Goal: Task Accomplishment & Management: Use online tool/utility

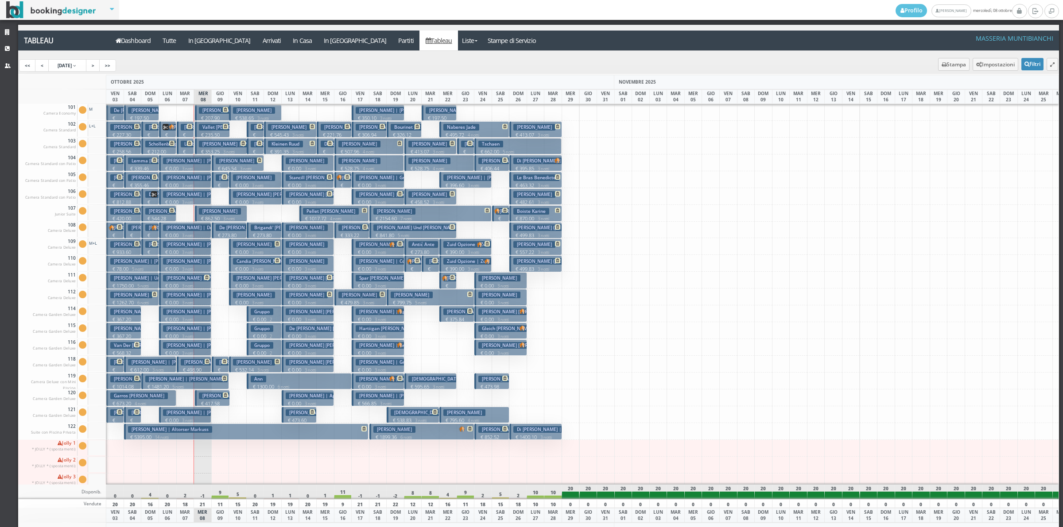
click at [208, 400] on p "€ 417.58 2 notti" at bounding box center [213, 407] width 28 height 14
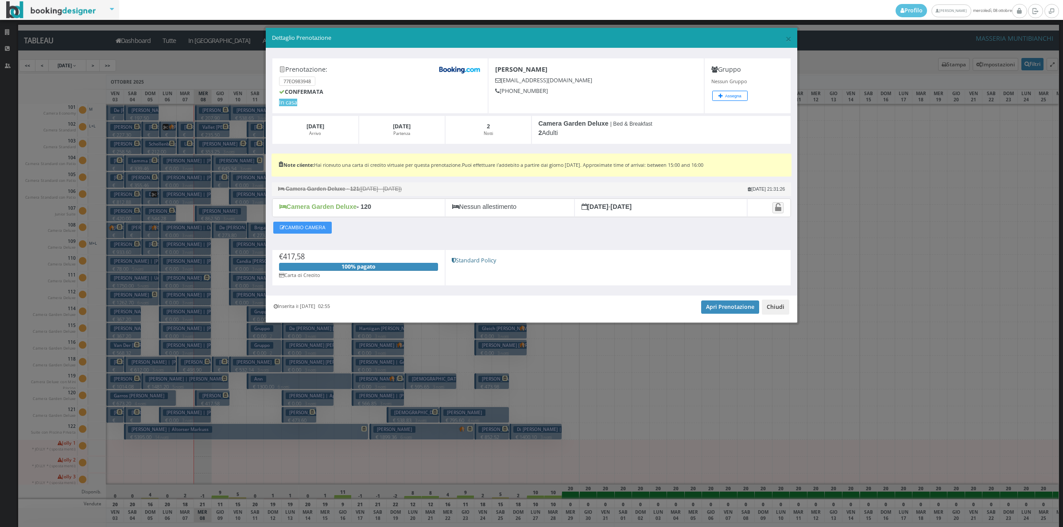
click at [769, 309] on button "Chiudi" at bounding box center [775, 307] width 27 height 15
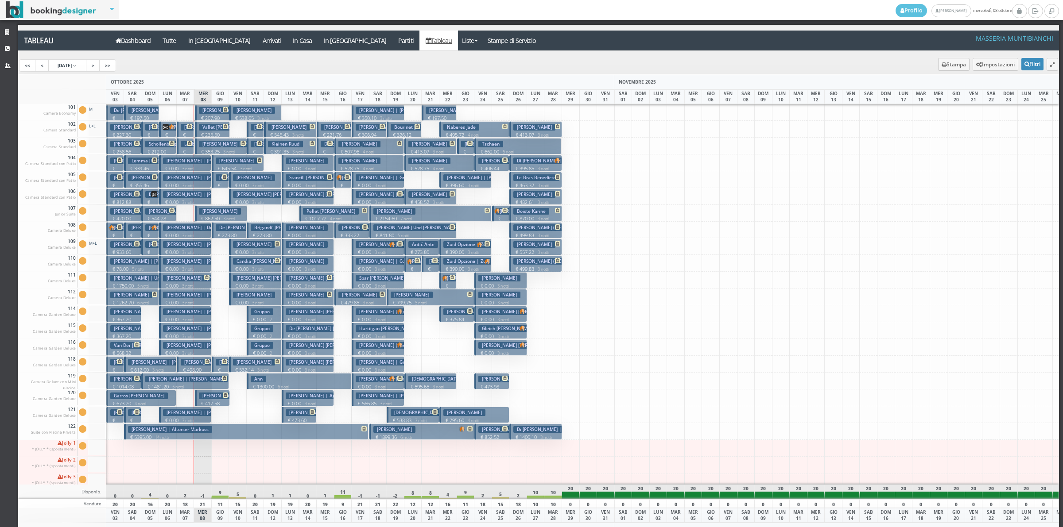
click at [212, 384] on p "€ 1481.20 5 notti" at bounding box center [185, 386] width 81 height 7
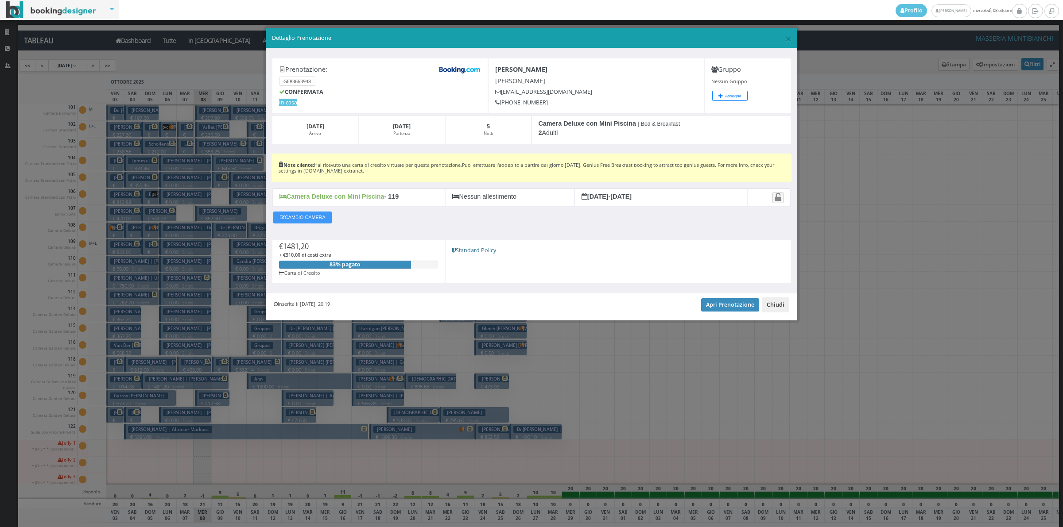
click at [772, 308] on button "Chiudi" at bounding box center [775, 305] width 27 height 15
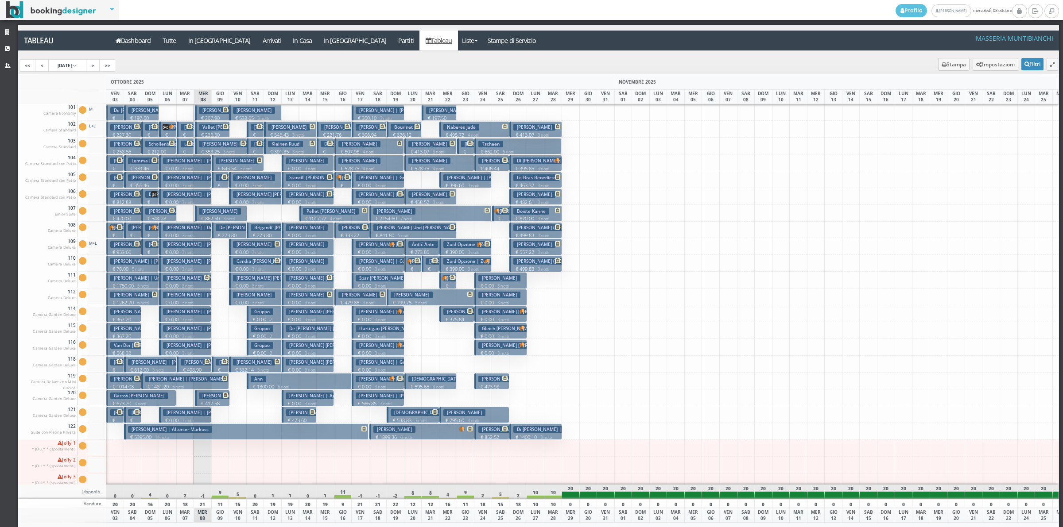
click at [216, 362] on h3 "[PERSON_NAME]" at bounding box center [237, 362] width 42 height 7
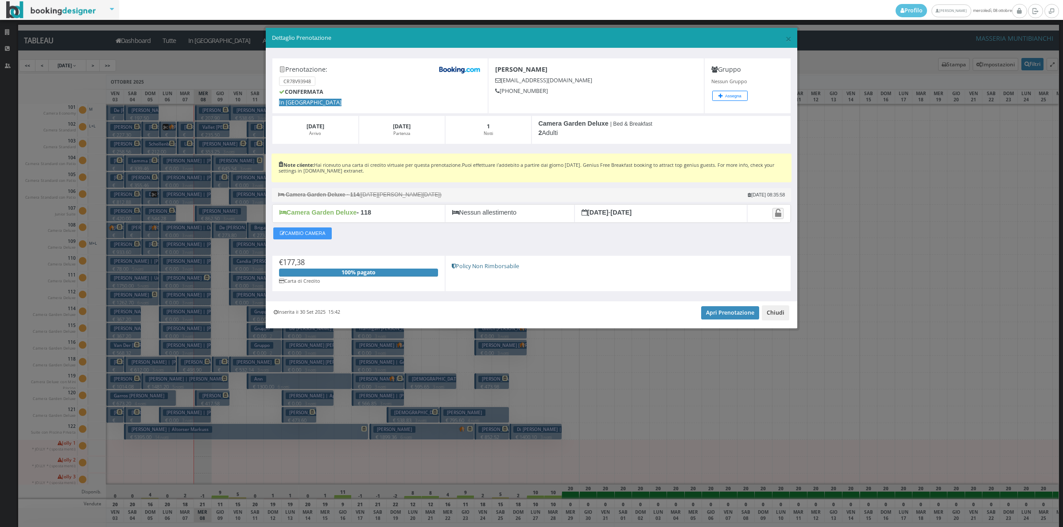
click at [778, 313] on button "Chiudi" at bounding box center [775, 313] width 27 height 15
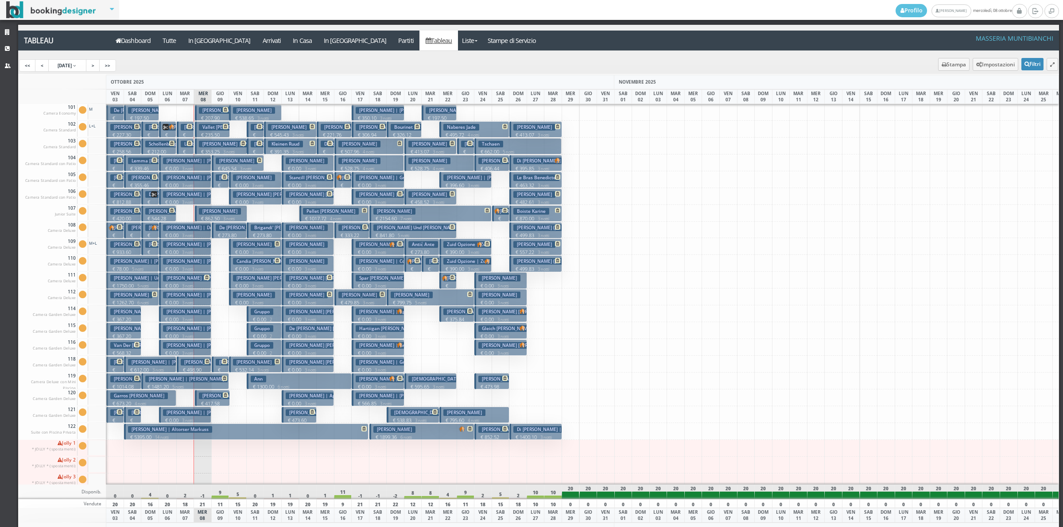
click at [220, 185] on p "€ 152.84 1 notti" at bounding box center [221, 196] width 11 height 28
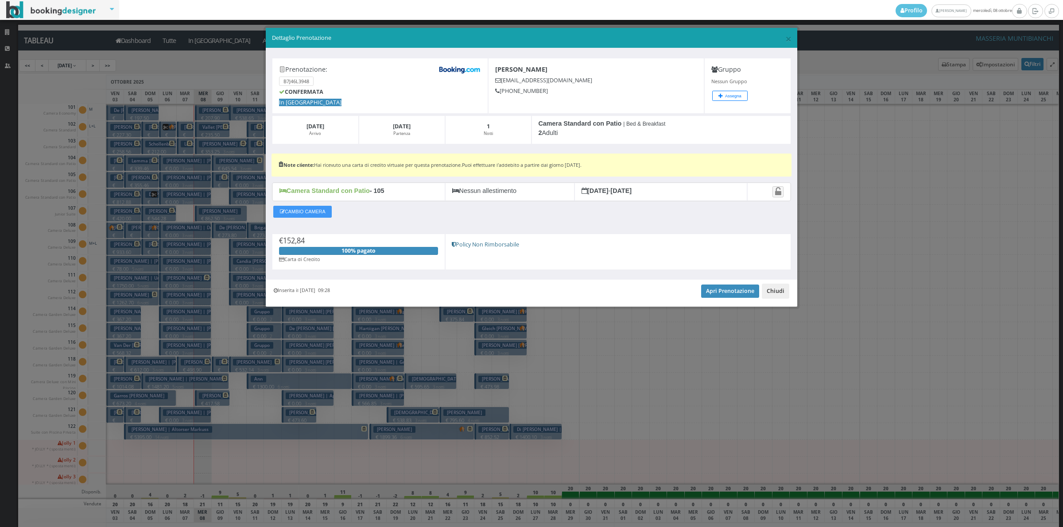
click at [771, 290] on button "Chiudi" at bounding box center [775, 291] width 27 height 15
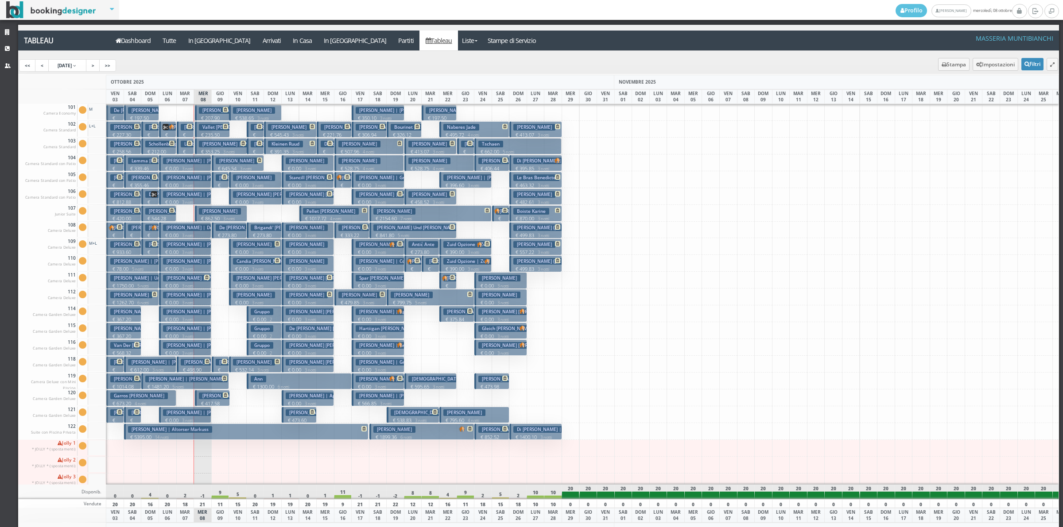
click at [216, 129] on h3 "Vallet [PERSON_NAME] | [PERSON_NAME]" at bounding box center [247, 127] width 96 height 7
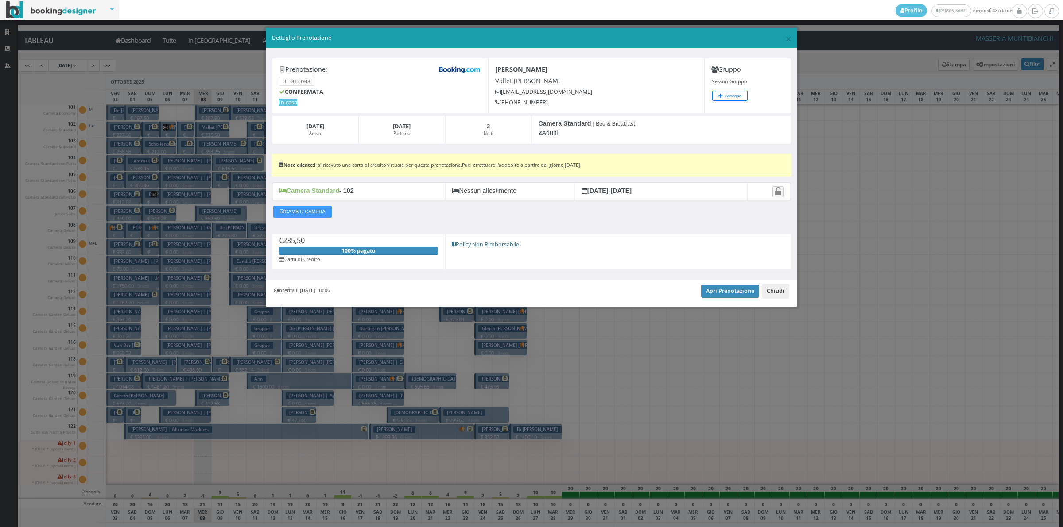
click at [775, 288] on button "Chiudi" at bounding box center [775, 291] width 27 height 15
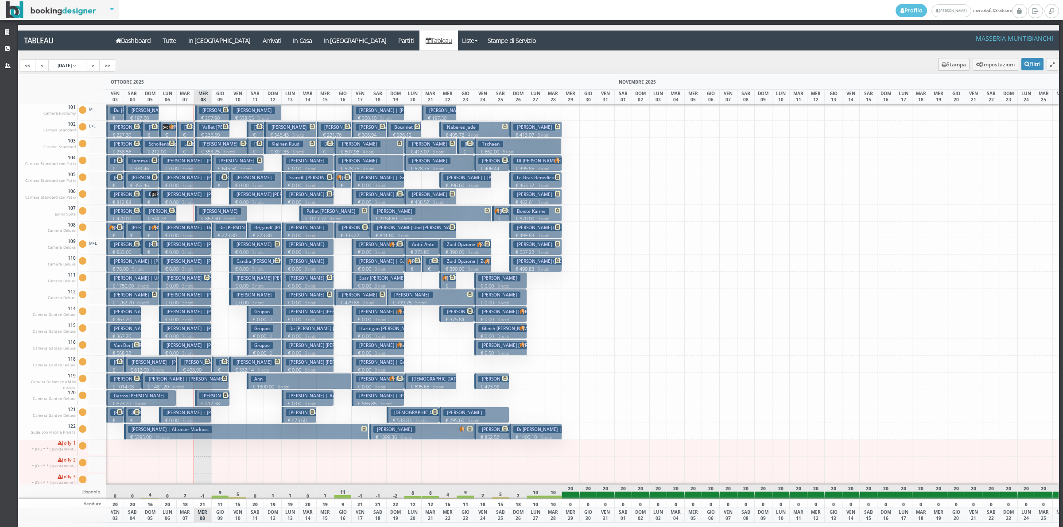
click at [213, 116] on p "€ 207.90 2 notti" at bounding box center [213, 122] width 28 height 14
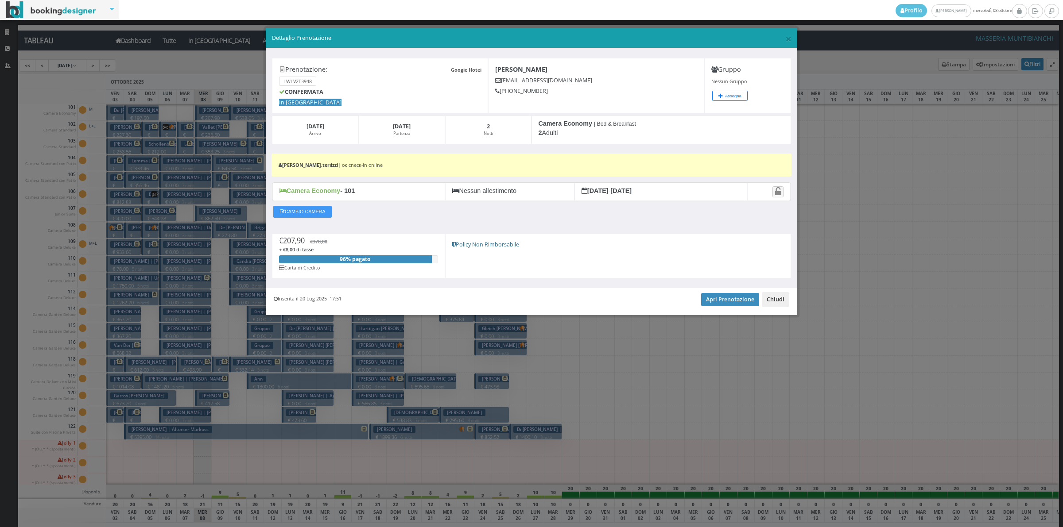
click at [767, 306] on button "Chiudi" at bounding box center [775, 299] width 27 height 15
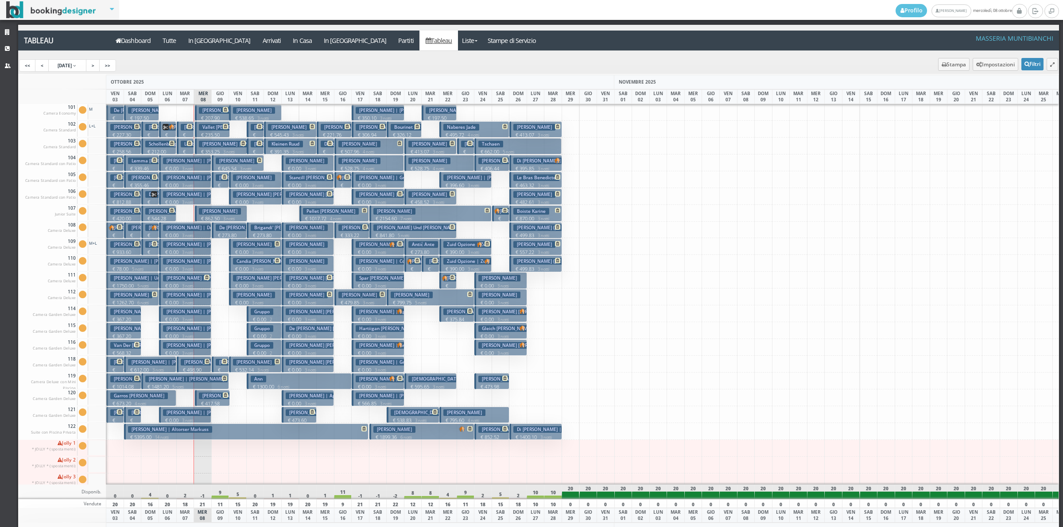
click at [204, 113] on h3 "Diego Veronica" at bounding box center [220, 110] width 42 height 7
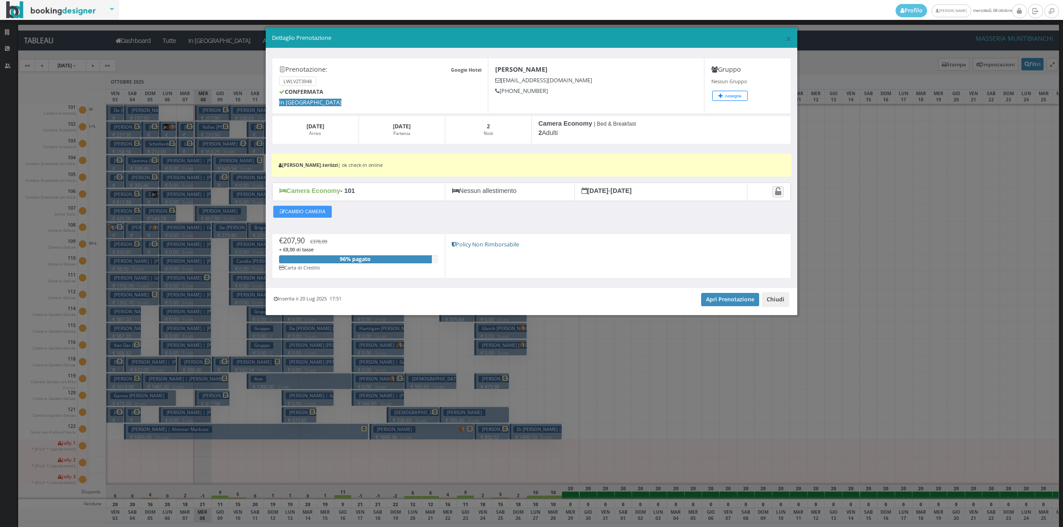
click at [774, 302] on button "Chiudi" at bounding box center [775, 299] width 27 height 15
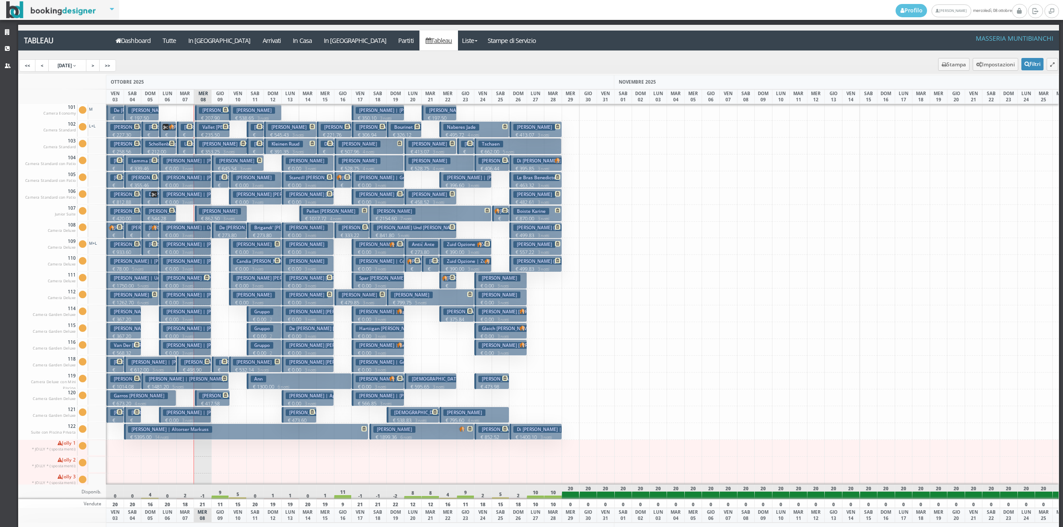
click at [201, 165] on p "€ 0.00 3 notti" at bounding box center [186, 168] width 46 height 7
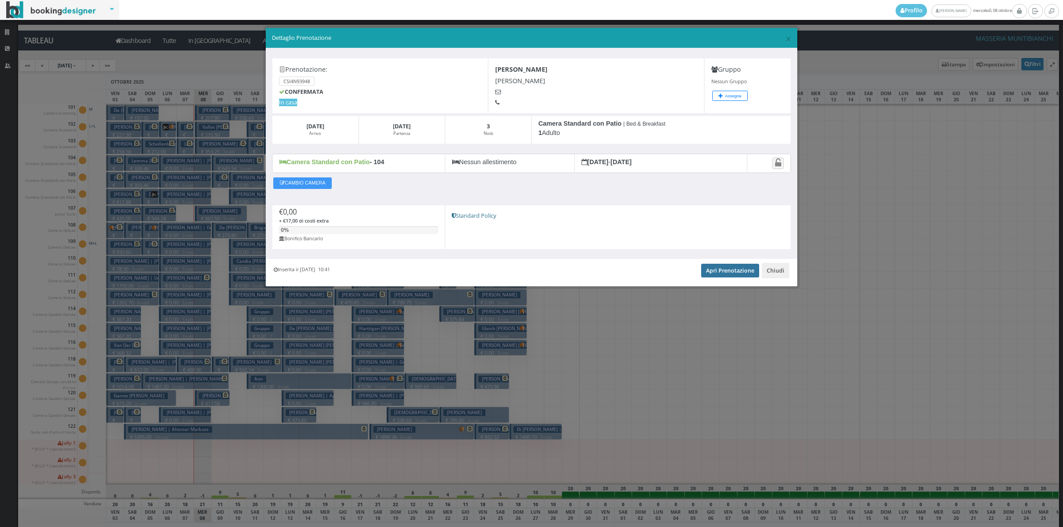
click at [731, 273] on link "Apri Prenotazione" at bounding box center [730, 270] width 58 height 13
click at [770, 271] on button "Chiudi" at bounding box center [775, 270] width 27 height 15
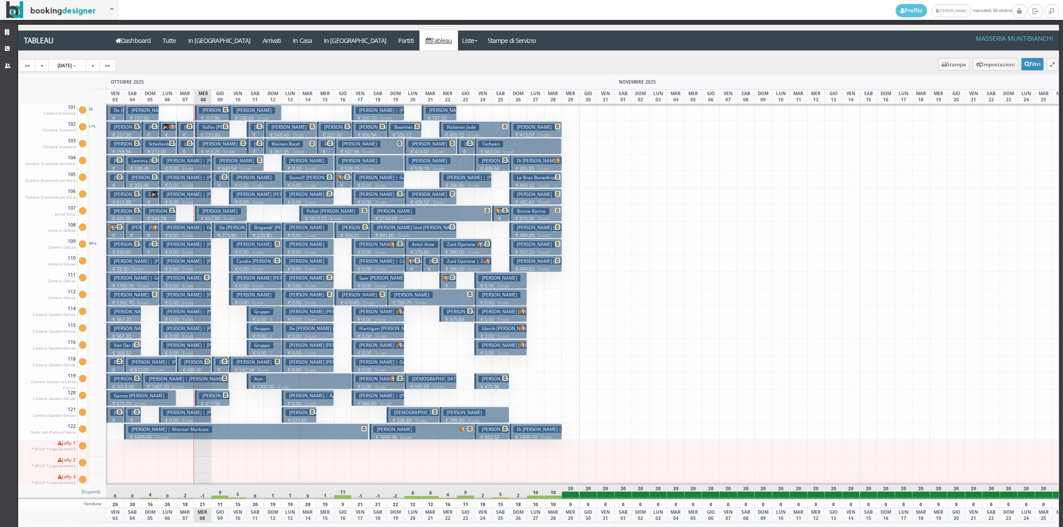
click at [196, 180] on h3 "Saletta Richard Albert | Saletta Richard" at bounding box center [204, 177] width 82 height 7
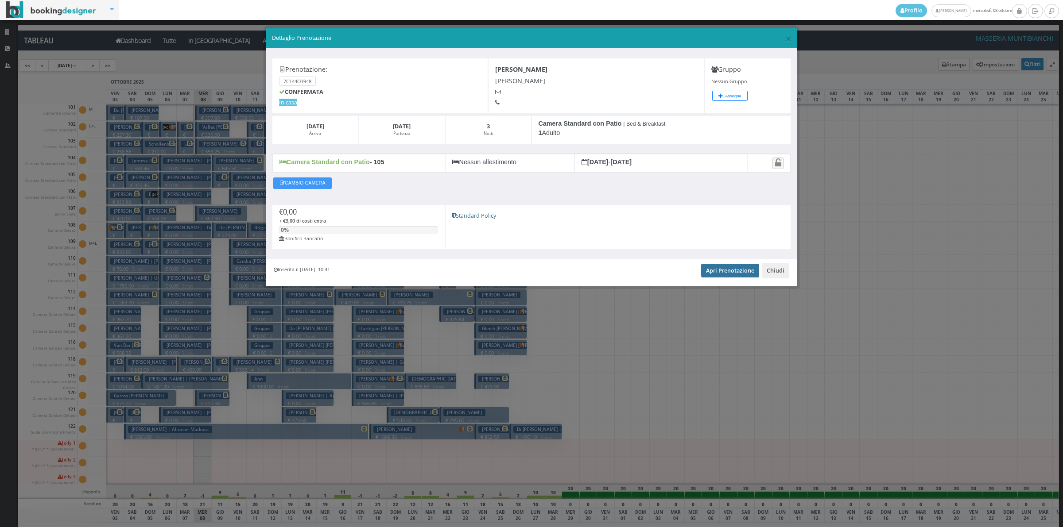
click at [723, 273] on link "Apri Prenotazione" at bounding box center [730, 270] width 58 height 13
click at [774, 271] on button "Chiudi" at bounding box center [775, 270] width 27 height 15
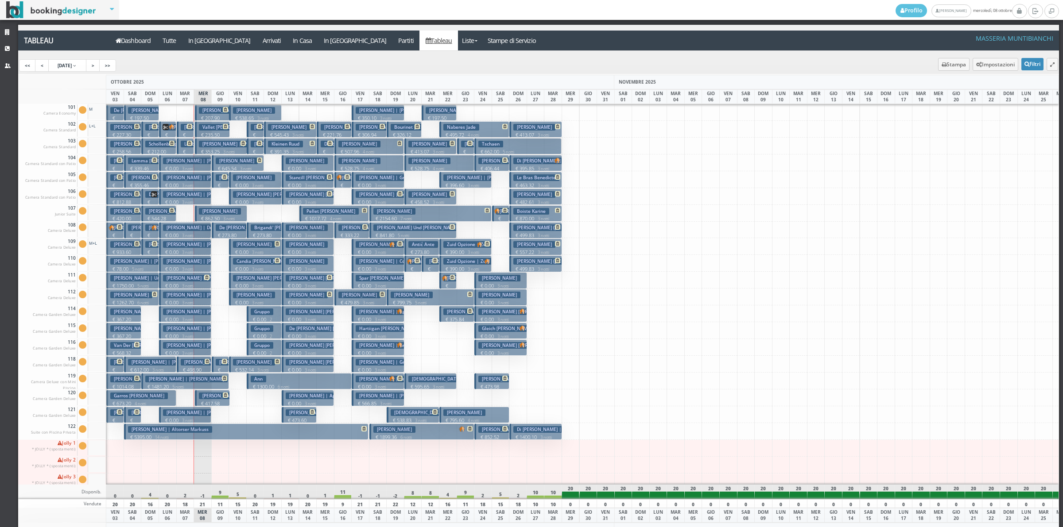
click at [194, 201] on small "3 notti" at bounding box center [185, 203] width 15 height 6
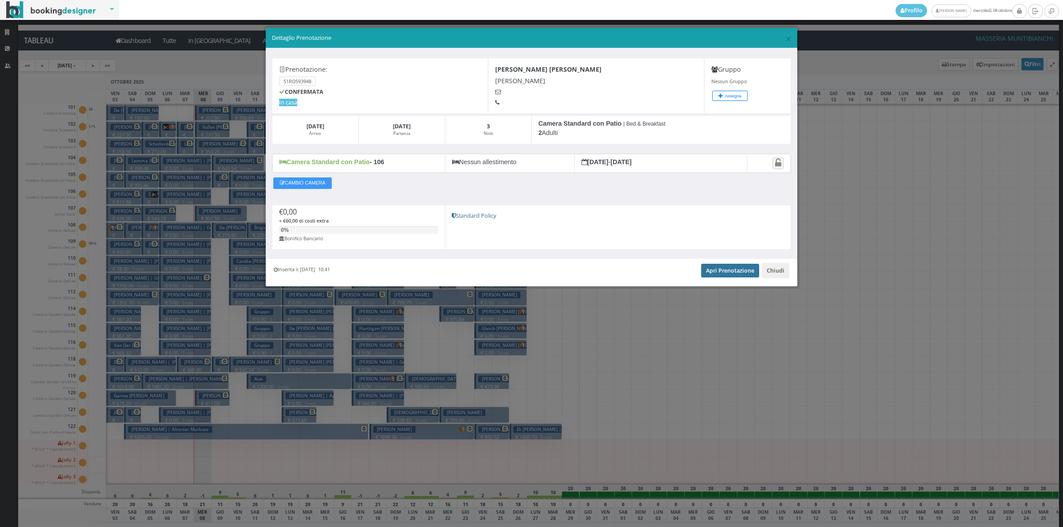
click at [722, 274] on link "Apri Prenotazione" at bounding box center [730, 270] width 58 height 13
click at [784, 278] on button "Chiudi" at bounding box center [775, 270] width 27 height 15
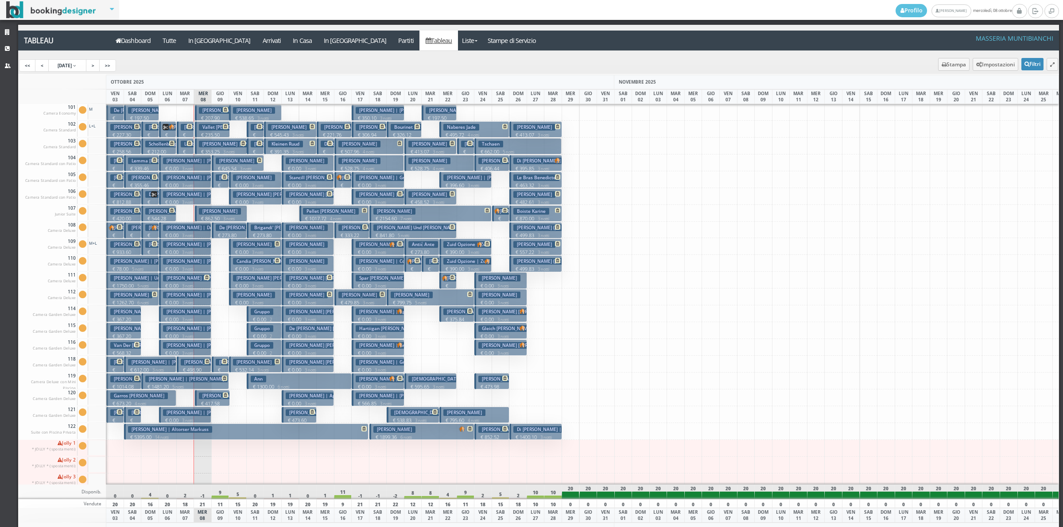
click at [190, 231] on h3 "Destefano Ann Marie | De Stefano David De Stefano Ann Marie" at bounding box center [229, 228] width 133 height 7
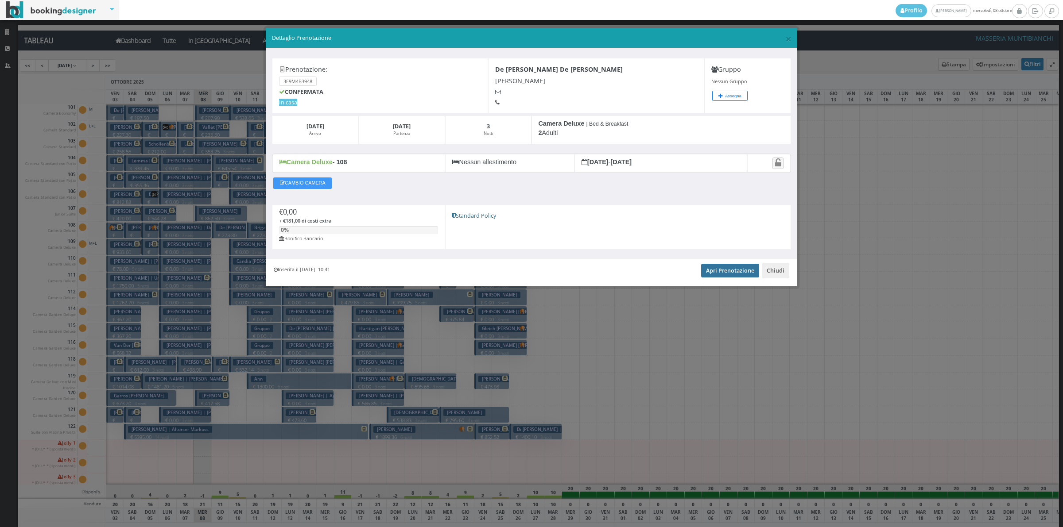
click at [723, 272] on link "Apri Prenotazione" at bounding box center [730, 270] width 58 height 13
click at [783, 271] on button "Chiudi" at bounding box center [775, 270] width 27 height 15
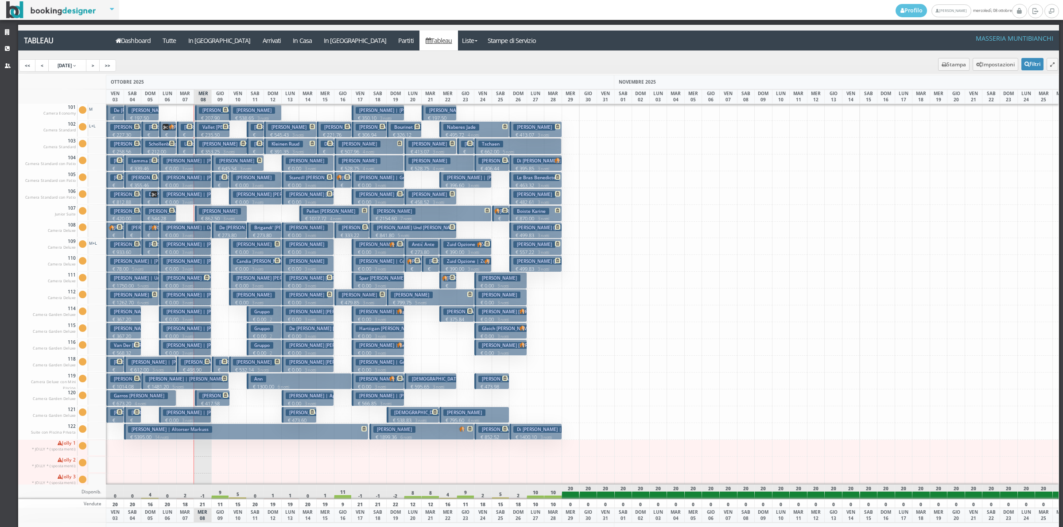
click at [182, 244] on h3 "[PERSON_NAME] | [PERSON_NAME] [PERSON_NAME]" at bounding box center [222, 244] width 119 height 7
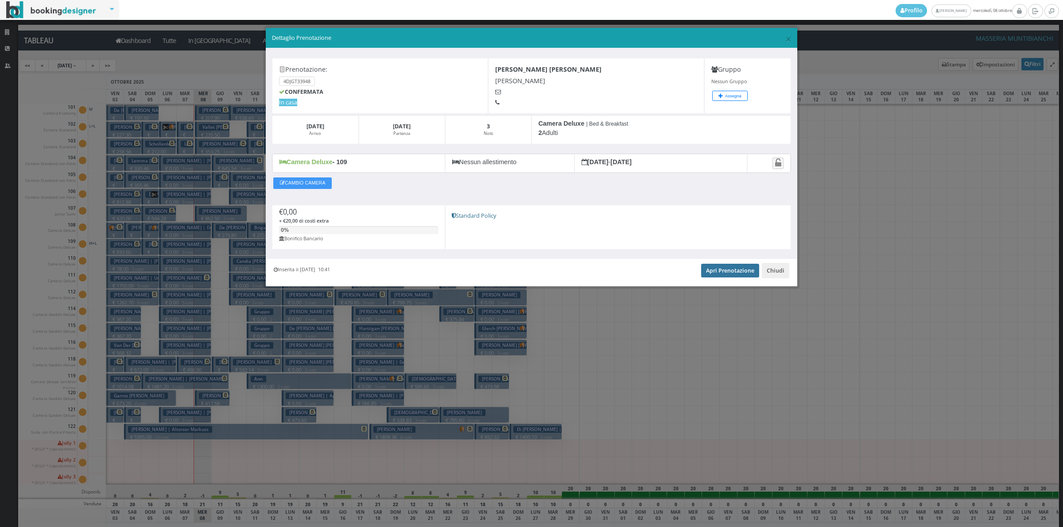
click at [740, 273] on link "Apri Prenotazione" at bounding box center [730, 270] width 58 height 13
click at [780, 268] on button "Chiudi" at bounding box center [775, 270] width 27 height 15
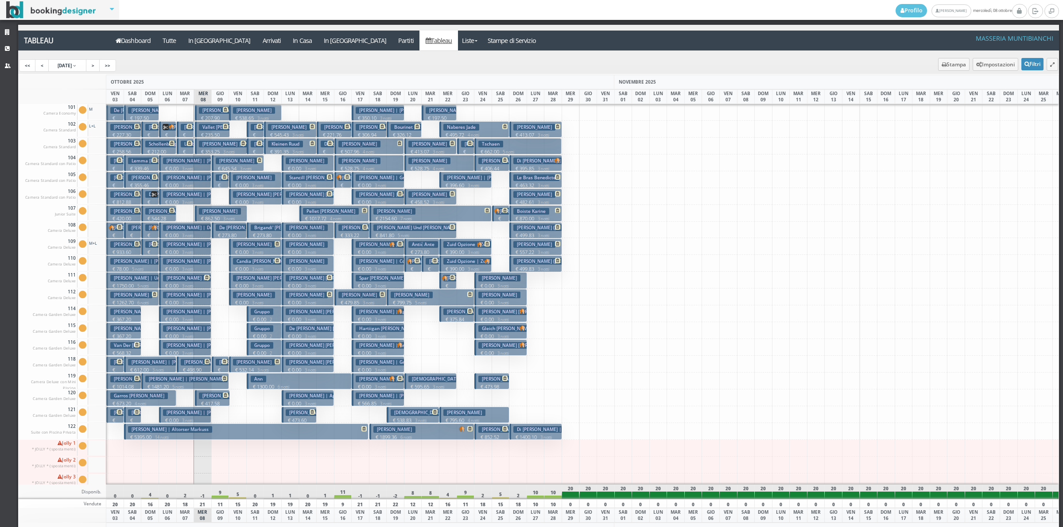
click at [175, 266] on p "€ 0.00 3 notti" at bounding box center [186, 269] width 46 height 7
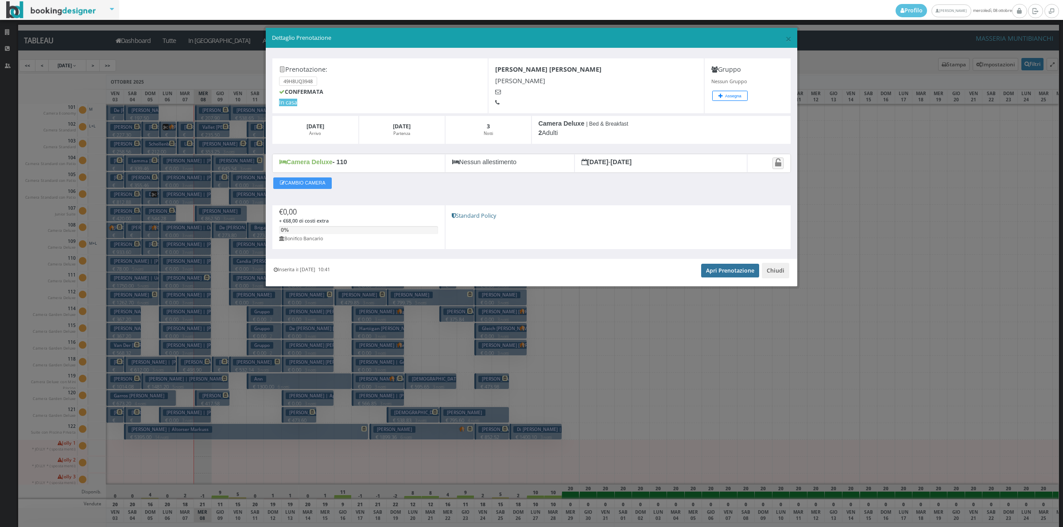
click at [716, 273] on link "Apri Prenotazione" at bounding box center [730, 270] width 58 height 13
click at [773, 274] on button "Chiudi" at bounding box center [775, 270] width 27 height 15
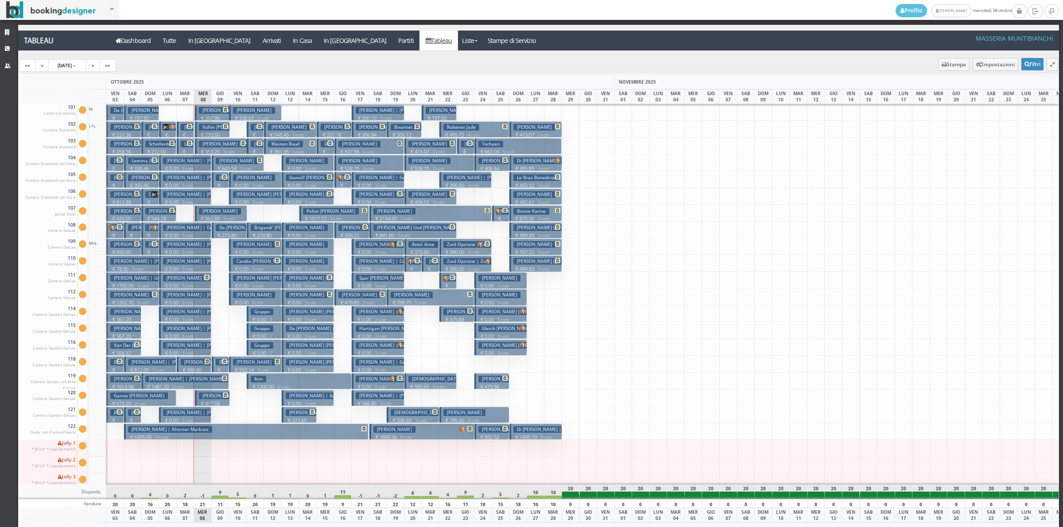
click at [185, 282] on h3 "[PERSON_NAME] | [PERSON_NAME] [PERSON_NAME]" at bounding box center [222, 278] width 119 height 7
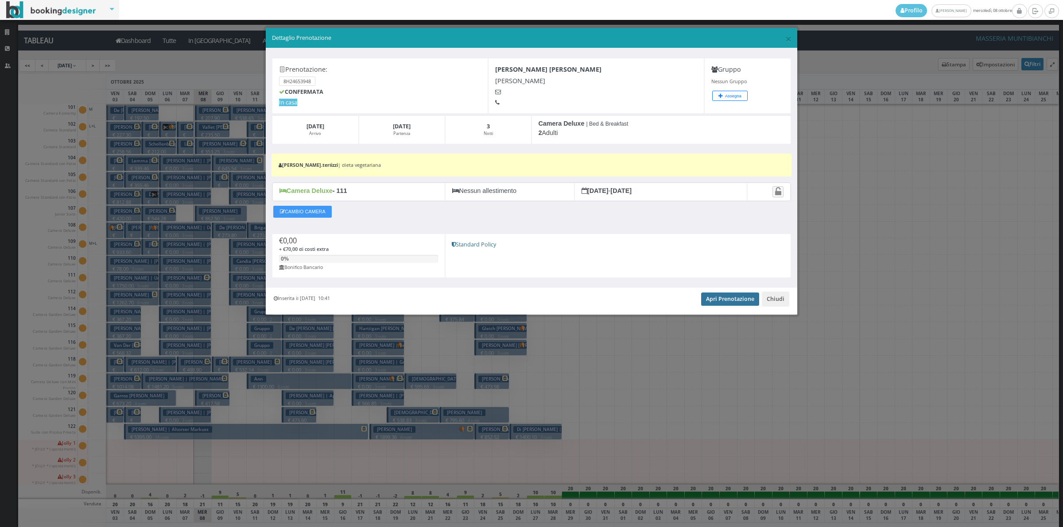
click at [729, 300] on link "Apri Prenotazione" at bounding box center [730, 299] width 58 height 13
click at [770, 299] on button "Chiudi" at bounding box center [775, 299] width 27 height 15
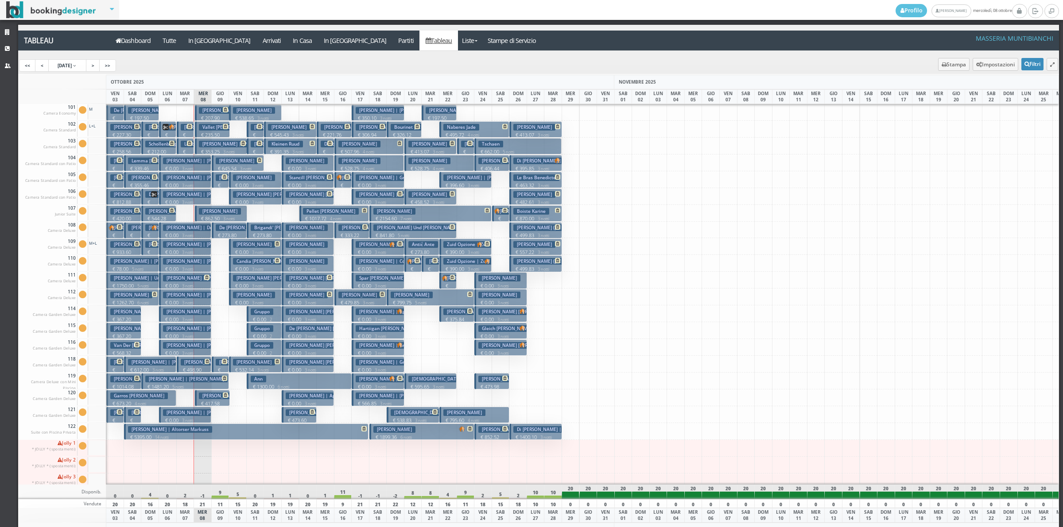
click at [178, 298] on h3 "[PERSON_NAME] | [PERSON_NAME] [PERSON_NAME]" at bounding box center [222, 295] width 119 height 7
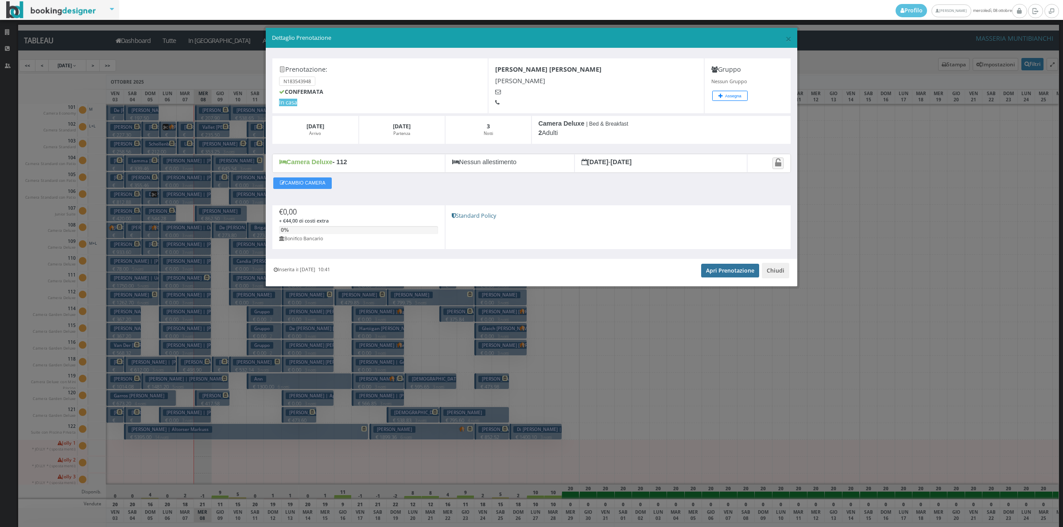
click at [733, 275] on link "Apri Prenotazione" at bounding box center [730, 270] width 58 height 13
click at [773, 272] on button "Chiudi" at bounding box center [775, 270] width 27 height 15
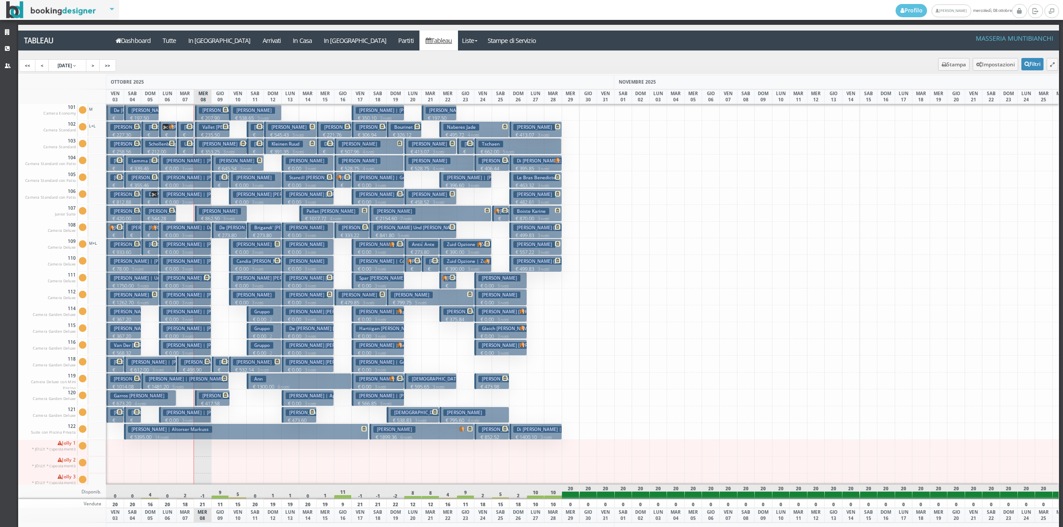
click at [184, 315] on h3 "Isaacson Carl | Isaacson Louise Isaacson Carl" at bounding box center [222, 312] width 119 height 7
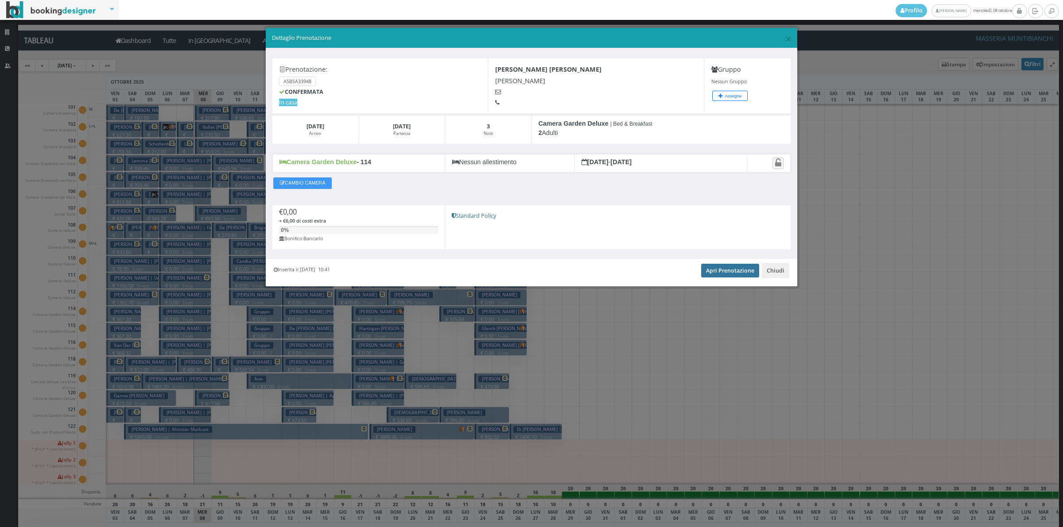
click at [731, 276] on link "Apri Prenotazione" at bounding box center [730, 270] width 58 height 13
click at [769, 273] on button "Chiudi" at bounding box center [775, 270] width 27 height 15
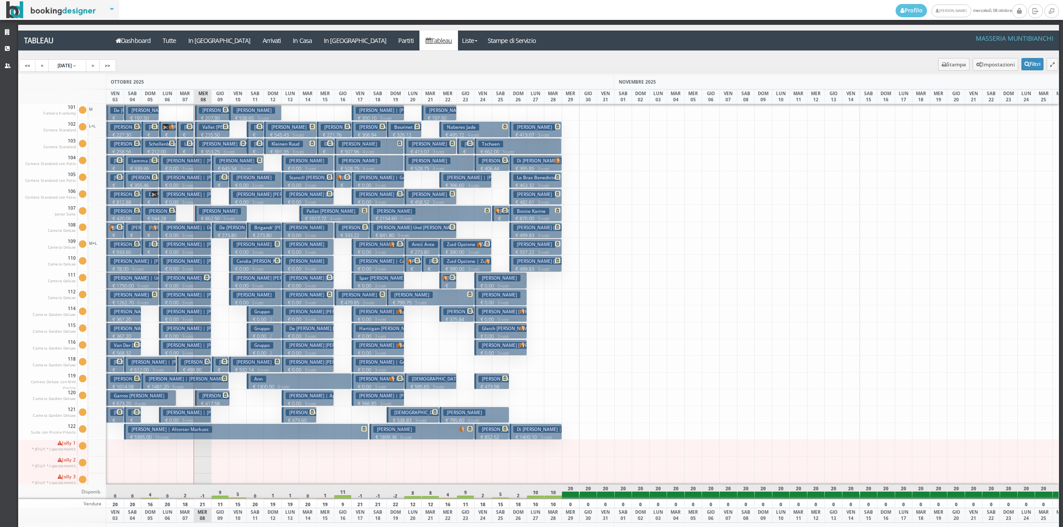
click at [186, 328] on h3 "Minturn Collette | Minturn Gregory Minturn Collette" at bounding box center [222, 328] width 119 height 7
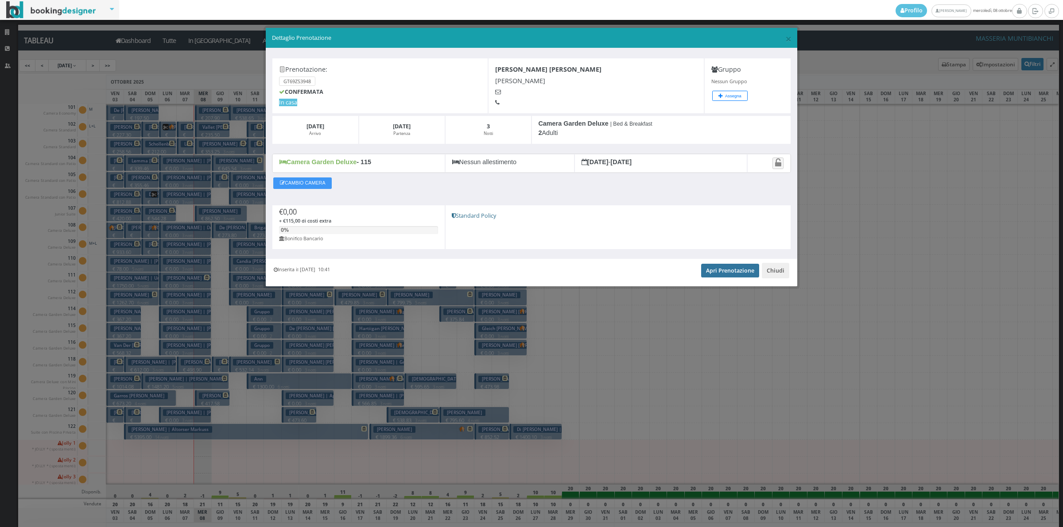
click at [725, 273] on link "Apri Prenotazione" at bounding box center [730, 270] width 58 height 13
click at [780, 275] on button "Chiudi" at bounding box center [775, 270] width 27 height 15
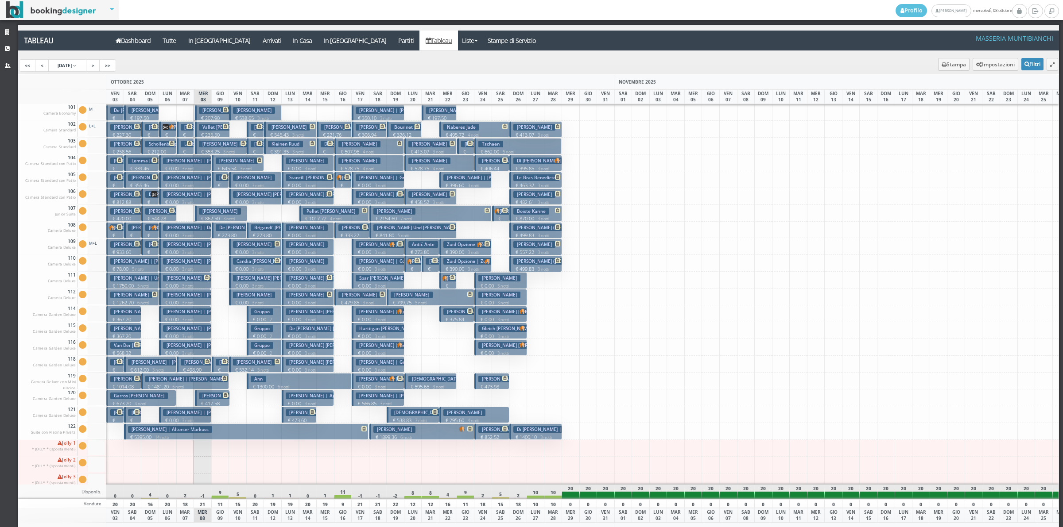
click at [200, 348] on h3 "Pencak Joanne | Pencak Gregory Pencak Joanne" at bounding box center [222, 345] width 119 height 7
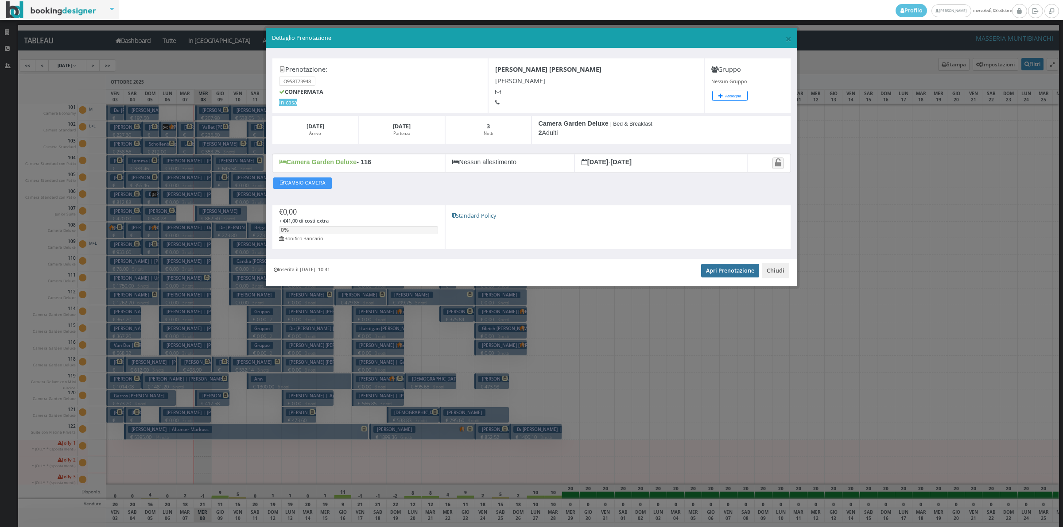
click at [741, 271] on link "Apri Prenotazione" at bounding box center [730, 270] width 58 height 13
click at [770, 271] on button "Chiudi" at bounding box center [775, 270] width 27 height 15
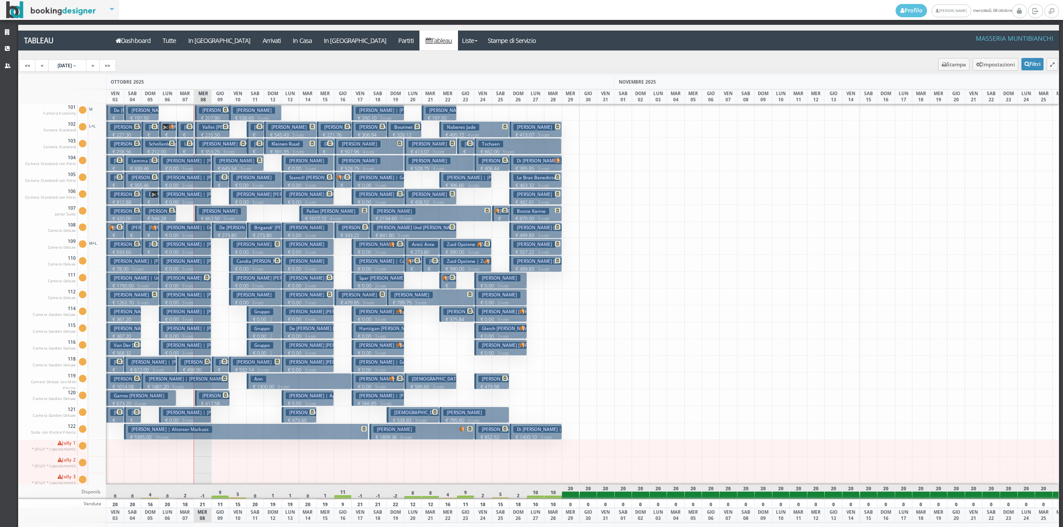
click at [185, 419] on small "3 notti" at bounding box center [185, 421] width 15 height 6
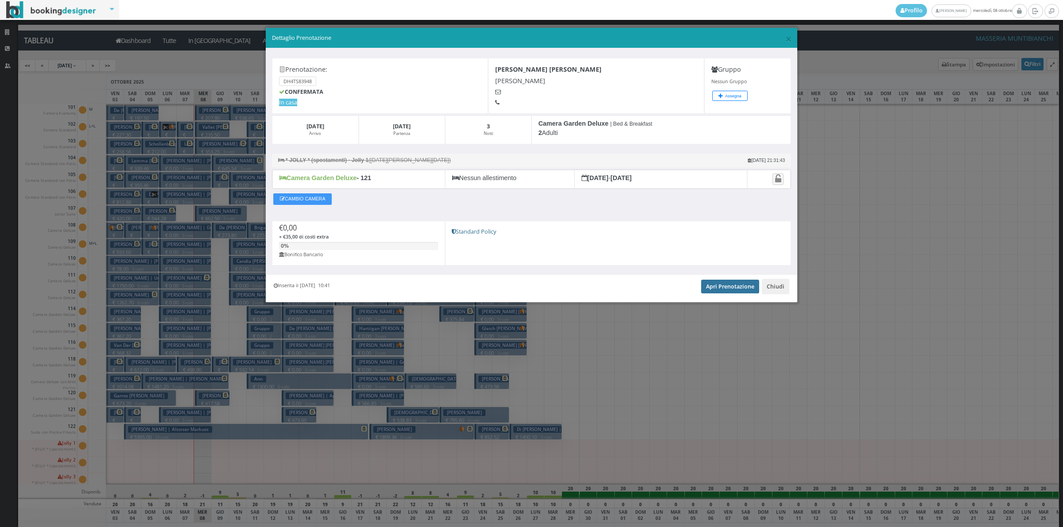
click at [738, 287] on link "Apri Prenotazione" at bounding box center [730, 286] width 58 height 13
click at [778, 290] on button "Chiudi" at bounding box center [775, 286] width 27 height 15
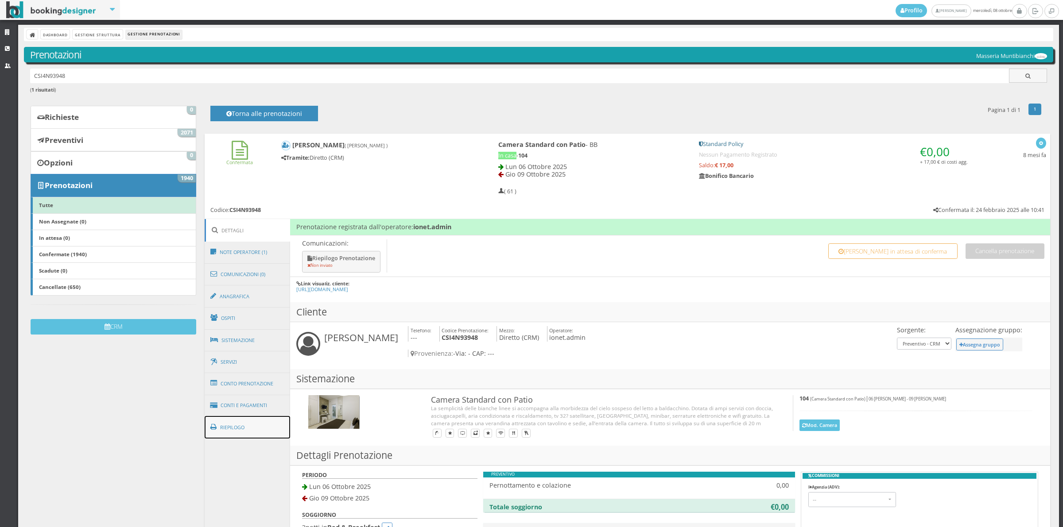
click at [243, 424] on link "Riepilogo" at bounding box center [248, 427] width 86 height 23
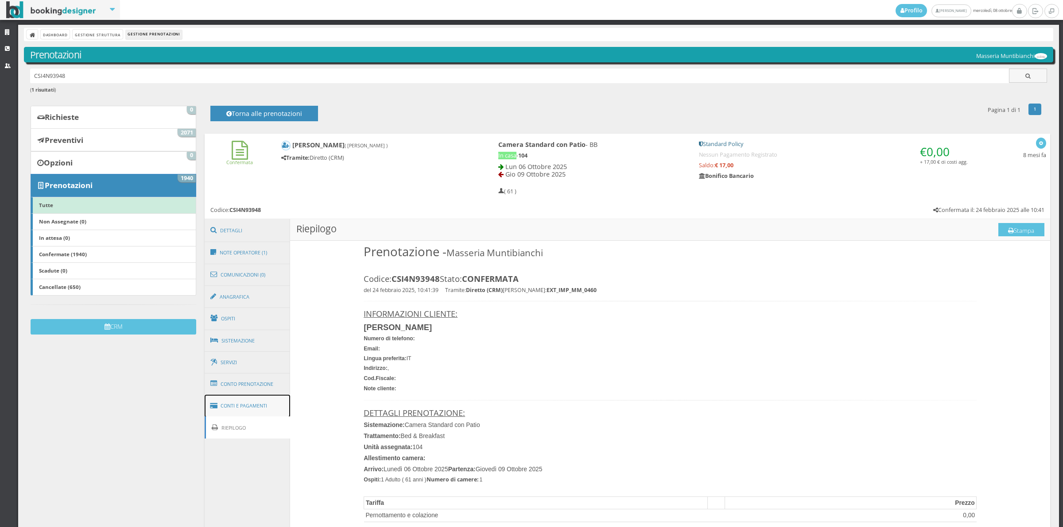
click at [248, 410] on link "Conti e Pagamenti" at bounding box center [248, 406] width 86 height 23
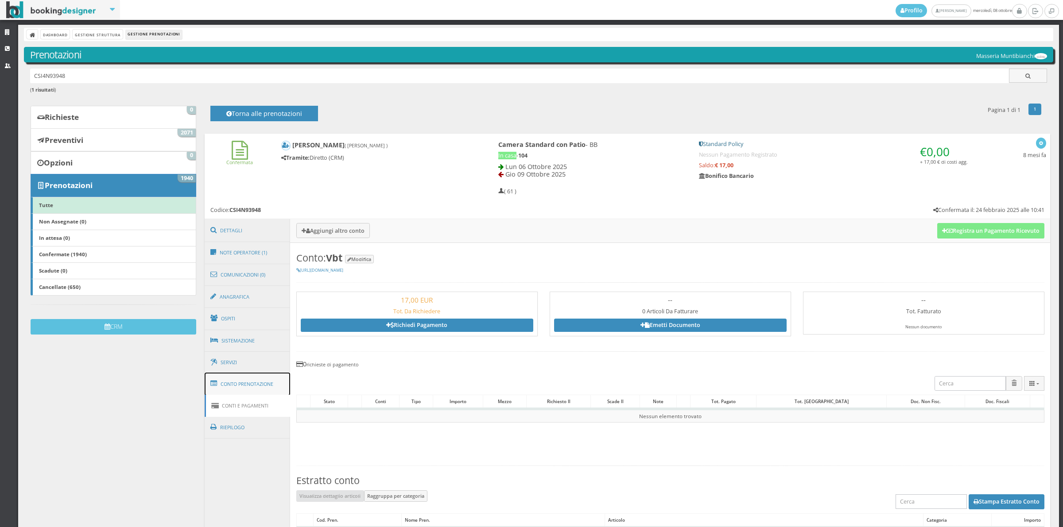
click at [268, 384] on link "Conto Prenotazione" at bounding box center [248, 384] width 86 height 23
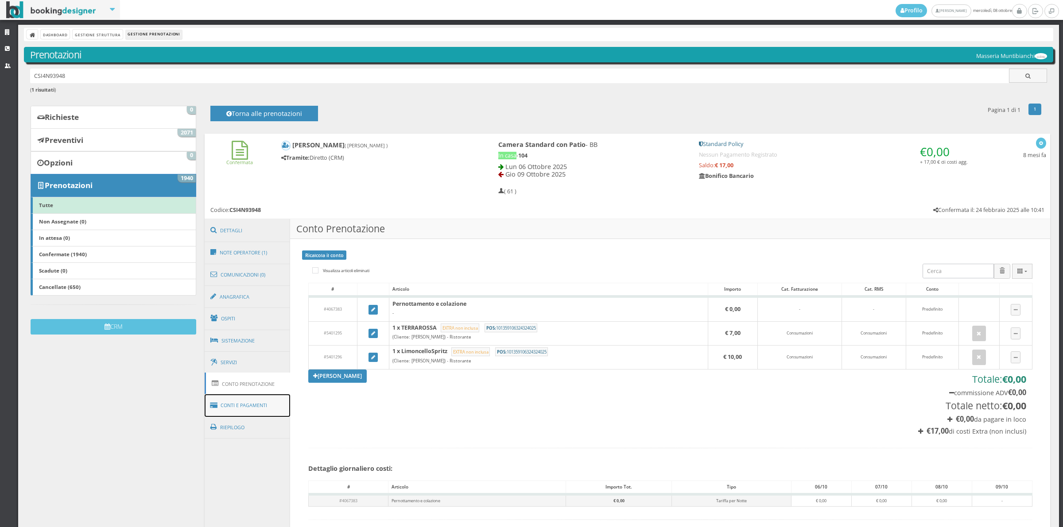
click at [257, 406] on link "Conti e Pagamenti" at bounding box center [248, 406] width 86 height 23
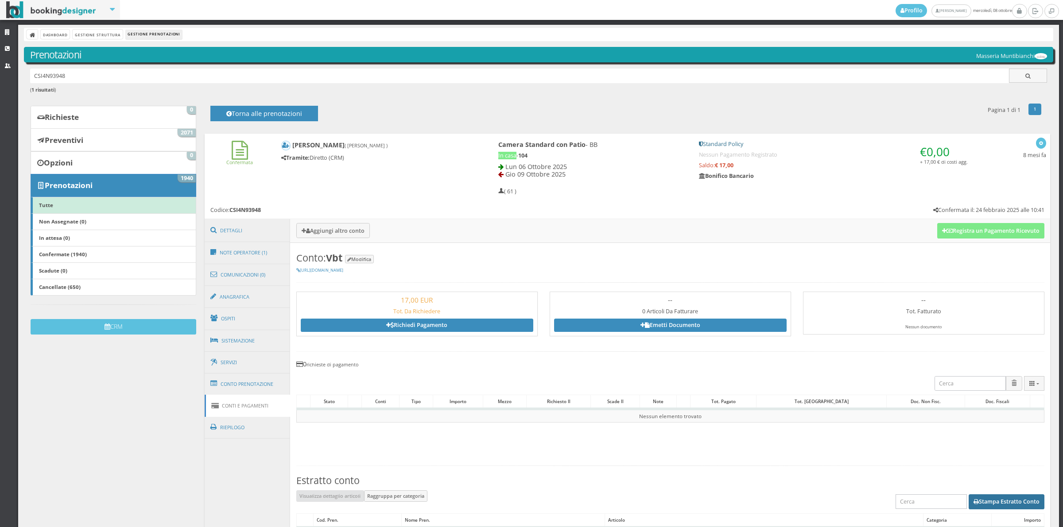
click at [985, 501] on button "Stampa Estratto Conto" at bounding box center [1006, 502] width 76 height 15
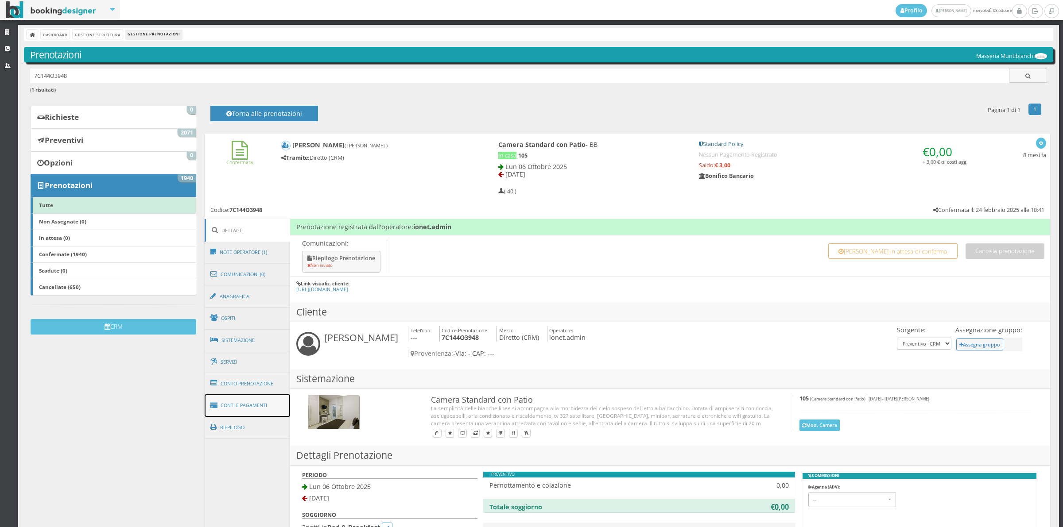
click at [264, 399] on link "Conti e Pagamenti" at bounding box center [248, 406] width 86 height 23
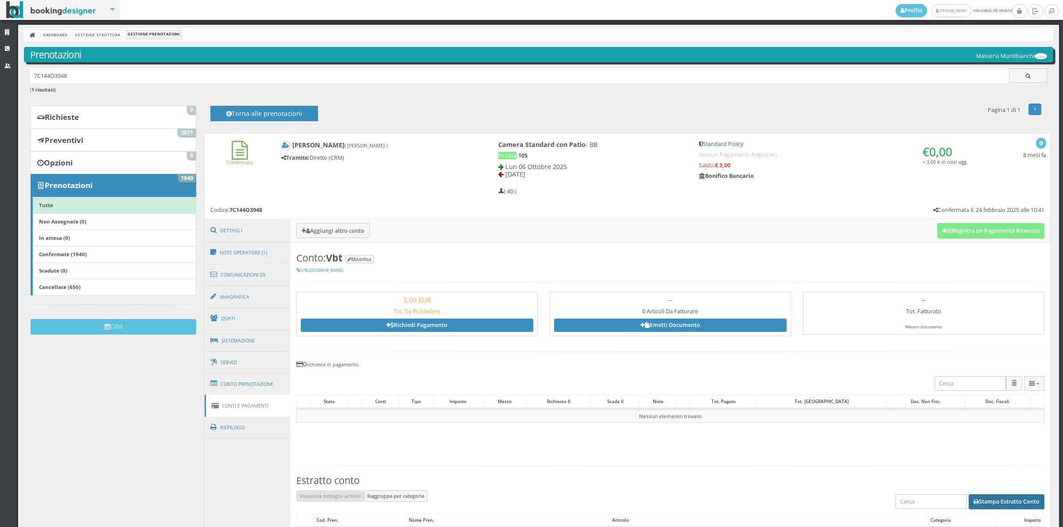
click at [1005, 501] on button "Stampa Estratto Conto" at bounding box center [1006, 502] width 76 height 15
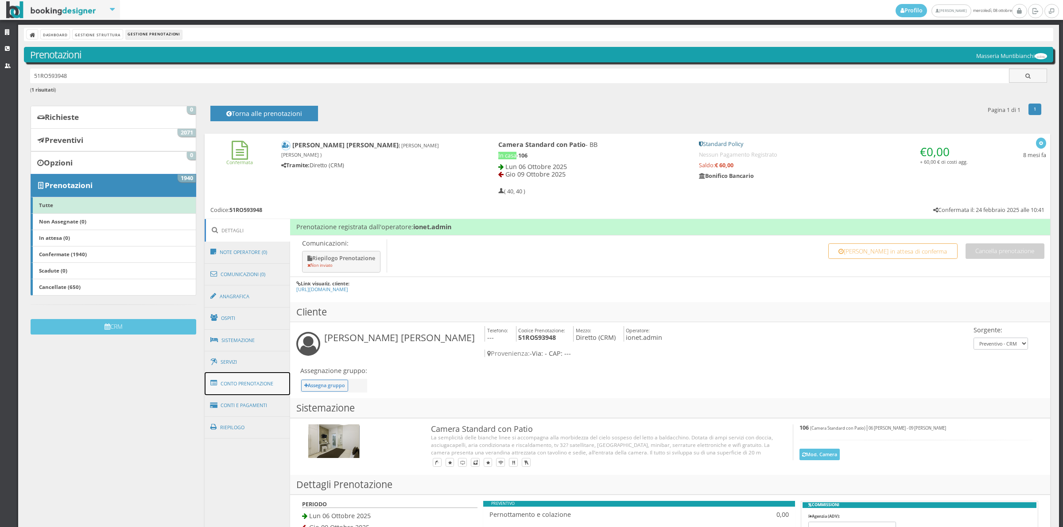
click at [262, 387] on link "Conto Prenotazione" at bounding box center [248, 383] width 86 height 23
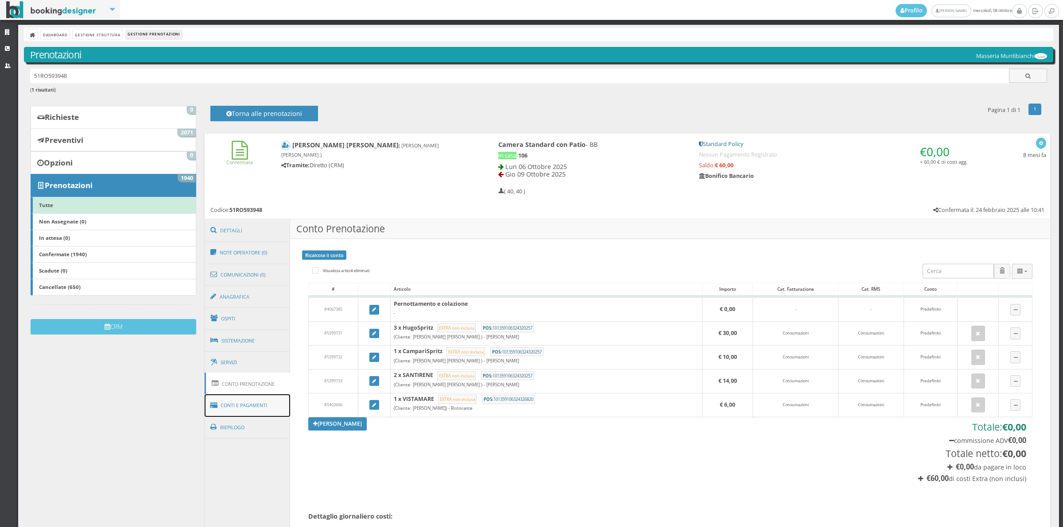
click at [249, 407] on link "Conti e Pagamenti" at bounding box center [248, 406] width 86 height 23
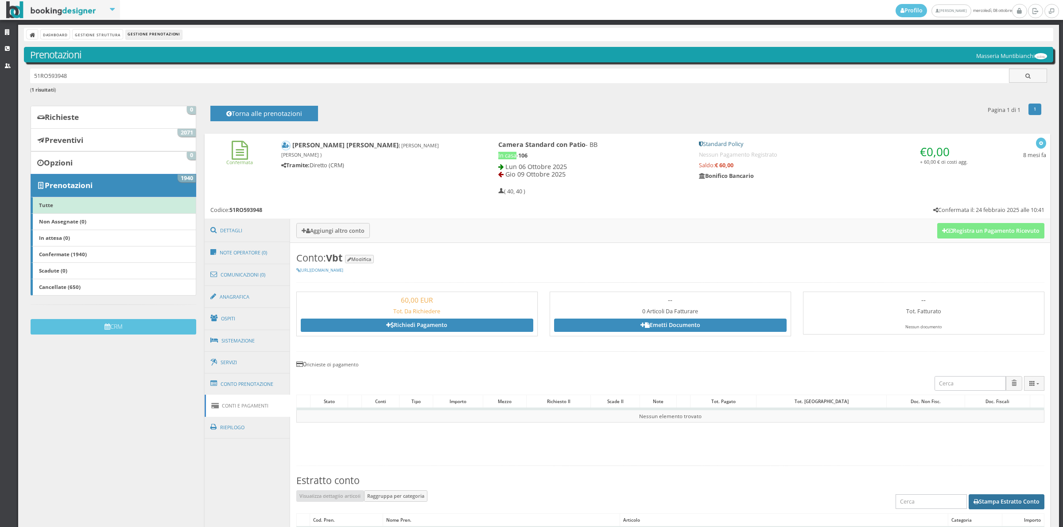
click at [979, 499] on button "Stampa Estratto Conto" at bounding box center [1006, 502] width 76 height 15
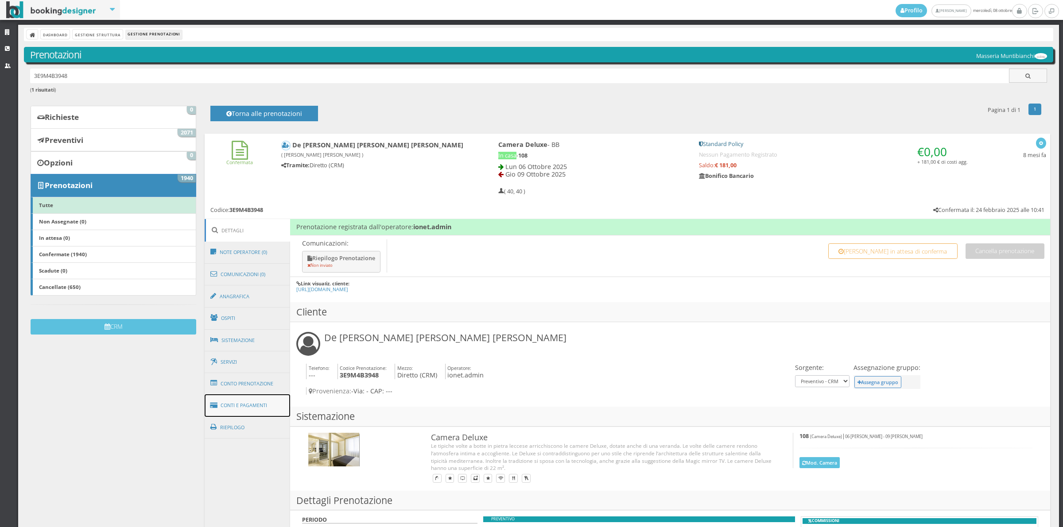
click at [259, 405] on link "Conti e Pagamenti" at bounding box center [248, 406] width 86 height 23
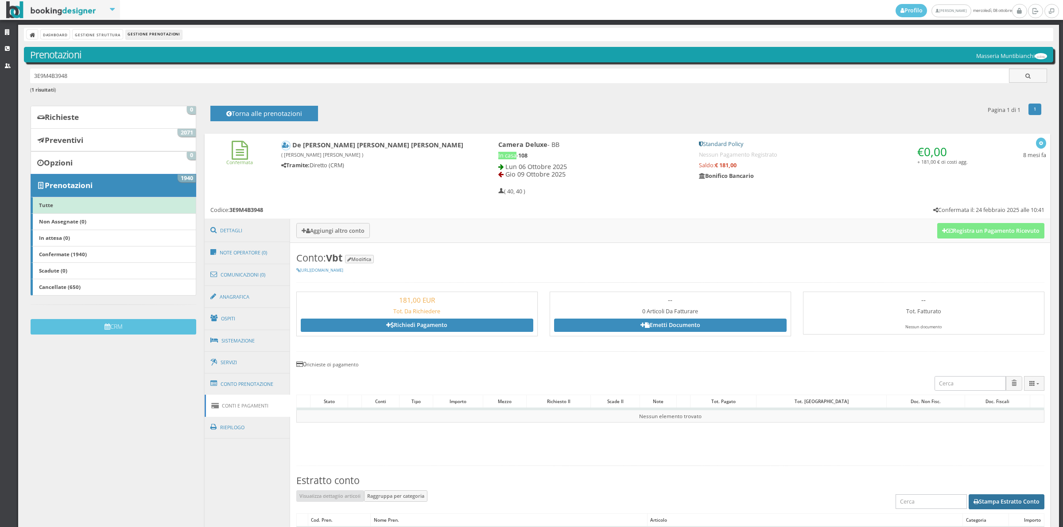
click at [1007, 501] on button "Stampa Estratto Conto" at bounding box center [1006, 502] width 76 height 15
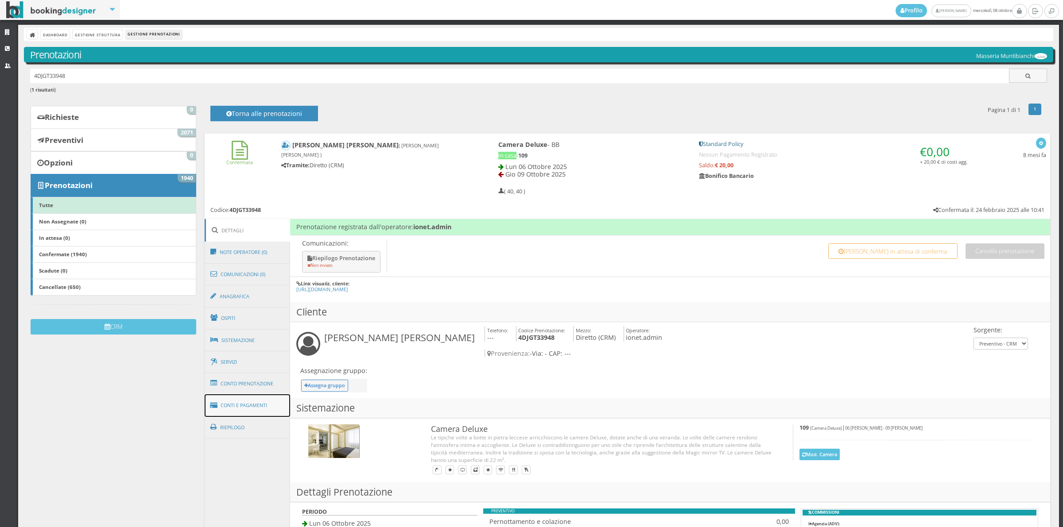
click at [273, 406] on link "Conti e Pagamenti" at bounding box center [248, 406] width 86 height 23
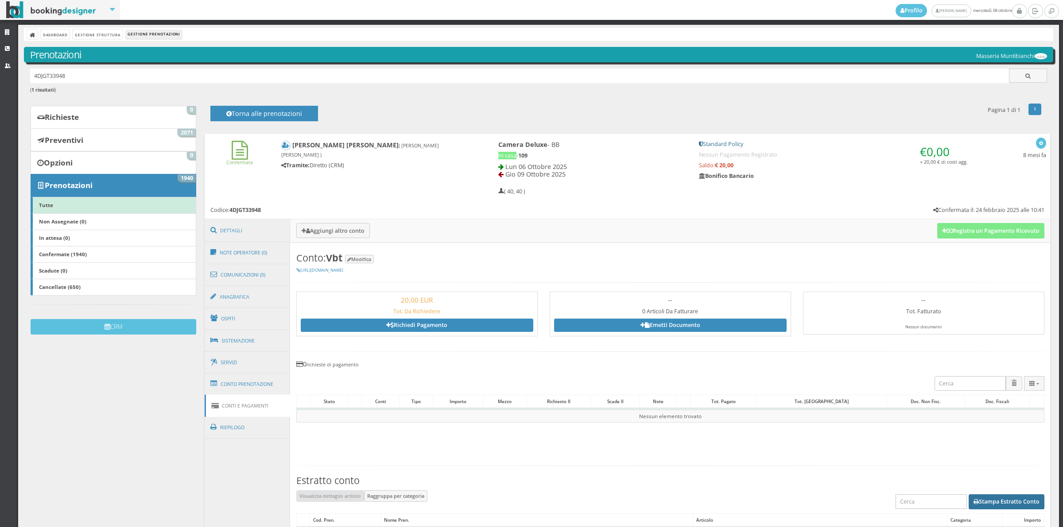
click at [982, 495] on button "Stampa Estratto Conto" at bounding box center [1006, 502] width 76 height 15
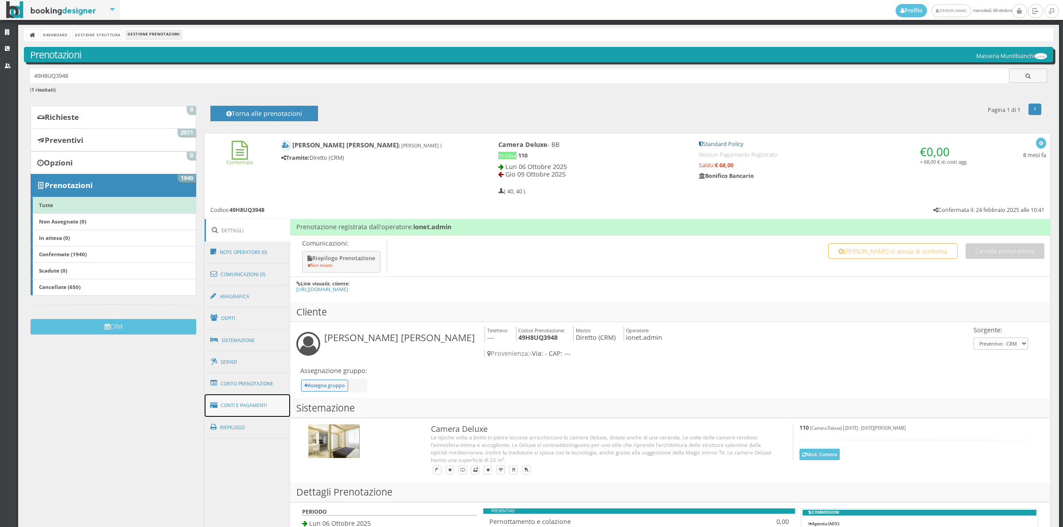
click at [263, 412] on link "Conti e Pagamenti" at bounding box center [248, 406] width 86 height 23
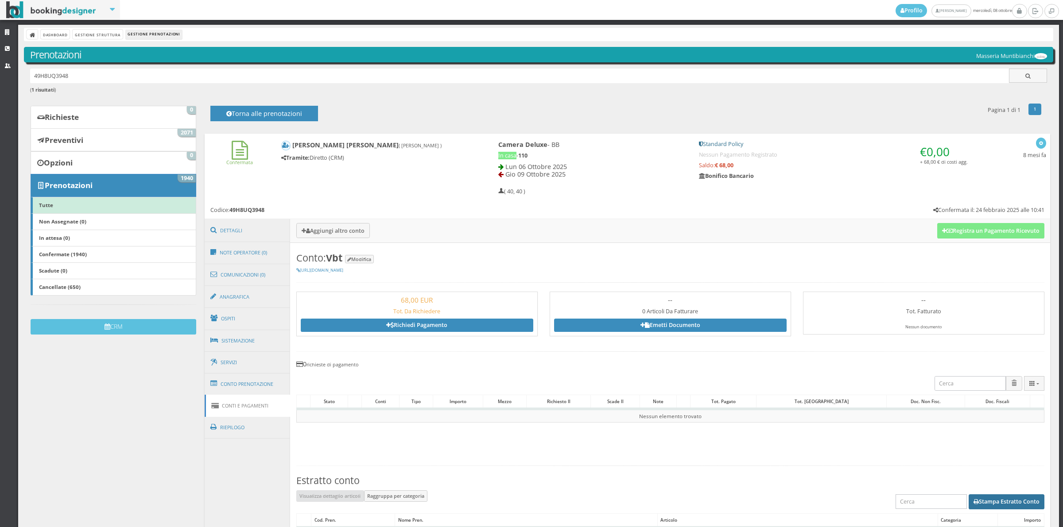
click at [993, 499] on button "Stampa Estratto Conto" at bounding box center [1006, 502] width 76 height 15
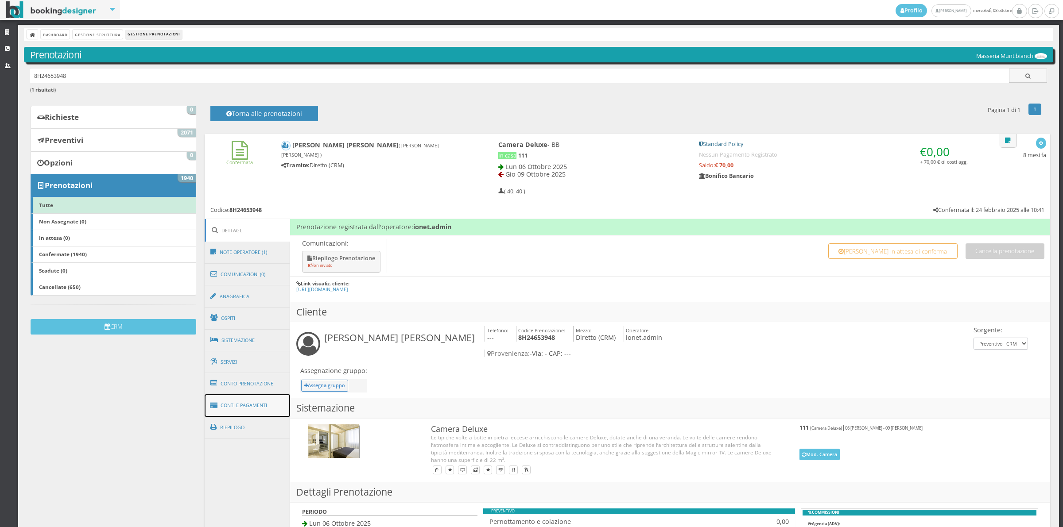
click at [249, 414] on link "Conti e Pagamenti" at bounding box center [248, 406] width 86 height 23
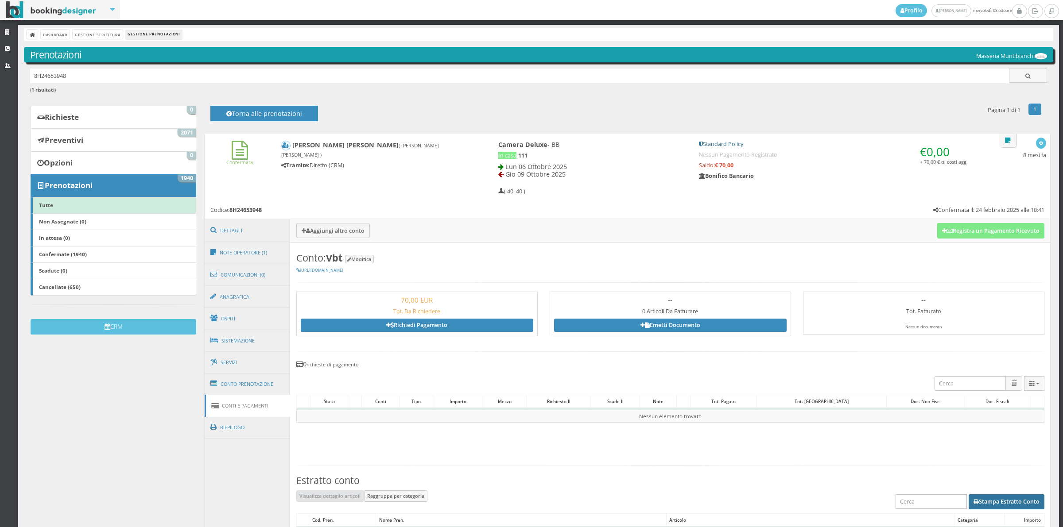
click at [978, 497] on button "Stampa Estratto Conto" at bounding box center [1006, 502] width 76 height 15
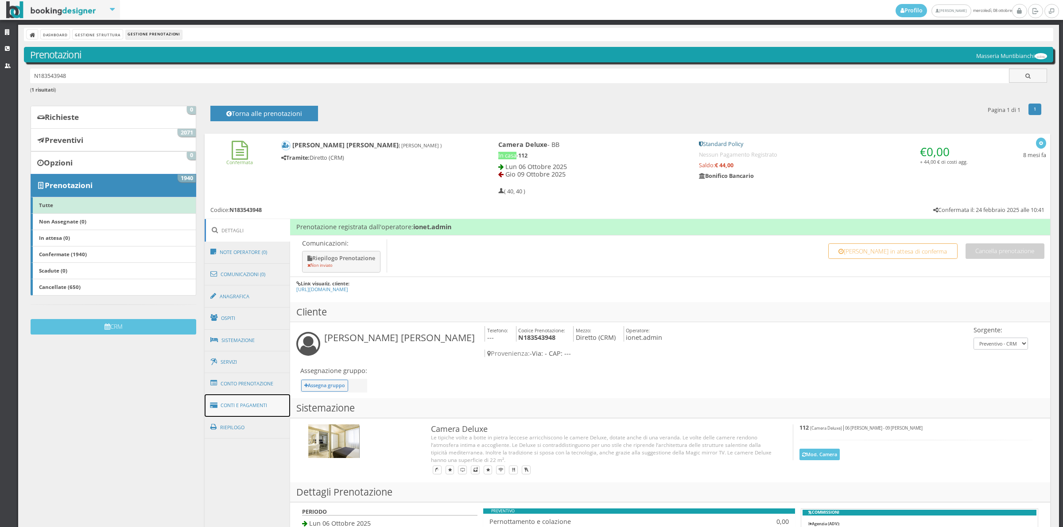
click at [230, 416] on link "Conti e Pagamenti" at bounding box center [248, 406] width 86 height 23
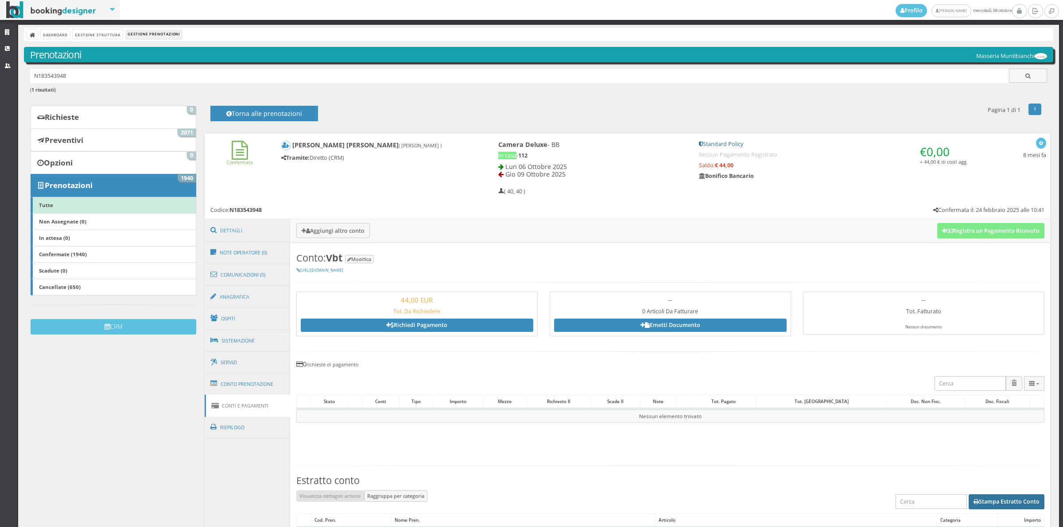
click at [979, 505] on button "Stampa Estratto Conto" at bounding box center [1006, 502] width 76 height 15
click at [997, 503] on button "Stampa Estratto Conto" at bounding box center [1006, 502] width 76 height 15
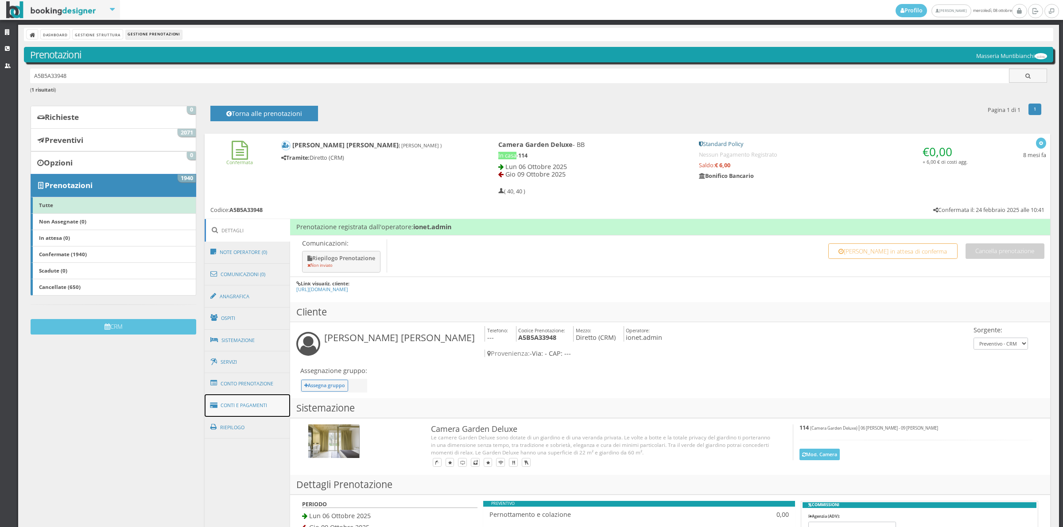
click at [252, 413] on link "Conti e Pagamenti" at bounding box center [248, 406] width 86 height 23
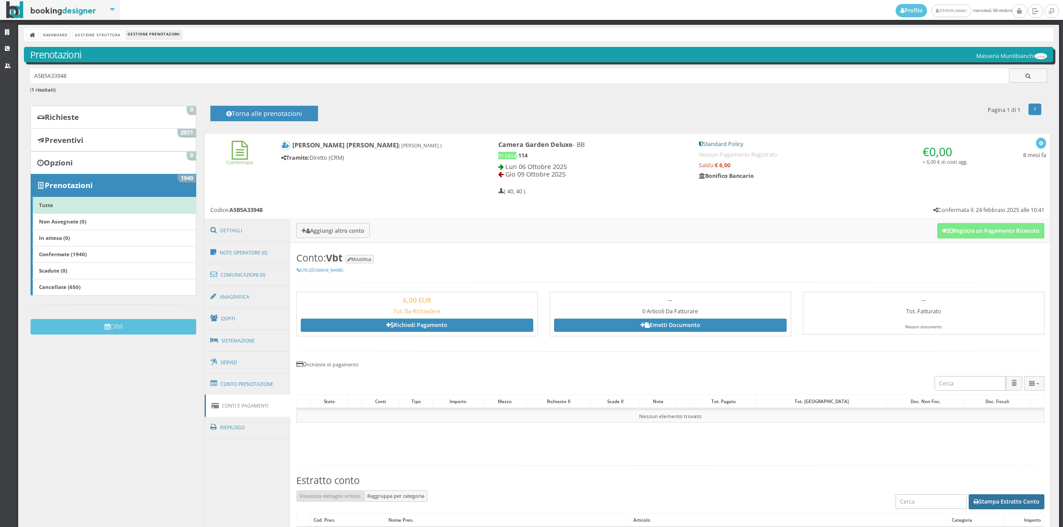
click at [981, 508] on button "Stampa Estratto Conto" at bounding box center [1006, 502] width 76 height 15
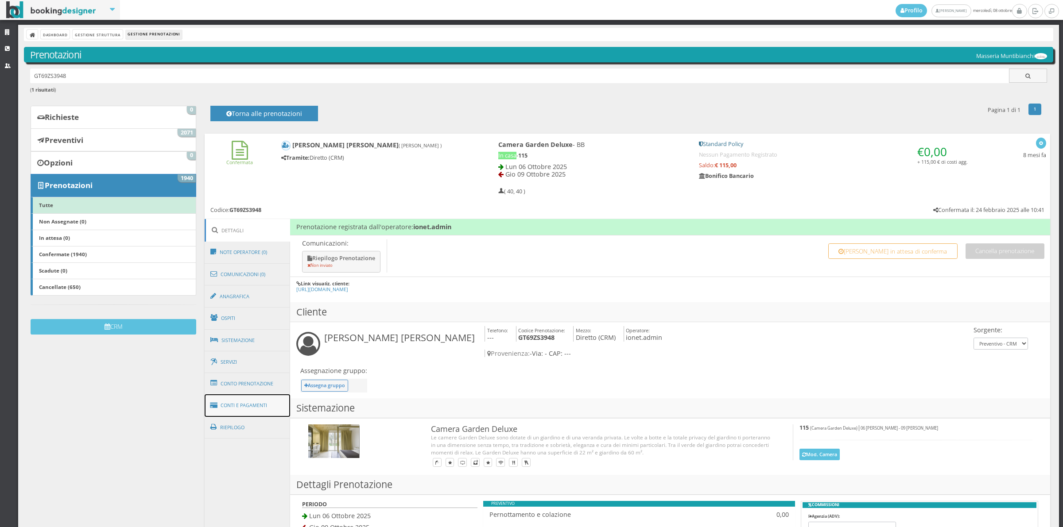
click at [260, 409] on link "Conti e Pagamenti" at bounding box center [248, 406] width 86 height 23
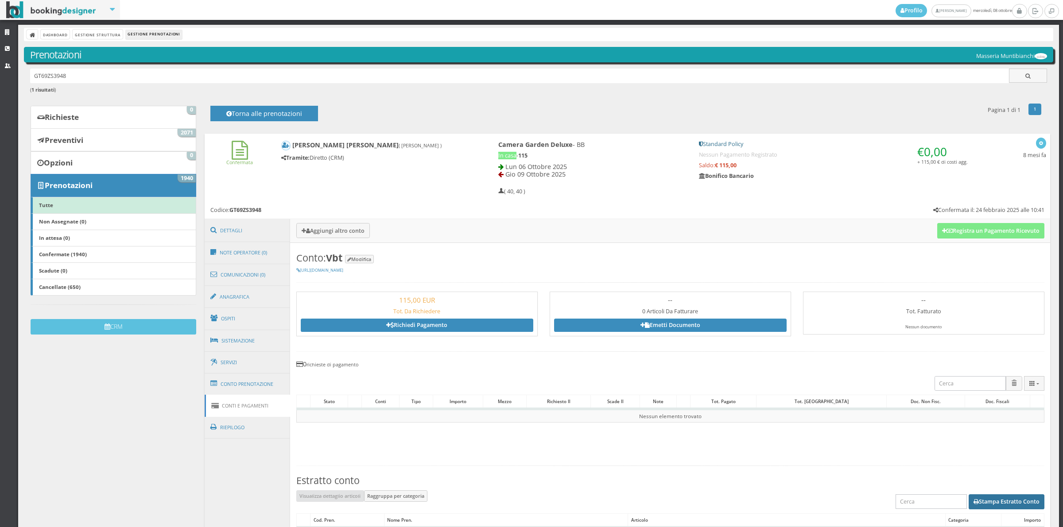
click at [988, 504] on button "Stampa Estratto Conto" at bounding box center [1006, 502] width 76 height 15
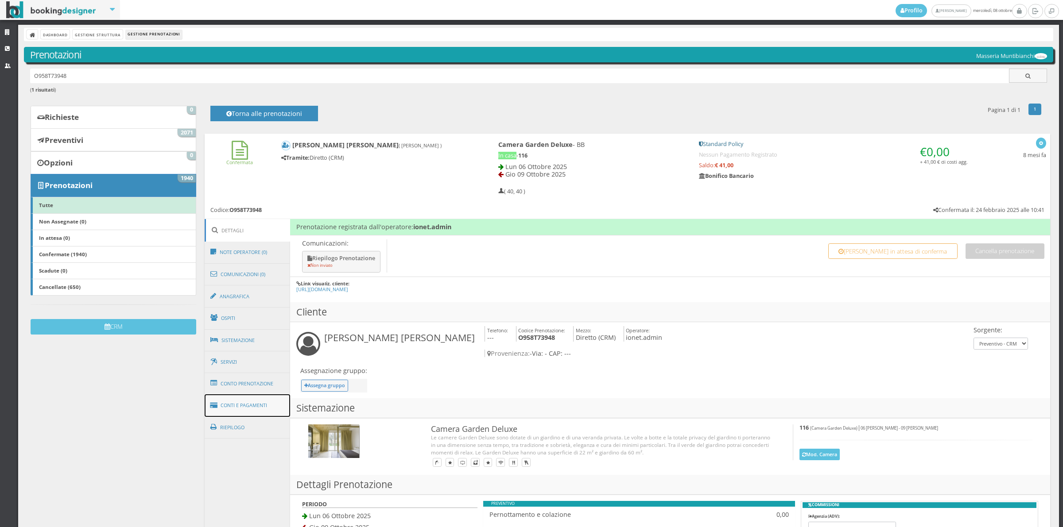
click at [260, 403] on link "Conti e Pagamenti" at bounding box center [248, 406] width 86 height 23
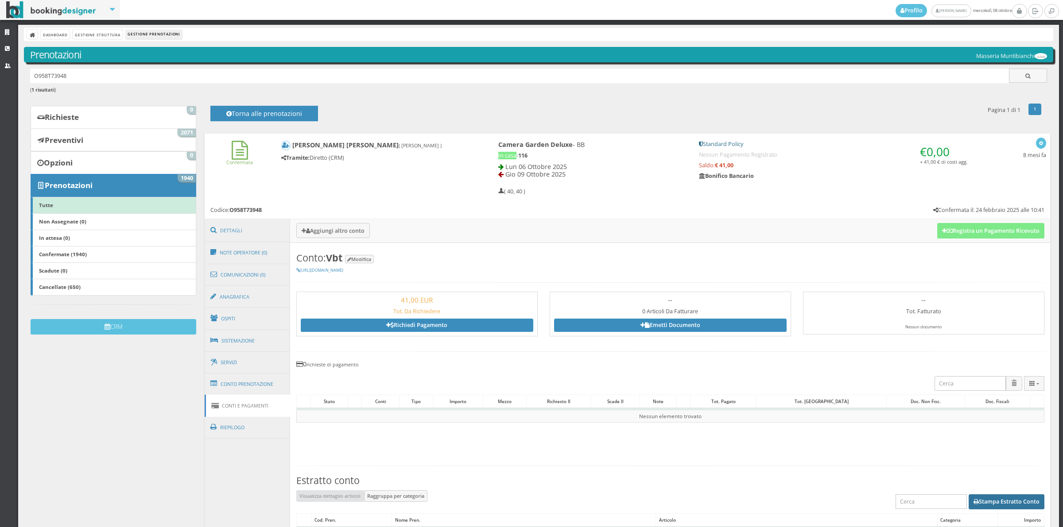
click at [990, 501] on button "Stampa Estratto Conto" at bounding box center [1006, 502] width 76 height 15
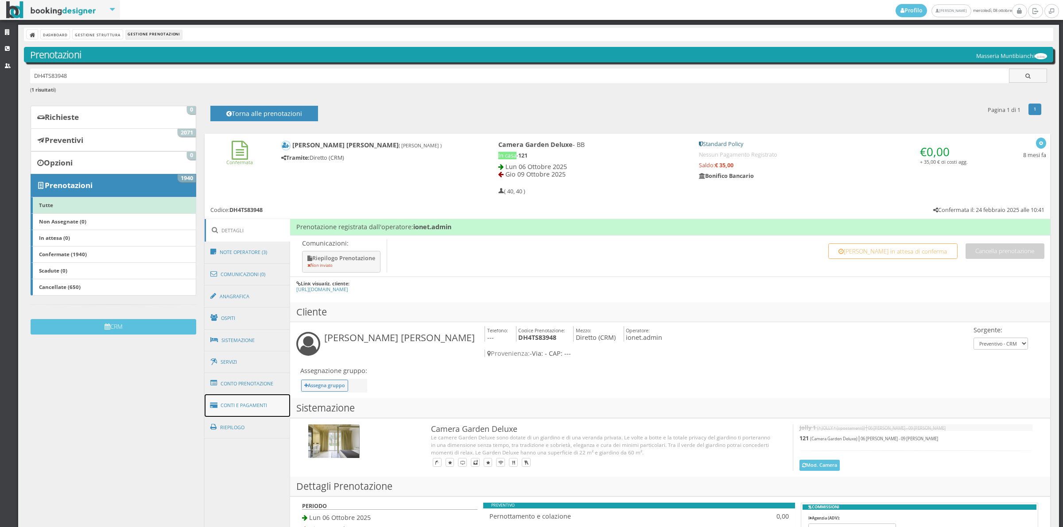
click at [263, 408] on link "Conti e Pagamenti" at bounding box center [248, 406] width 86 height 23
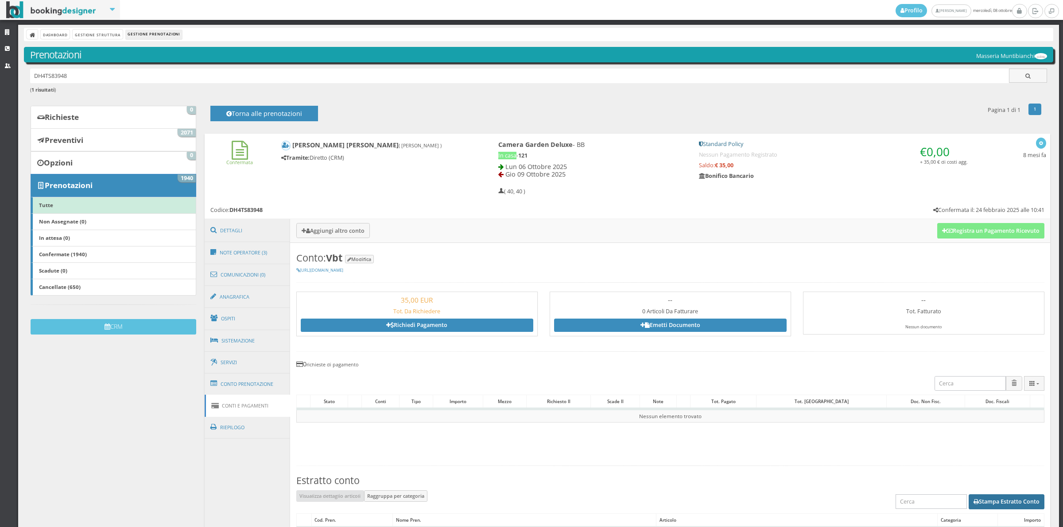
click at [1013, 504] on button "Stampa Estratto Conto" at bounding box center [1006, 502] width 76 height 15
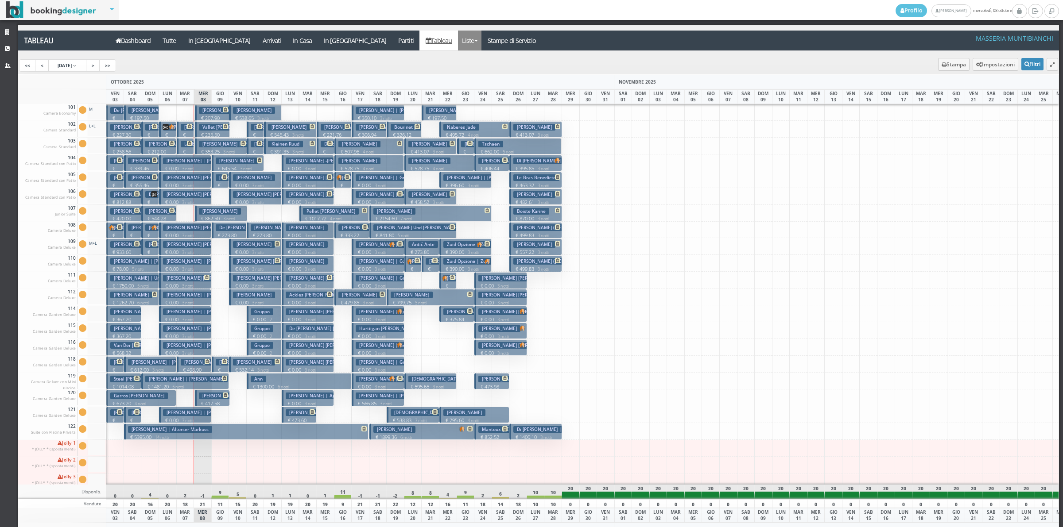
click at [458, 41] on link "Liste" at bounding box center [469, 41] width 23 height 20
click at [458, 73] on link "Foglio Pulizie" at bounding box center [490, 73] width 64 height 15
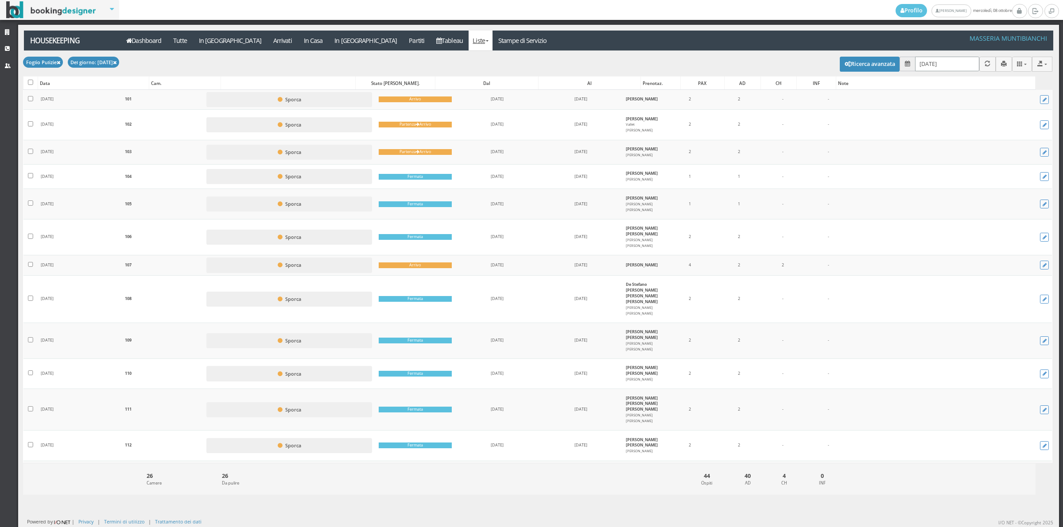
click at [923, 63] on input "[DATE]" at bounding box center [947, 64] width 64 height 15
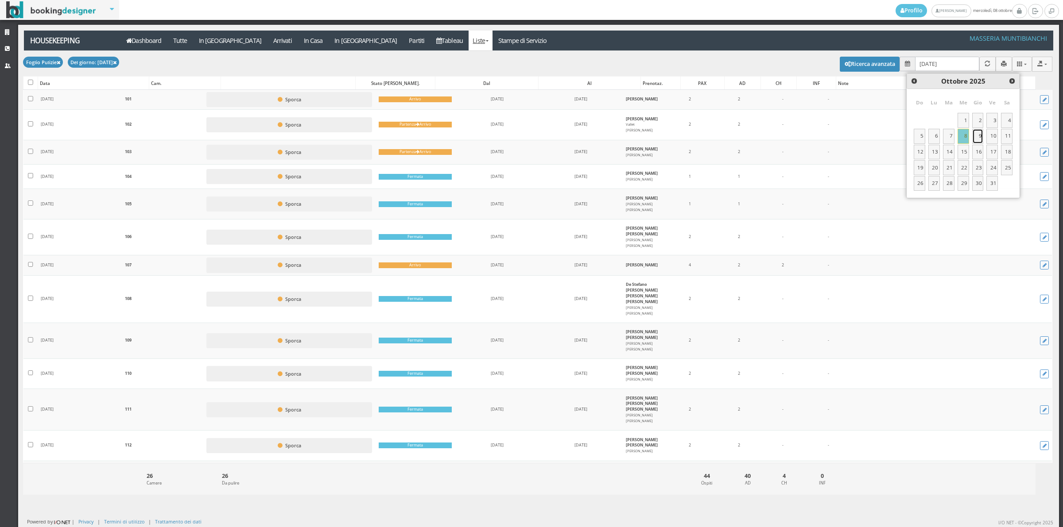
click at [980, 139] on link "9" at bounding box center [978, 136] width 12 height 15
type input "[DATE]"
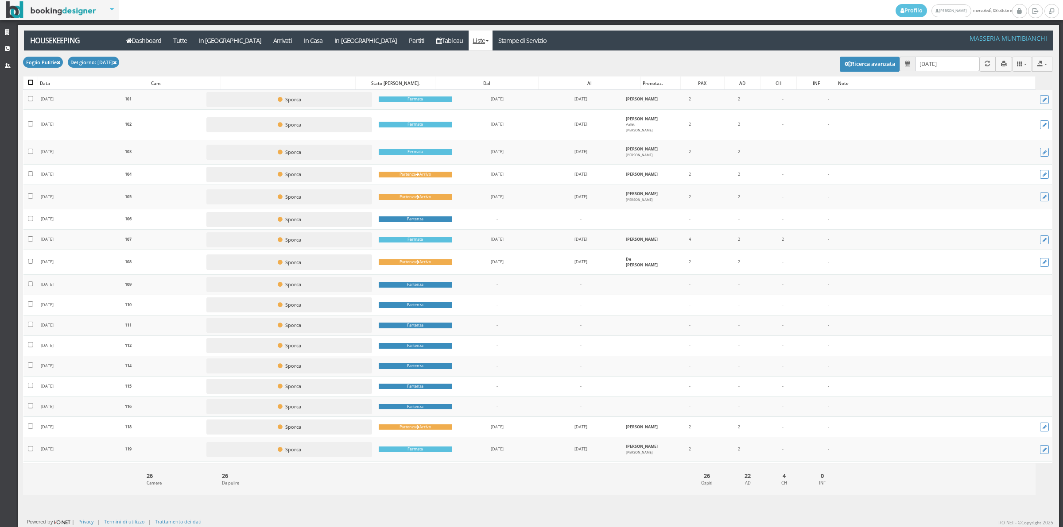
click at [30, 83] on input "checkbox" at bounding box center [30, 82] width 5 height 5
checkbox input "true"
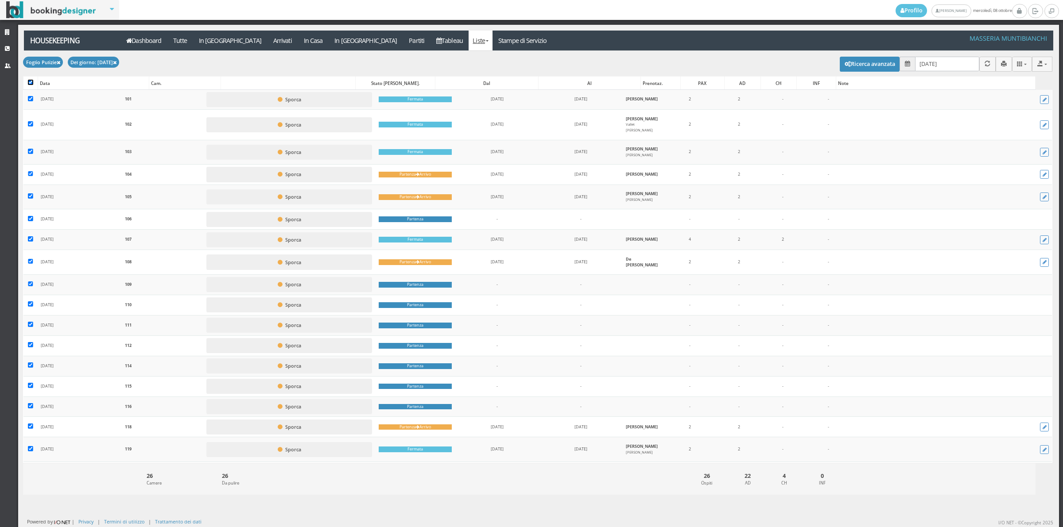
checkbox input "true"
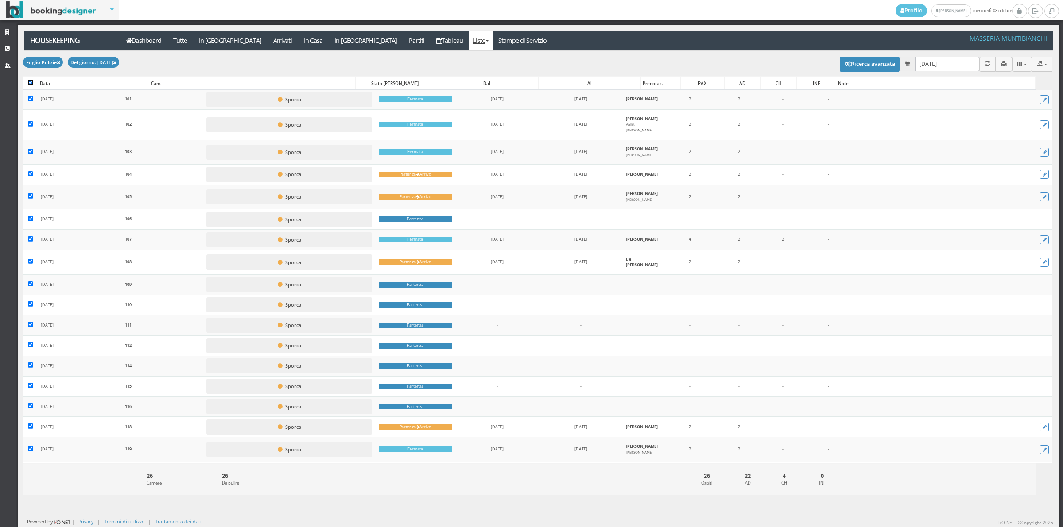
checkbox input "true"
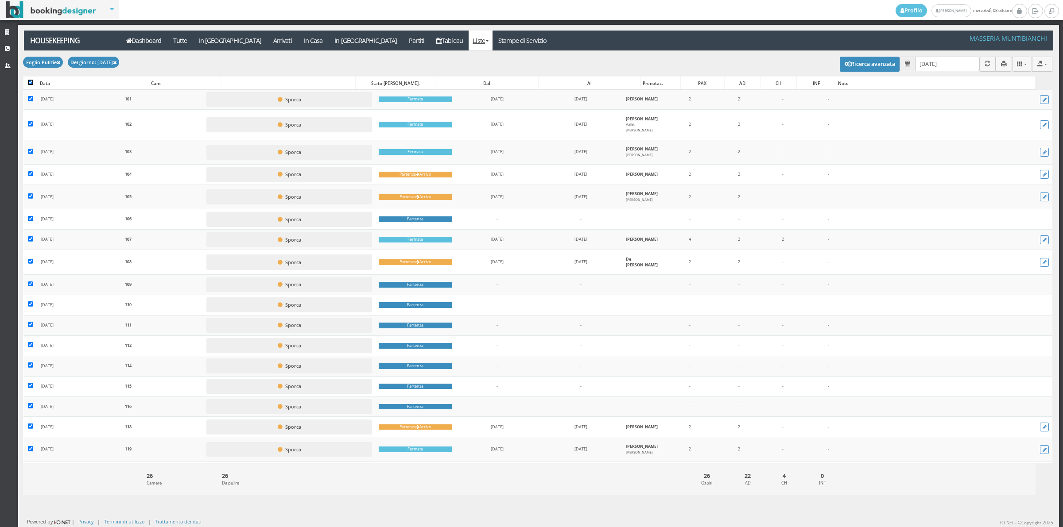
checkbox input "true"
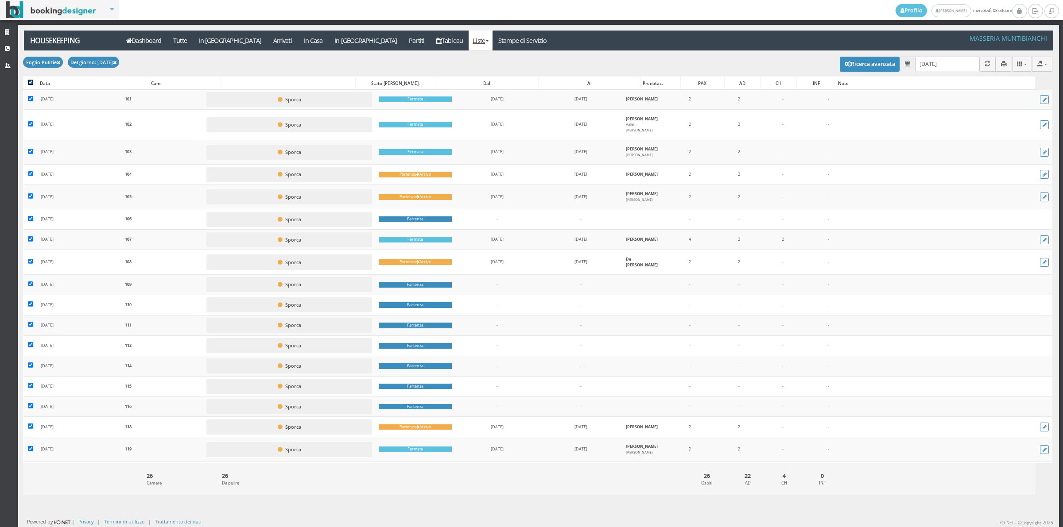
checkbox input "true"
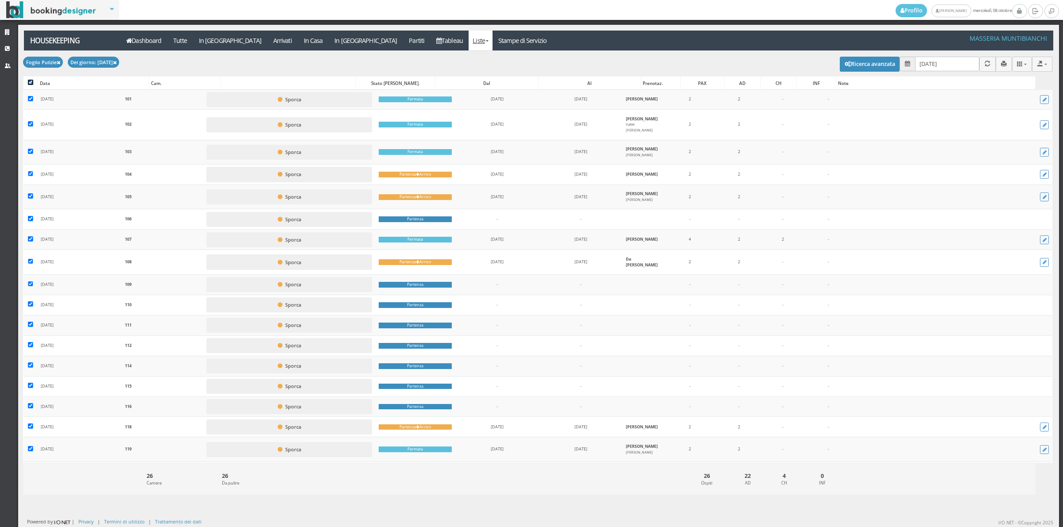
checkbox input "true"
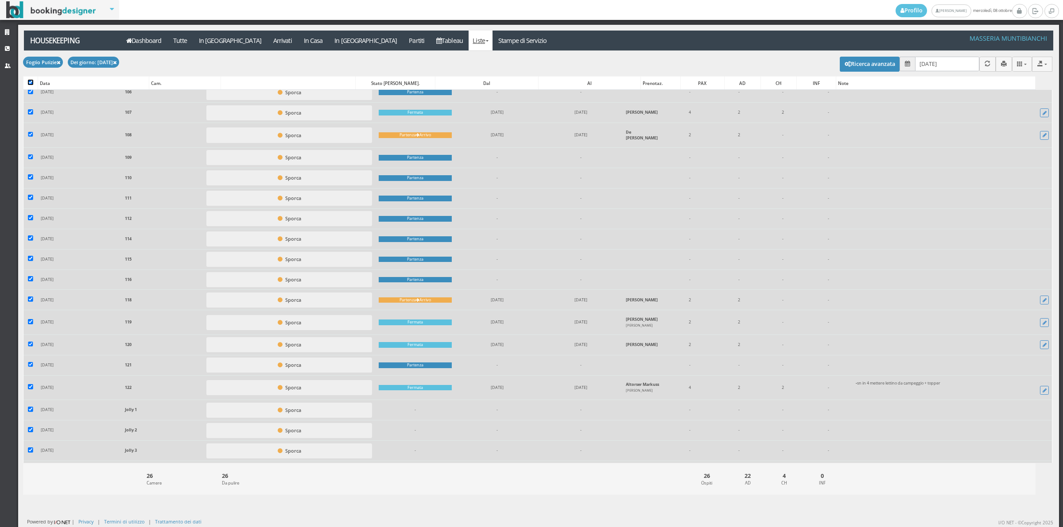
scroll to position [222, 0]
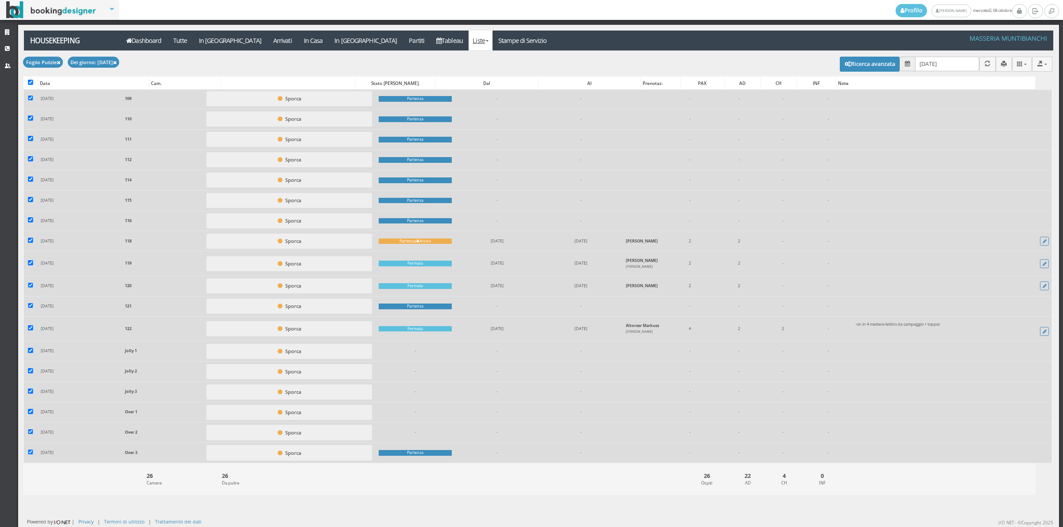
click at [33, 349] on td at bounding box center [30, 351] width 14 height 20
click at [31, 353] on input "checkbox" at bounding box center [30, 350] width 5 height 5
checkbox input "false"
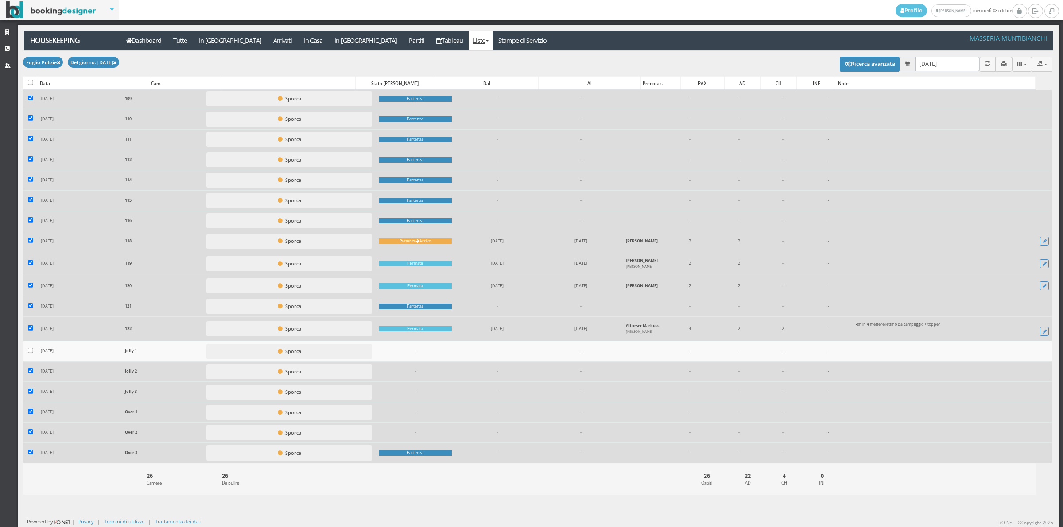
click at [33, 371] on td at bounding box center [30, 372] width 14 height 20
click at [31, 372] on input "checkbox" at bounding box center [30, 370] width 5 height 5
checkbox input "false"
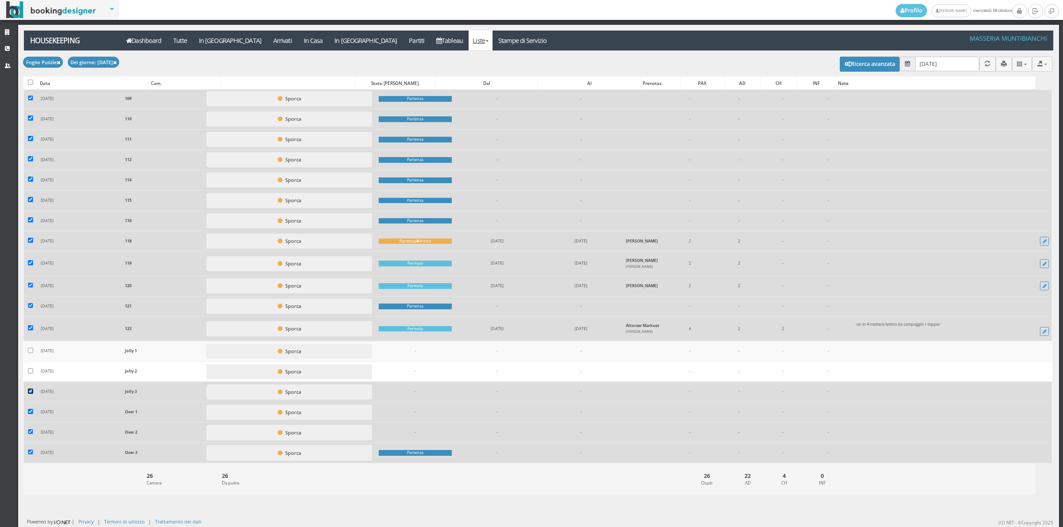
click at [29, 393] on input "checkbox" at bounding box center [30, 391] width 5 height 5
checkbox input "false"
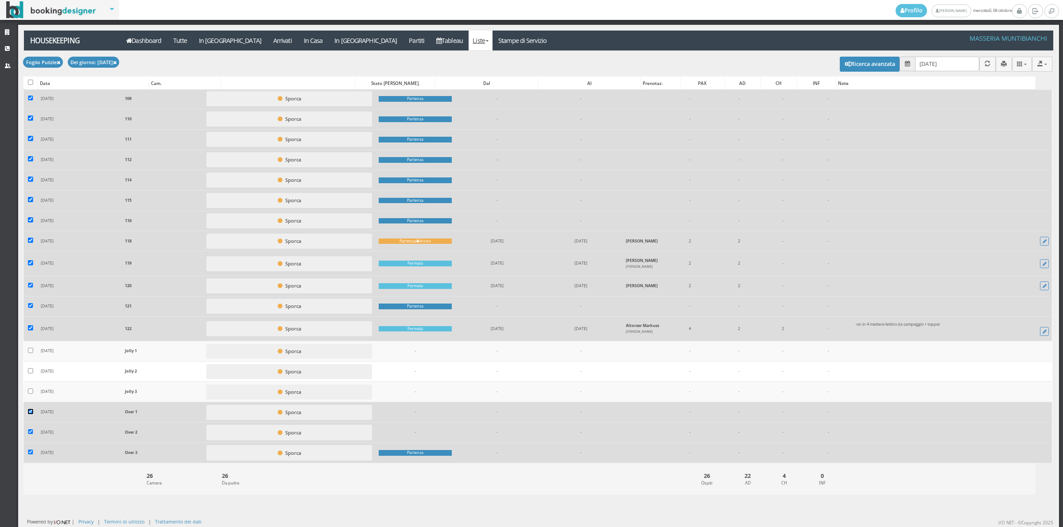
click at [32, 413] on input "checkbox" at bounding box center [30, 411] width 5 height 5
checkbox input "false"
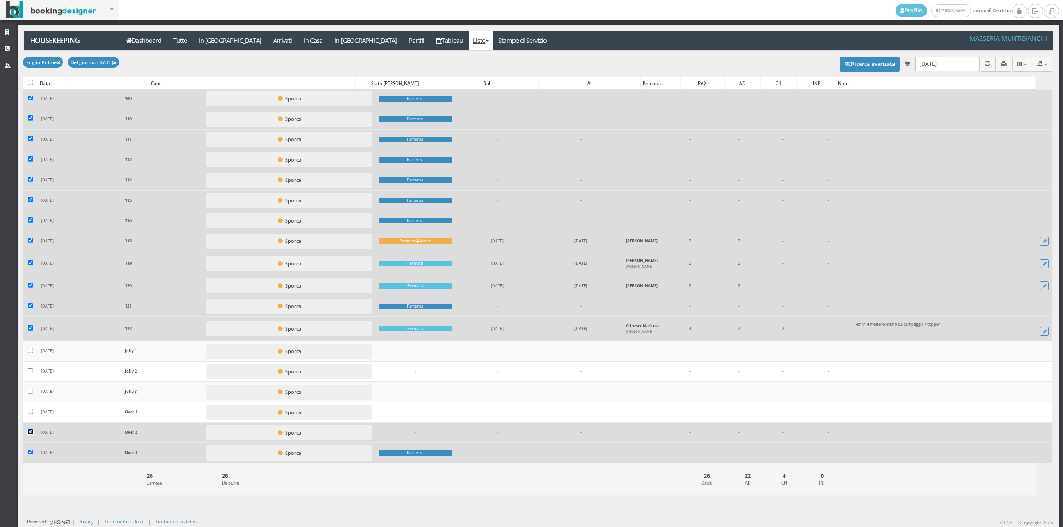
click at [30, 434] on input "checkbox" at bounding box center [30, 432] width 5 height 5
checkbox input "false"
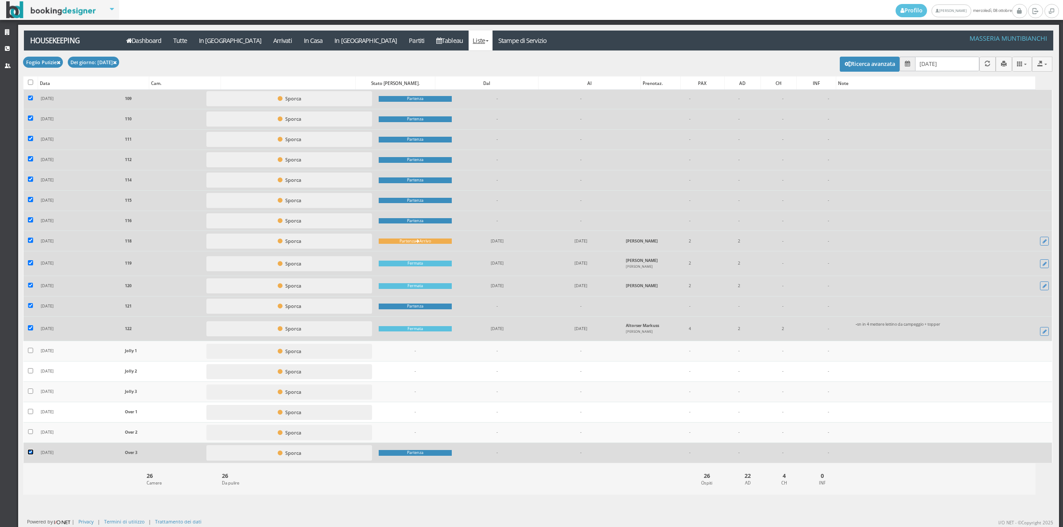
click at [29, 453] on input "checkbox" at bounding box center [30, 452] width 5 height 5
checkbox input "false"
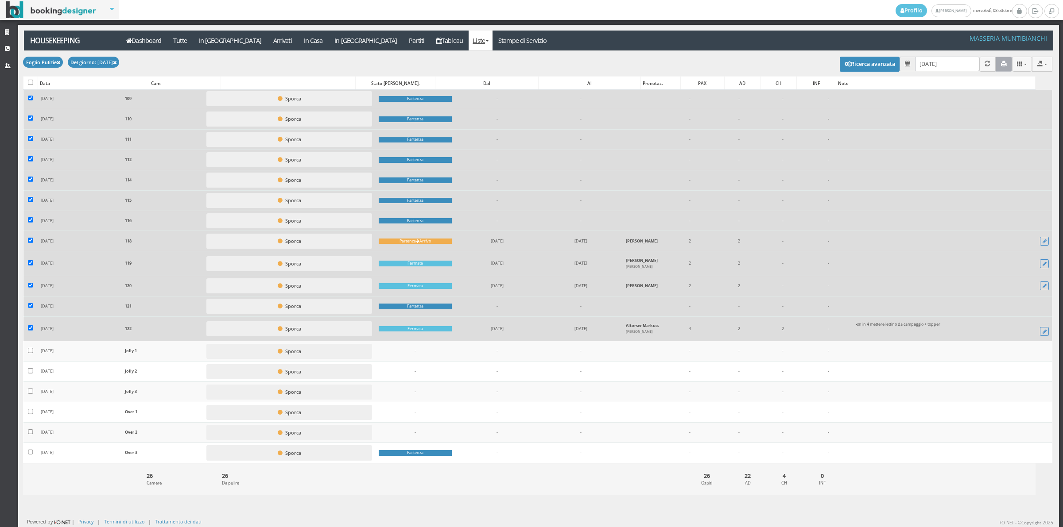
click at [1001, 66] on button "button" at bounding box center [1003, 64] width 16 height 15
click at [492, 35] on link "Stampe di Servizio" at bounding box center [522, 41] width 60 height 20
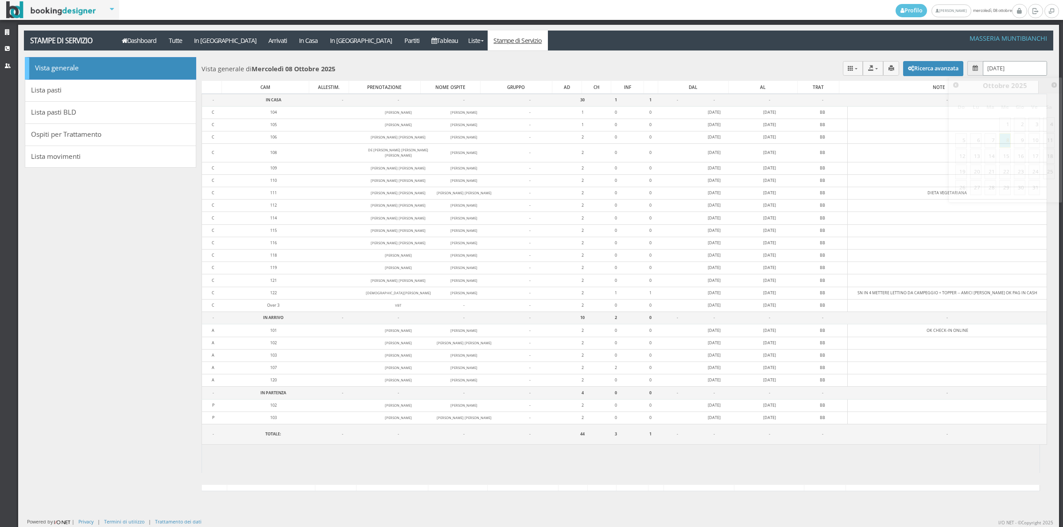
click at [990, 68] on input "[DATE]" at bounding box center [1015, 68] width 64 height 15
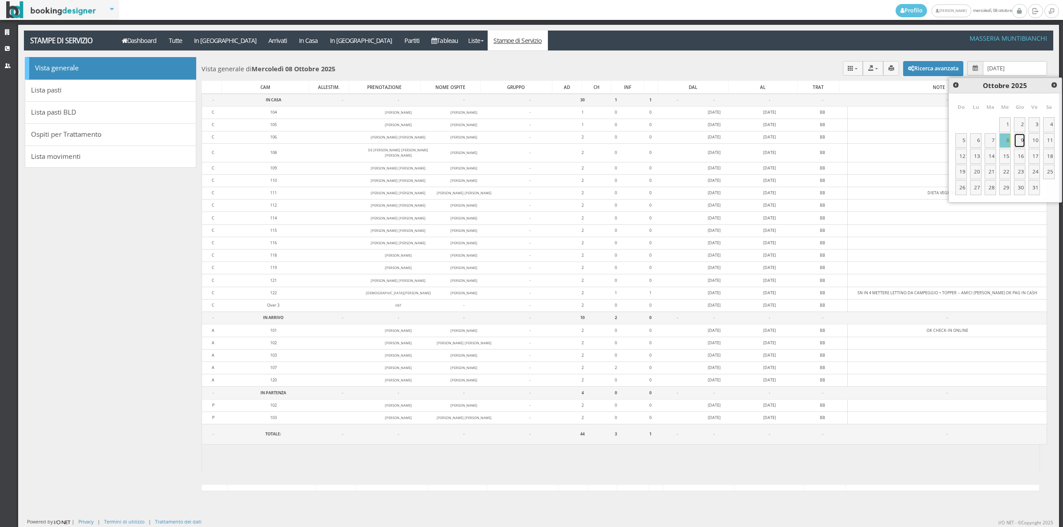
click at [1017, 140] on link "9" at bounding box center [1020, 140] width 12 height 15
type input "[DATE]"
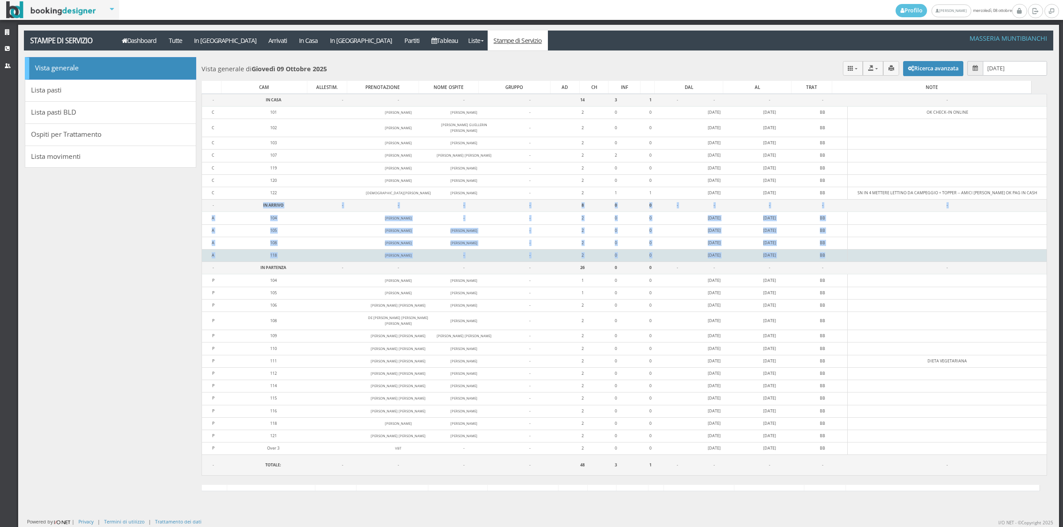
drag, startPoint x: 246, startPoint y: 209, endPoint x: 883, endPoint y: 264, distance: 638.7
click at [883, 264] on tbody "- IN CASA - - - - 14 3 1 - - - - - C 101 [PERSON_NAME] DIEGO [PERSON_NAME] DIEG…" at bounding box center [623, 285] width 845 height 382
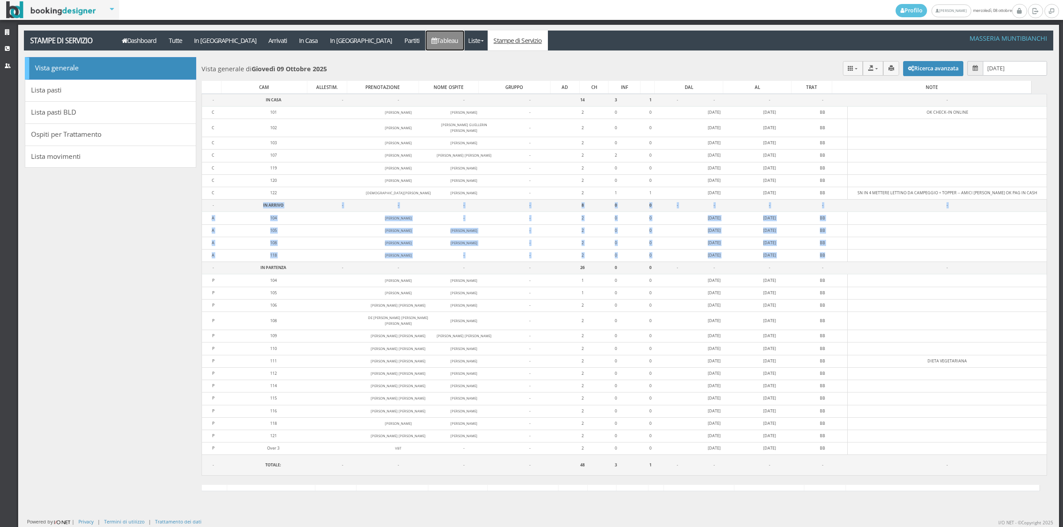
click at [431, 43] on icon at bounding box center [433, 41] width 5 height 6
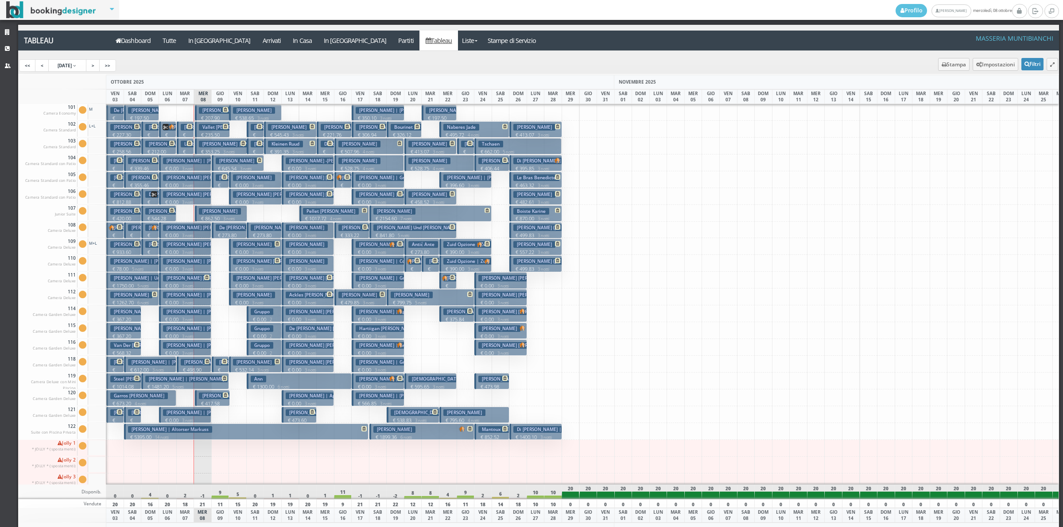
click at [224, 160] on h3 "[PERSON_NAME]" at bounding box center [237, 161] width 42 height 7
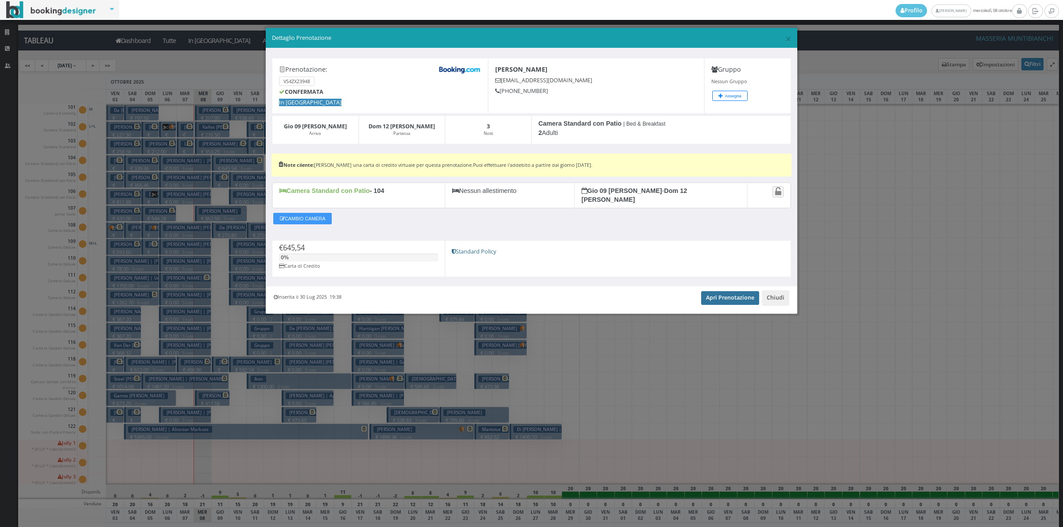
click at [708, 298] on link "Apri Prenotazione" at bounding box center [730, 297] width 58 height 13
click at [772, 298] on button "Chiudi" at bounding box center [775, 297] width 27 height 15
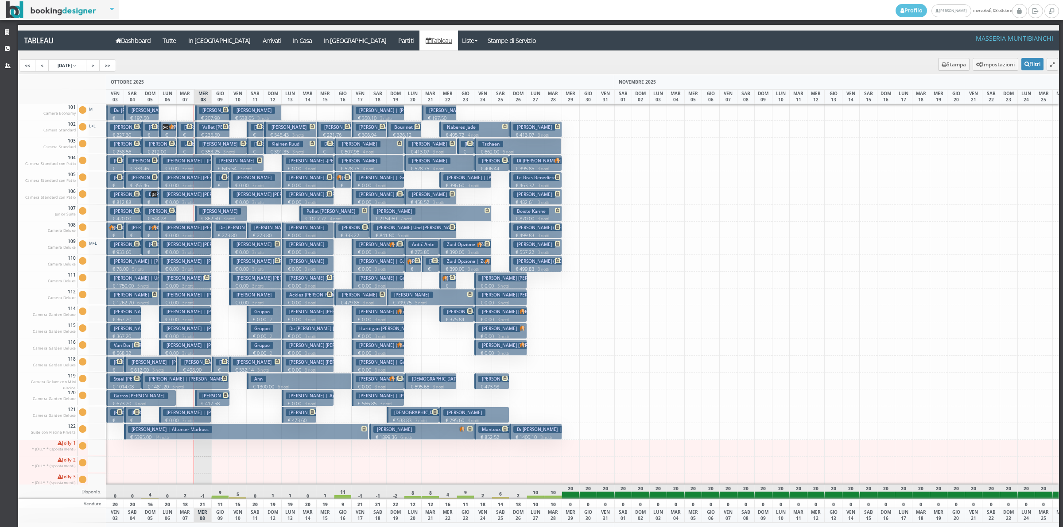
click at [217, 182] on p "€ 152.84 1 notti" at bounding box center [221, 196] width 11 height 28
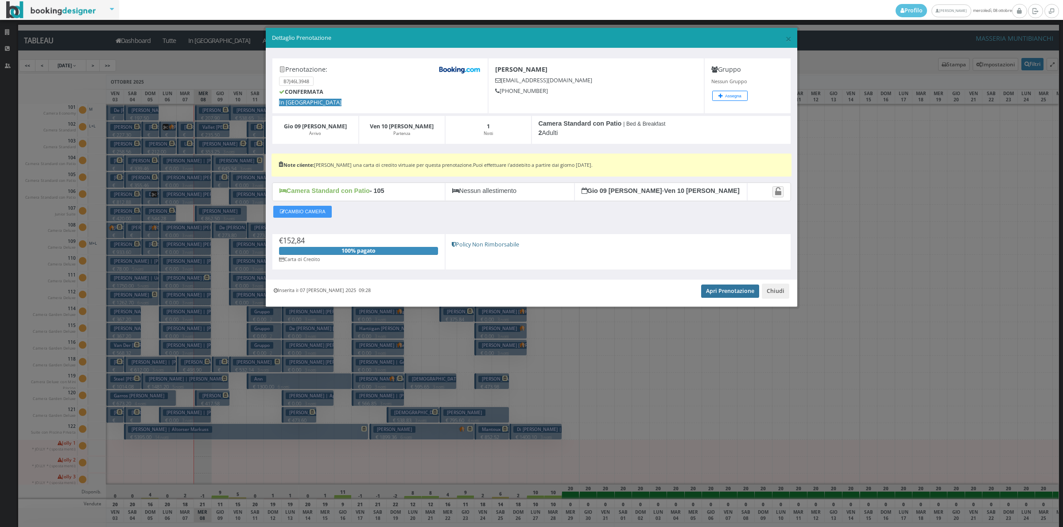
click at [743, 290] on link "Apri Prenotazione" at bounding box center [730, 291] width 58 height 13
click at [782, 291] on button "Chiudi" at bounding box center [775, 291] width 27 height 15
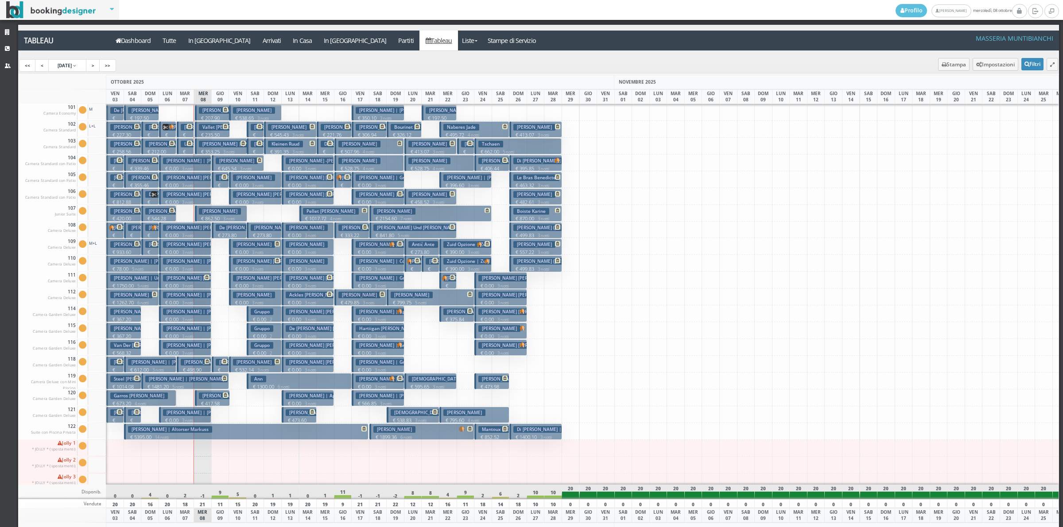
click at [222, 229] on h3 "De Benedetto Alessandro" at bounding box center [240, 228] width 49 height 7
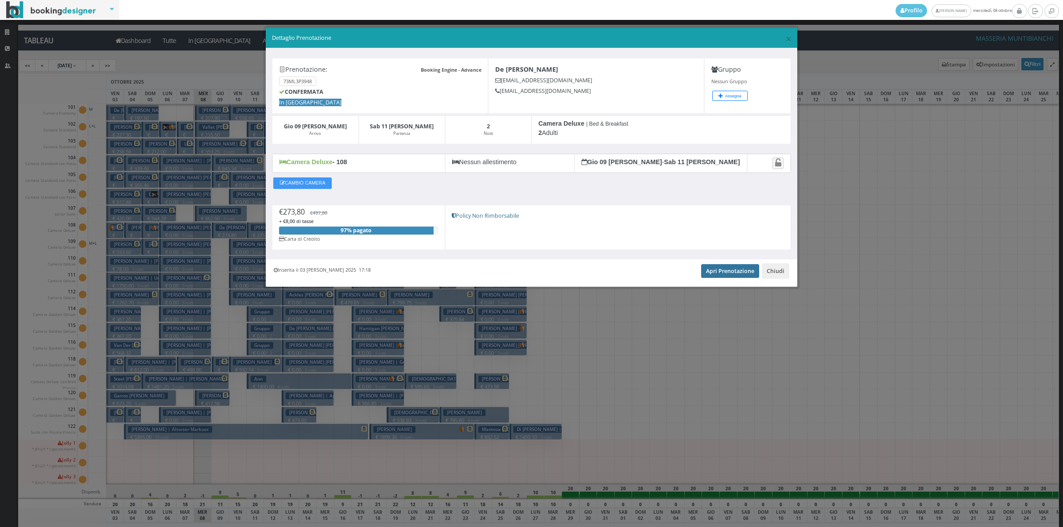
click at [740, 275] on link "Apri Prenotazione" at bounding box center [730, 270] width 58 height 13
click at [778, 269] on button "Chiudi" at bounding box center [775, 270] width 27 height 15
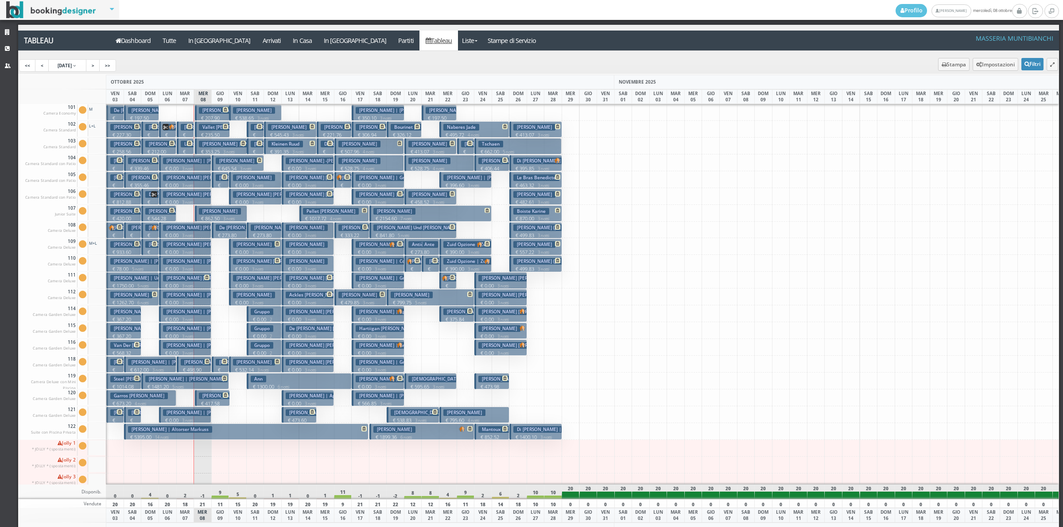
click at [224, 368] on p "€ 177.38 1 notti" at bounding box center [221, 381] width 11 height 28
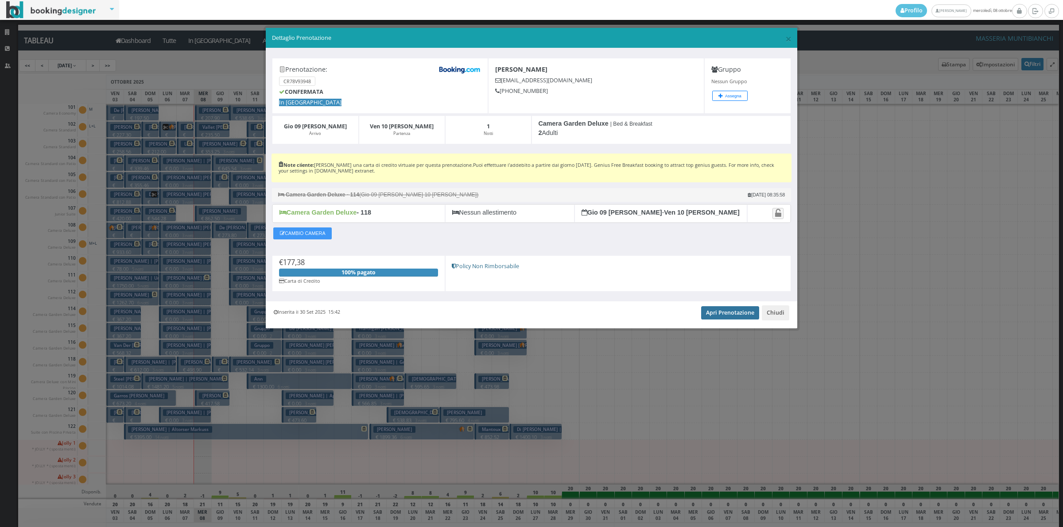
click at [724, 313] on link "Apri Prenotazione" at bounding box center [730, 312] width 58 height 13
click at [778, 315] on button "Chiudi" at bounding box center [775, 313] width 27 height 15
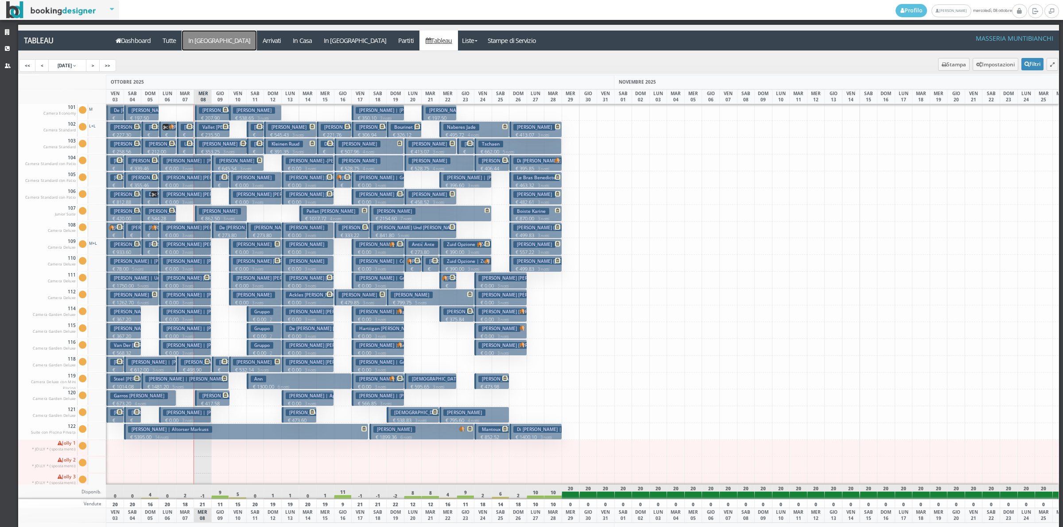
click at [200, 36] on a=pms-arrival-reservations"] "In Arrivo" at bounding box center [219, 41] width 74 height 20
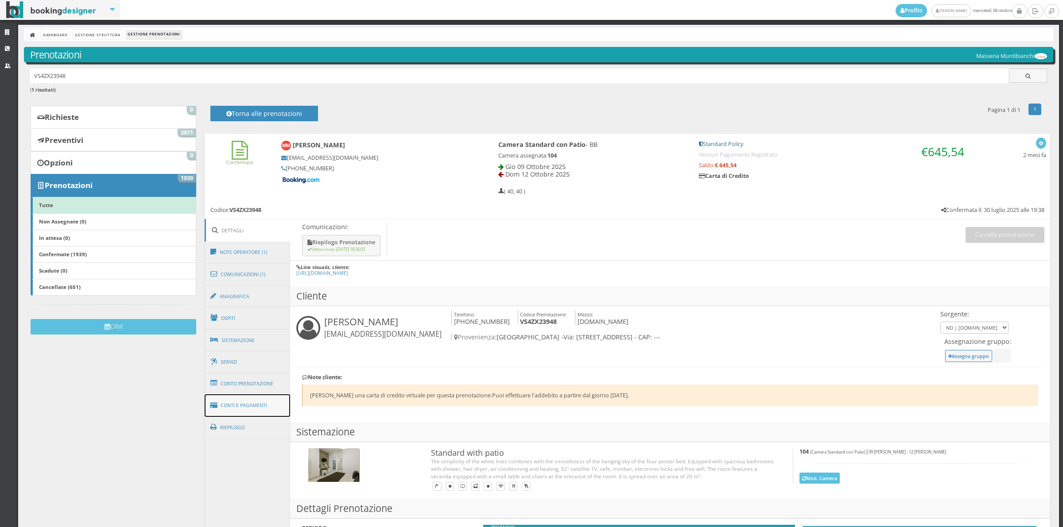
click at [251, 402] on link "Conti e Pagamenti" at bounding box center [248, 406] width 86 height 23
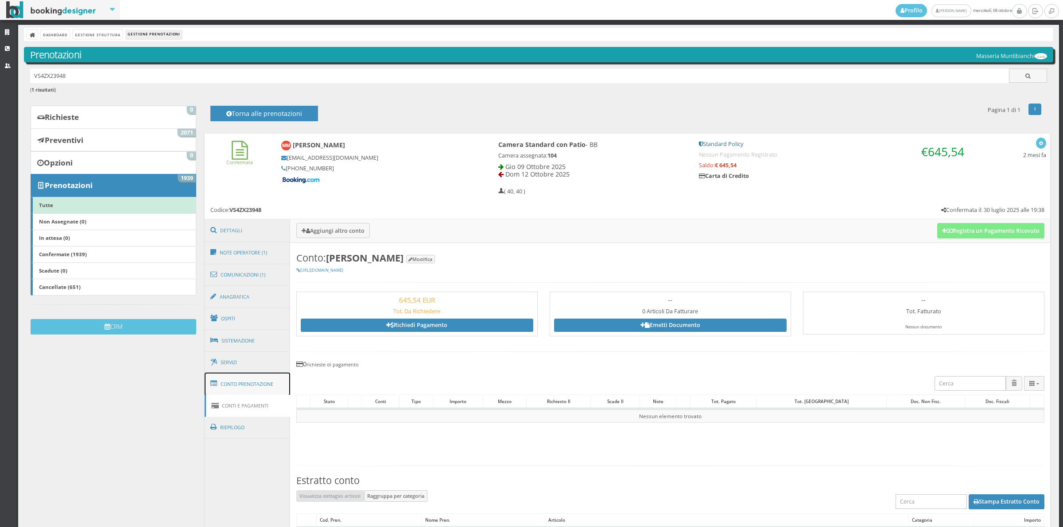
click at [261, 383] on link "Conto Prenotazione" at bounding box center [248, 384] width 86 height 23
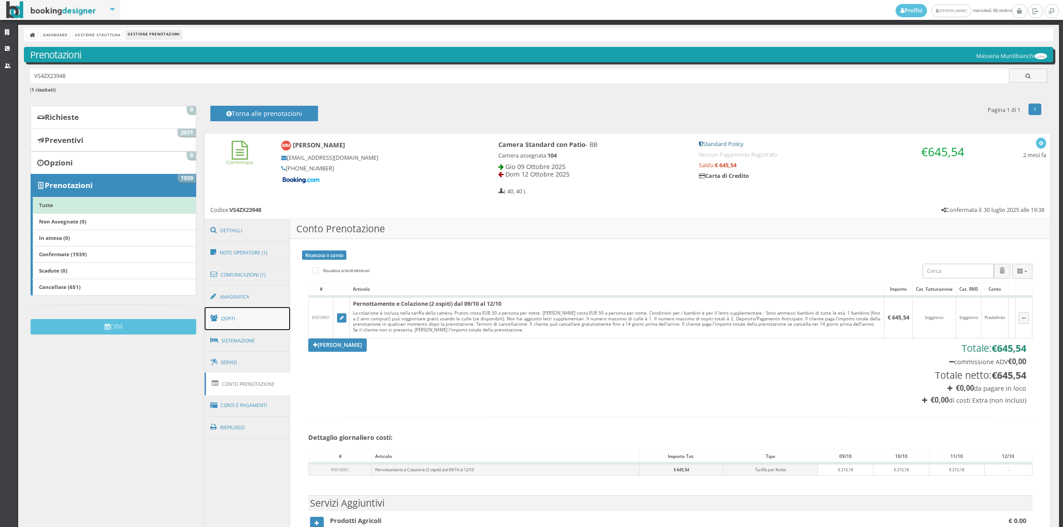
click at [263, 314] on link "Ospiti" at bounding box center [248, 318] width 86 height 23
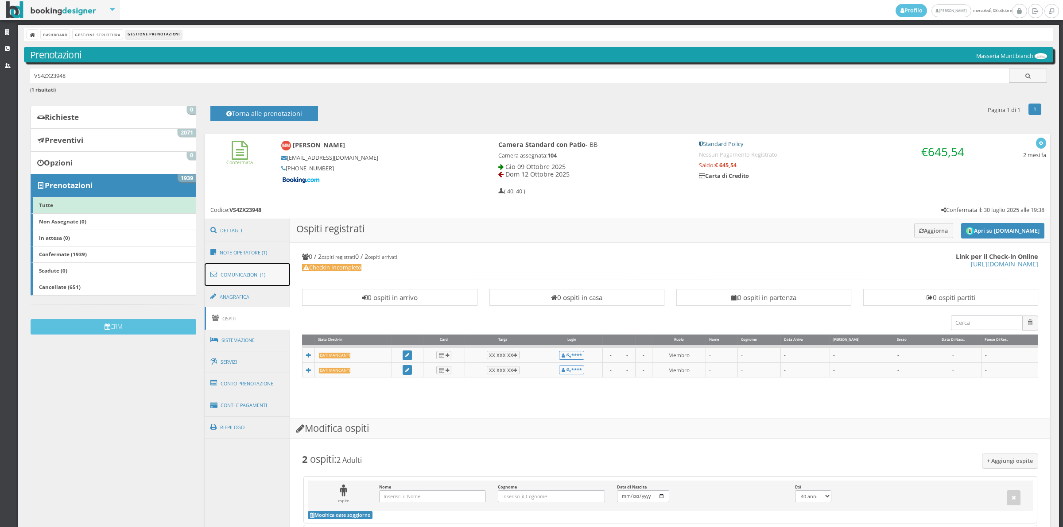
click at [262, 277] on link "Comunicazioni (1)" at bounding box center [248, 274] width 86 height 23
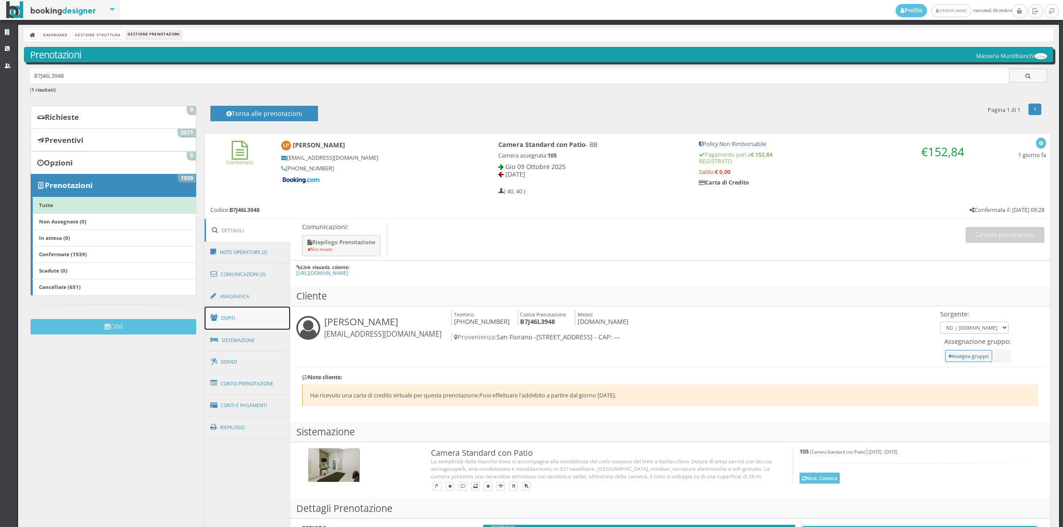
click at [226, 317] on link "Ospiti" at bounding box center [248, 318] width 86 height 23
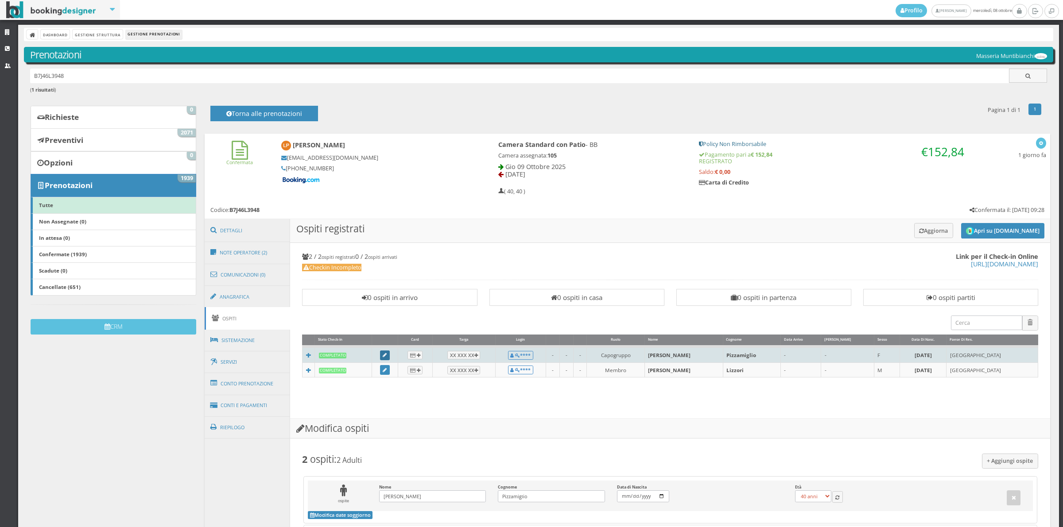
click at [387, 356] on icon at bounding box center [385, 355] width 4 height 5
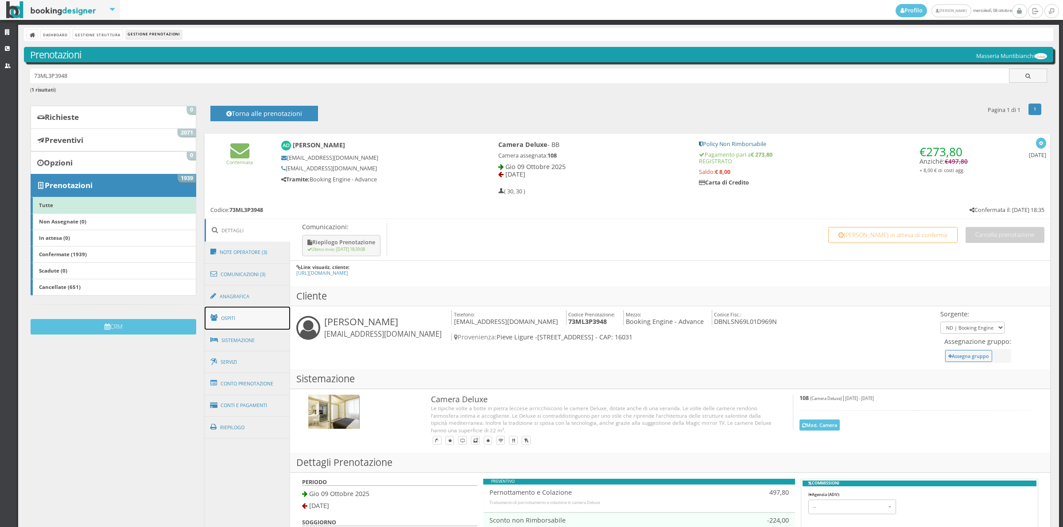
click at [247, 323] on link "Ospiti" at bounding box center [248, 318] width 86 height 23
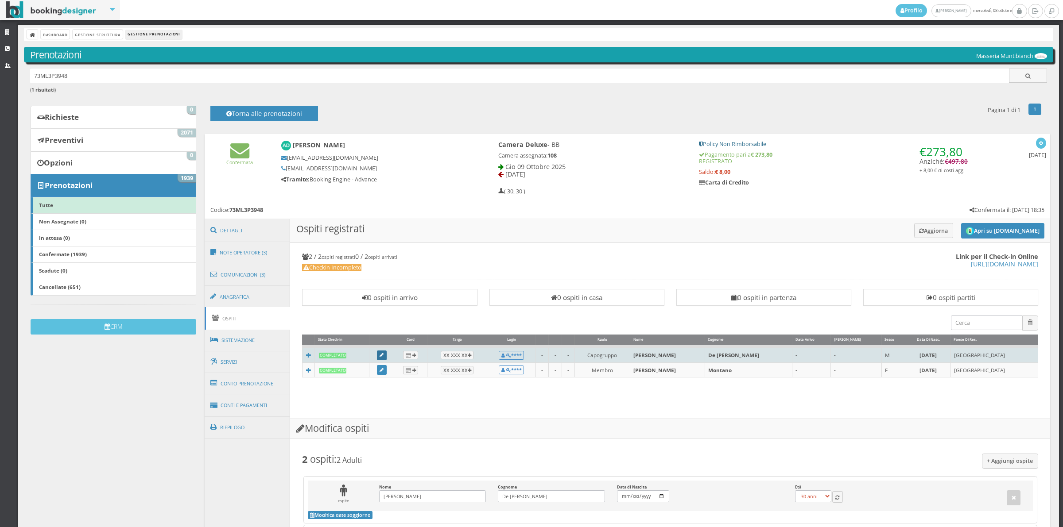
click at [384, 357] on link at bounding box center [382, 356] width 10 height 10
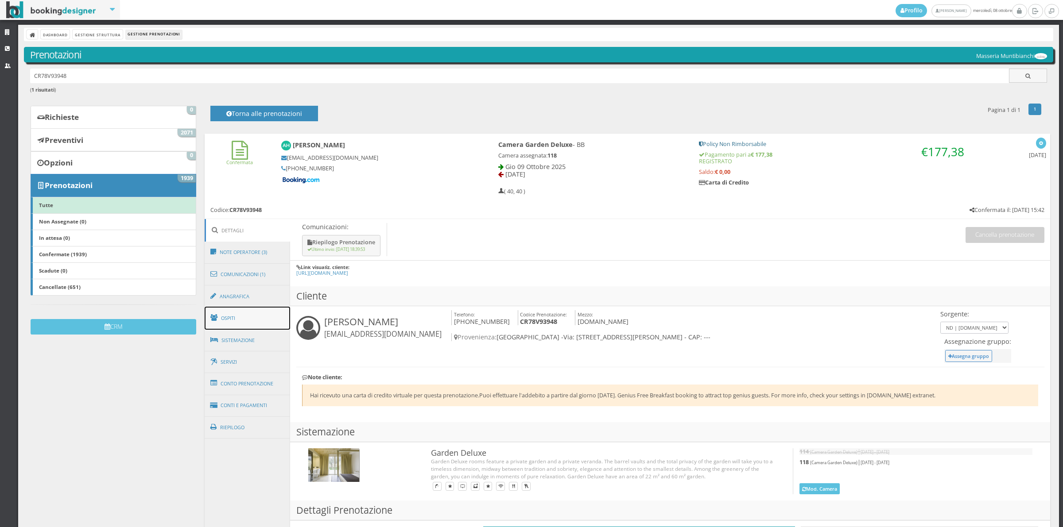
click at [247, 324] on link "Ospiti" at bounding box center [248, 318] width 86 height 23
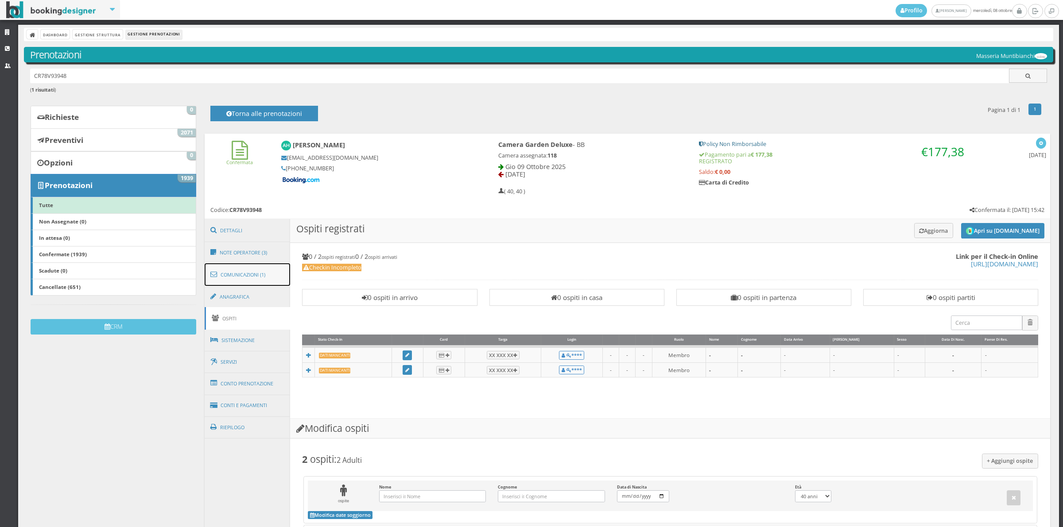
click at [255, 275] on link "Comunicazioni (1)" at bounding box center [248, 274] width 86 height 23
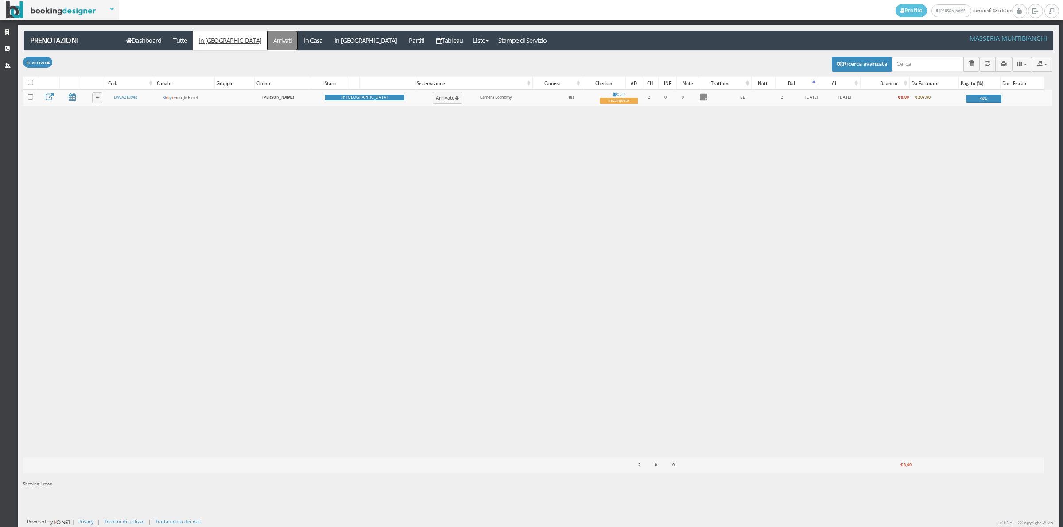
click at [267, 42] on link "Arrivati" at bounding box center [282, 41] width 31 height 20
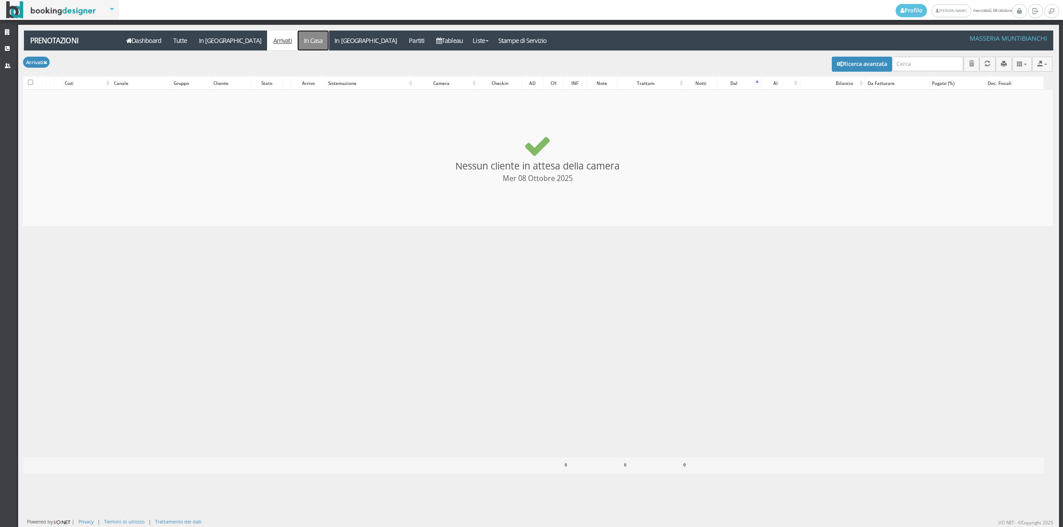
click at [298, 43] on link "In Casa" at bounding box center [313, 41] width 31 height 20
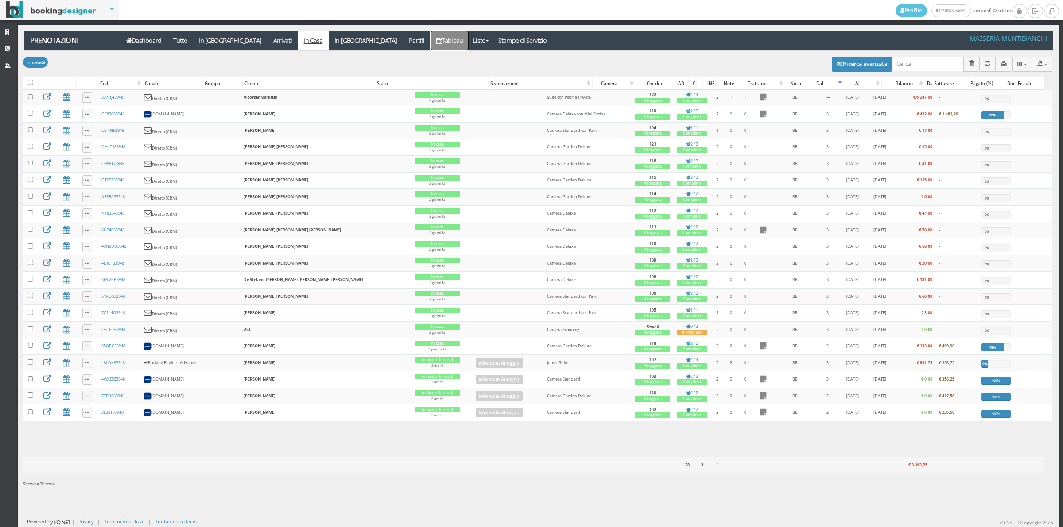
click at [430, 46] on link "Tableau" at bounding box center [449, 41] width 39 height 20
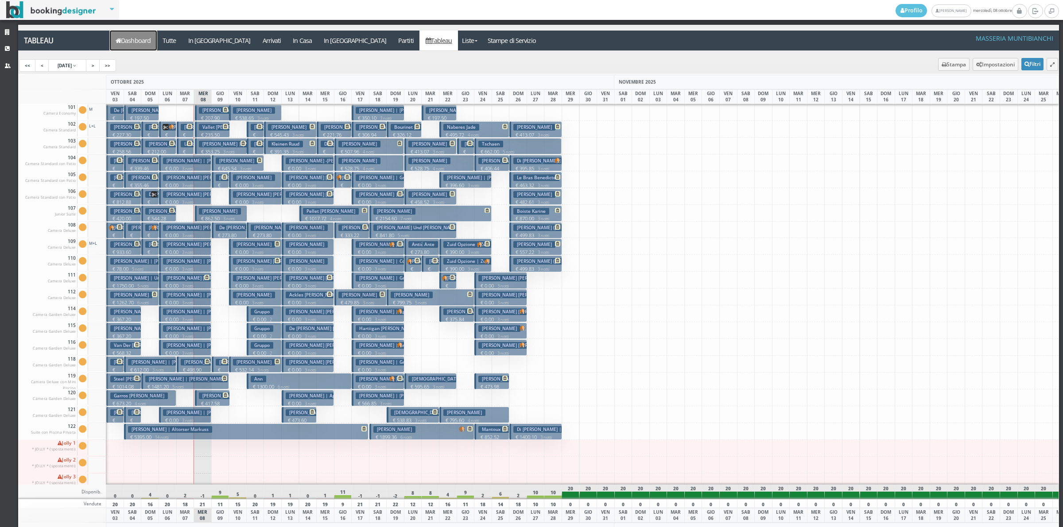
click at [135, 41] on link "Dashboard" at bounding box center [133, 41] width 47 height 20
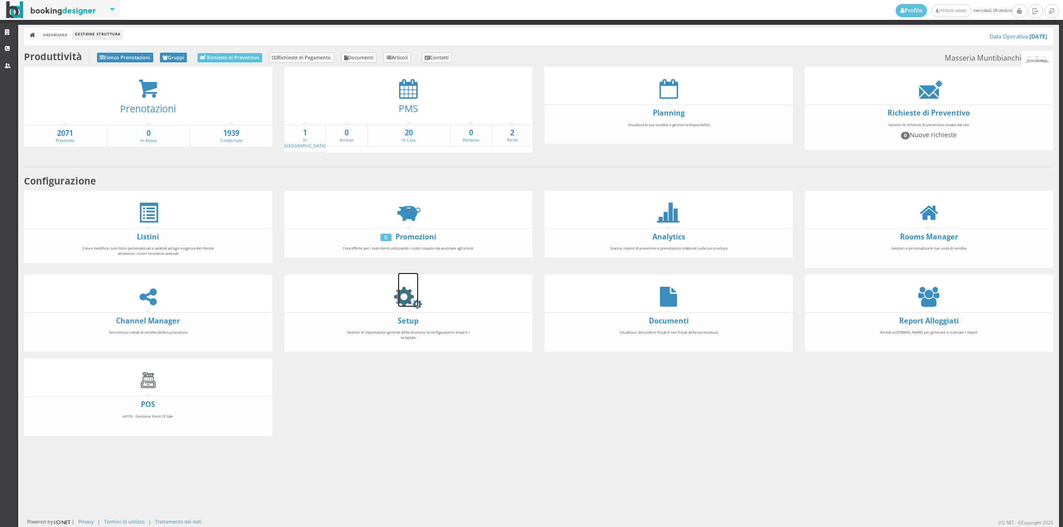
click at [398, 302] on icon at bounding box center [408, 297] width 20 height 20
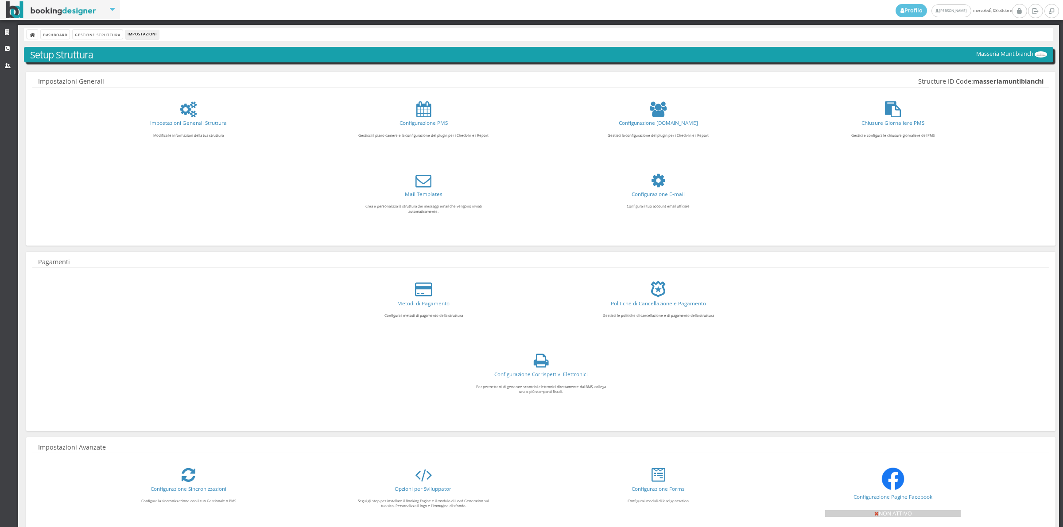
click at [545, 372] on link "Configurazione Corrispettivi Elettronici" at bounding box center [540, 374] width 93 height 7
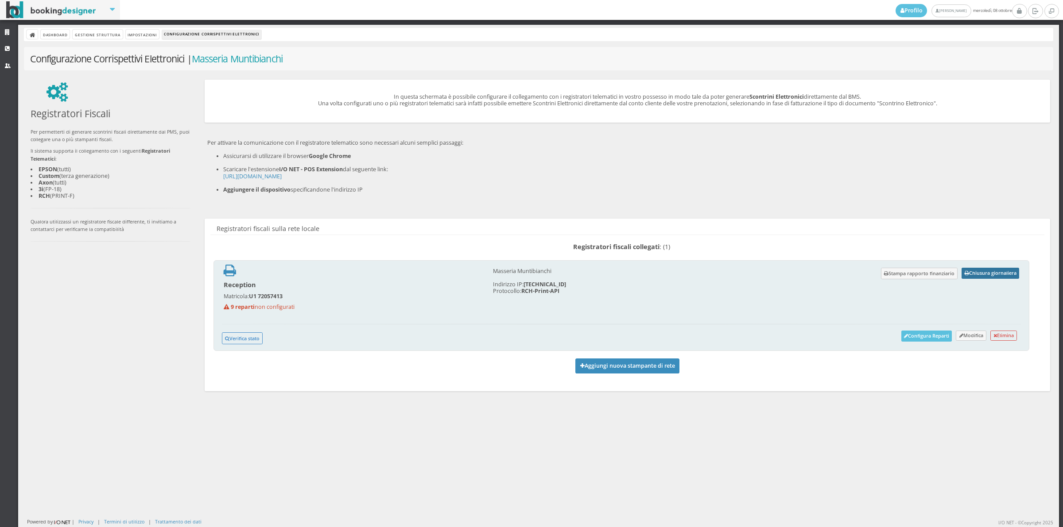
click at [988, 271] on button "Chiusura giornaliera" at bounding box center [990, 273] width 58 height 11
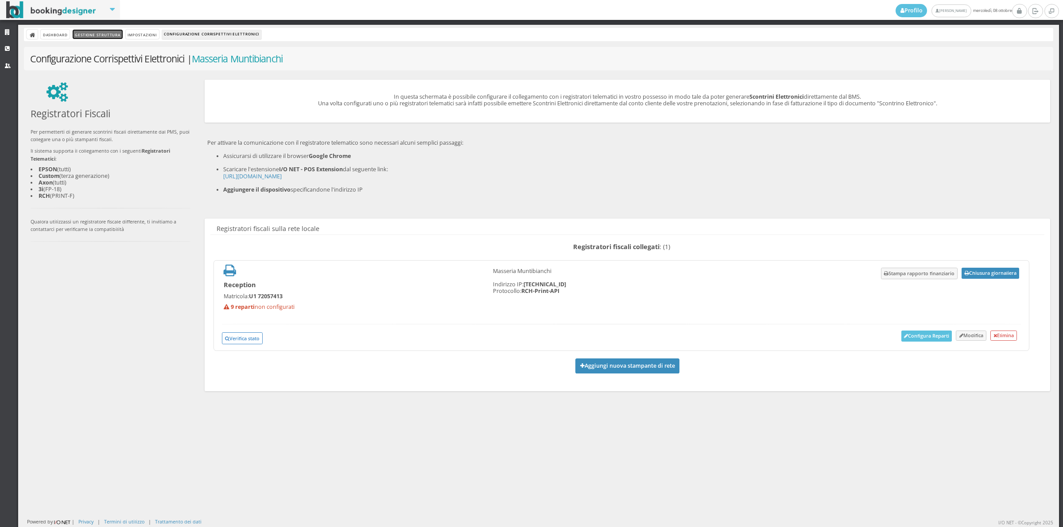
click at [97, 39] on link "Gestione Struttura" at bounding box center [98, 34] width 50 height 9
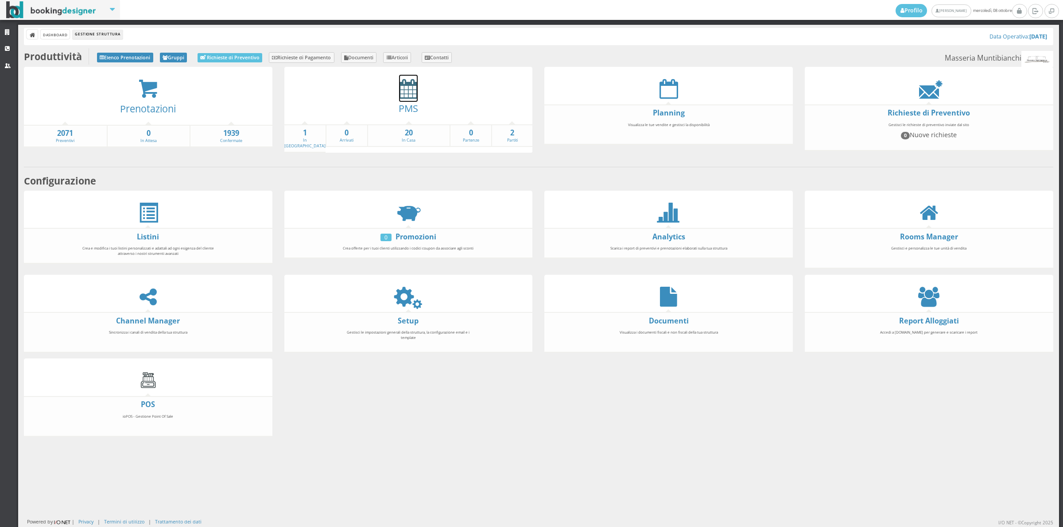
click at [404, 85] on icon at bounding box center [408, 89] width 19 height 20
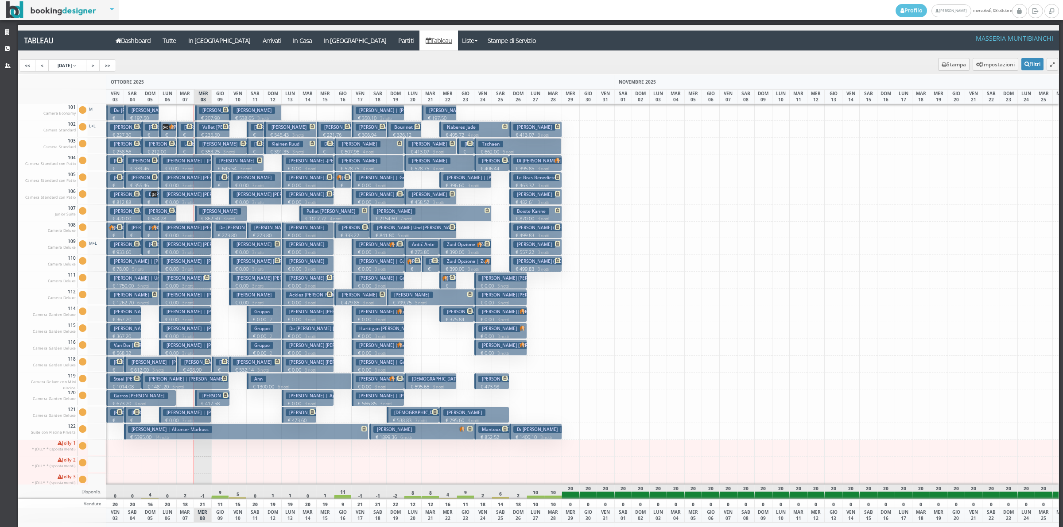
click at [186, 262] on h3 "Pearce Thomas | Pearce Tessa Pearce Thomas" at bounding box center [222, 261] width 119 height 7
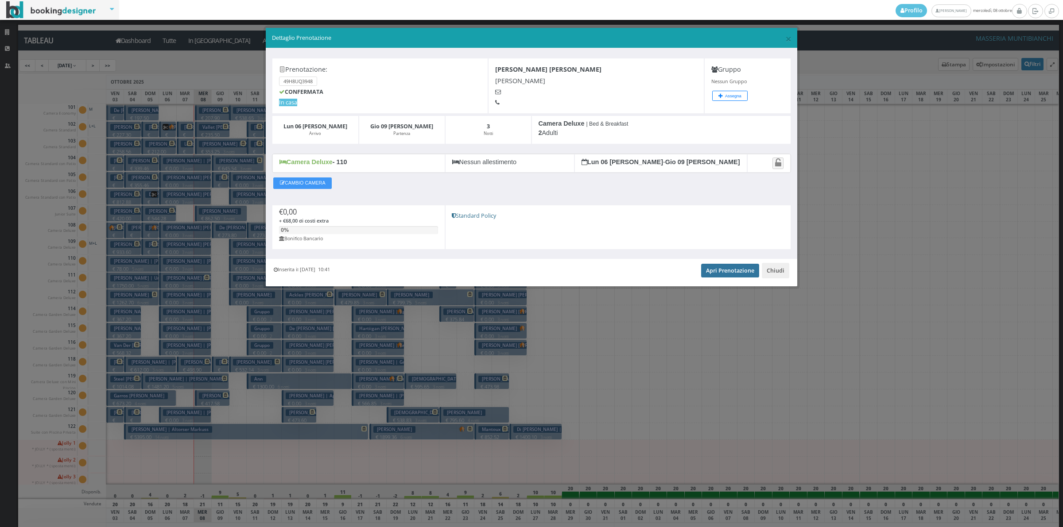
click at [715, 275] on link "Apri Prenotazione" at bounding box center [730, 270] width 58 height 13
click at [778, 272] on button "Chiudi" at bounding box center [775, 270] width 27 height 15
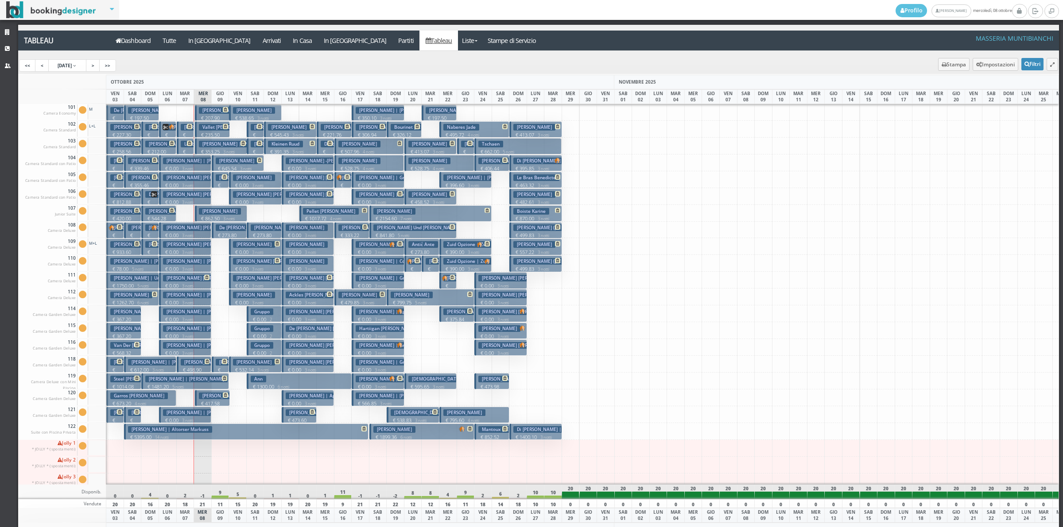
click at [185, 263] on h3 "Pearce Thomas | Pearce Tessa Pearce Thomas" at bounding box center [222, 261] width 119 height 7
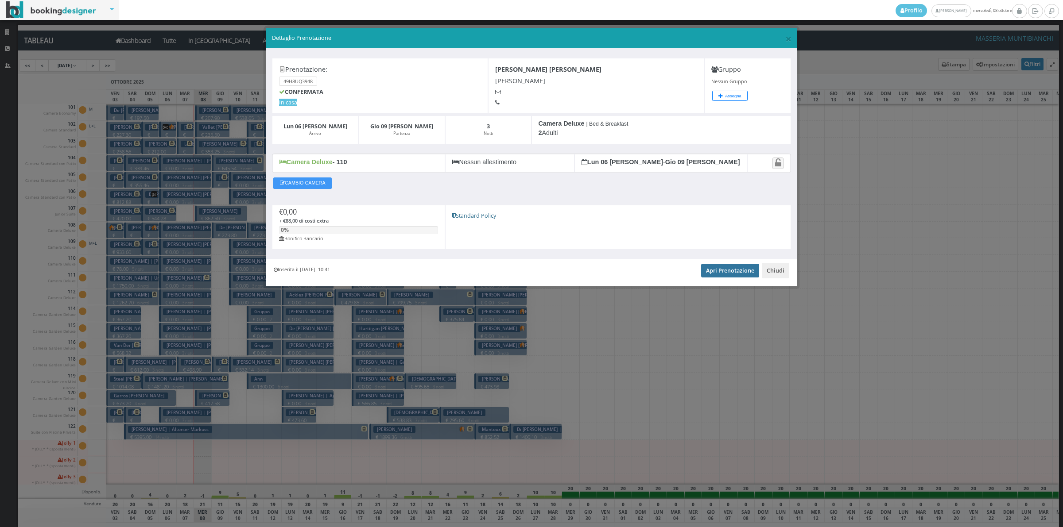
click at [742, 274] on link "Apri Prenotazione" at bounding box center [730, 270] width 58 height 13
click at [774, 271] on button "Chiudi" at bounding box center [775, 270] width 27 height 15
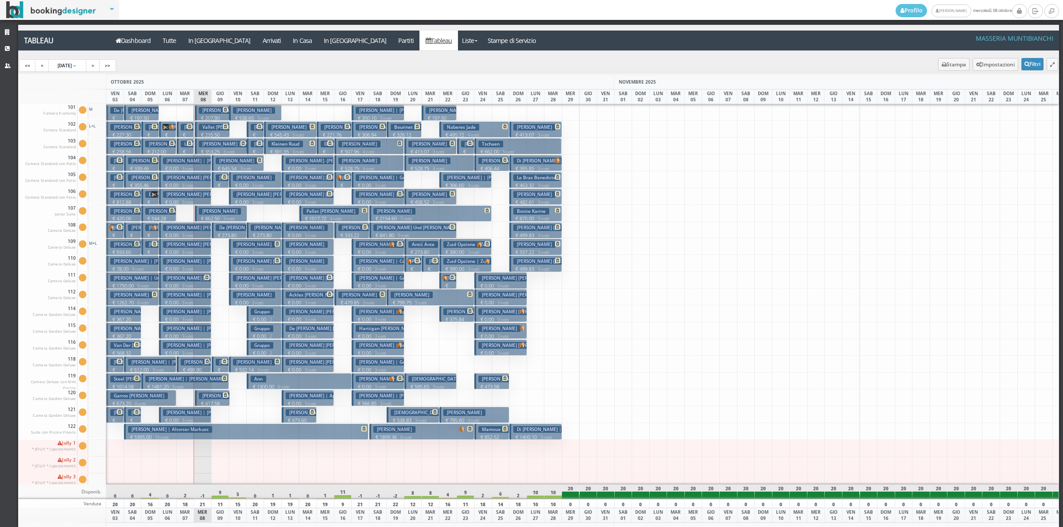
click at [199, 166] on p "€ 0.00 3 notti" at bounding box center [186, 168] width 46 height 7
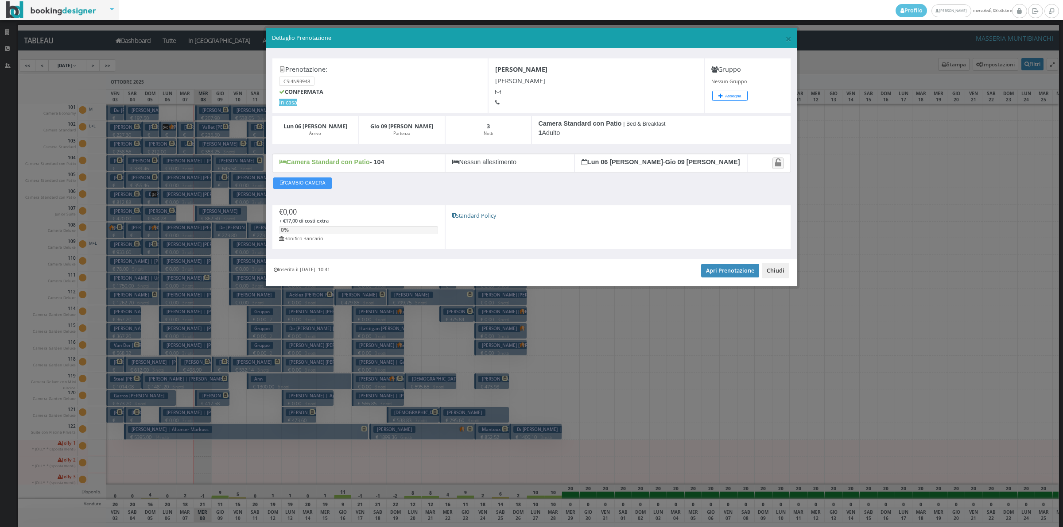
click at [774, 271] on button "Chiudi" at bounding box center [775, 270] width 27 height 15
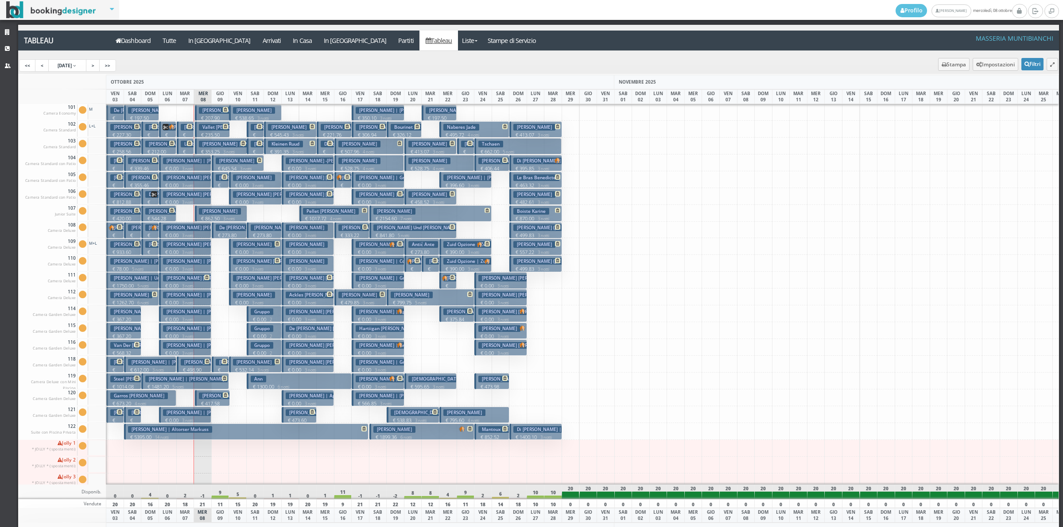
click at [174, 184] on p "€ 0.00 3 notti" at bounding box center [186, 185] width 46 height 7
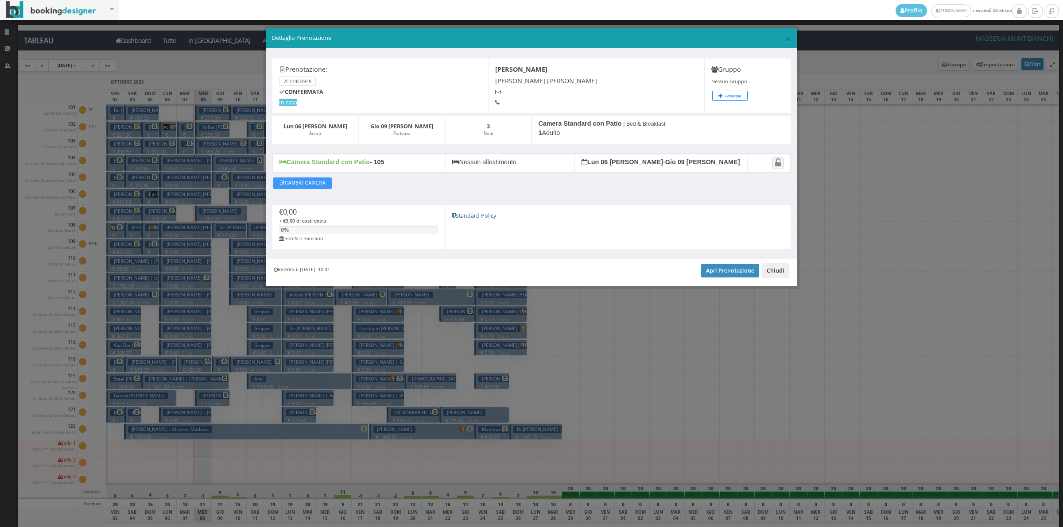
click at [782, 277] on button "Chiudi" at bounding box center [775, 270] width 27 height 15
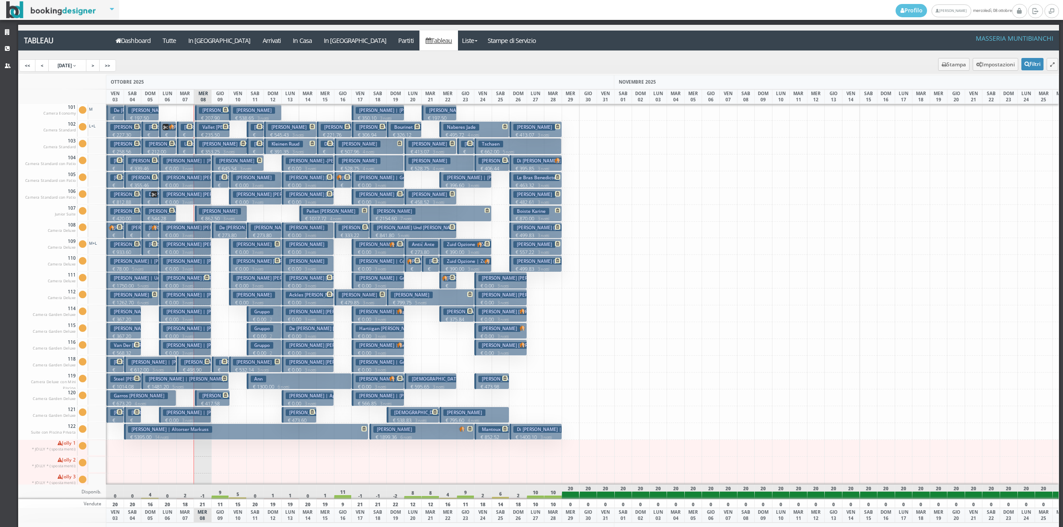
click at [184, 197] on h3 "[PERSON_NAME] | [PERSON_NAME] [PERSON_NAME]" at bounding box center [240, 194] width 155 height 7
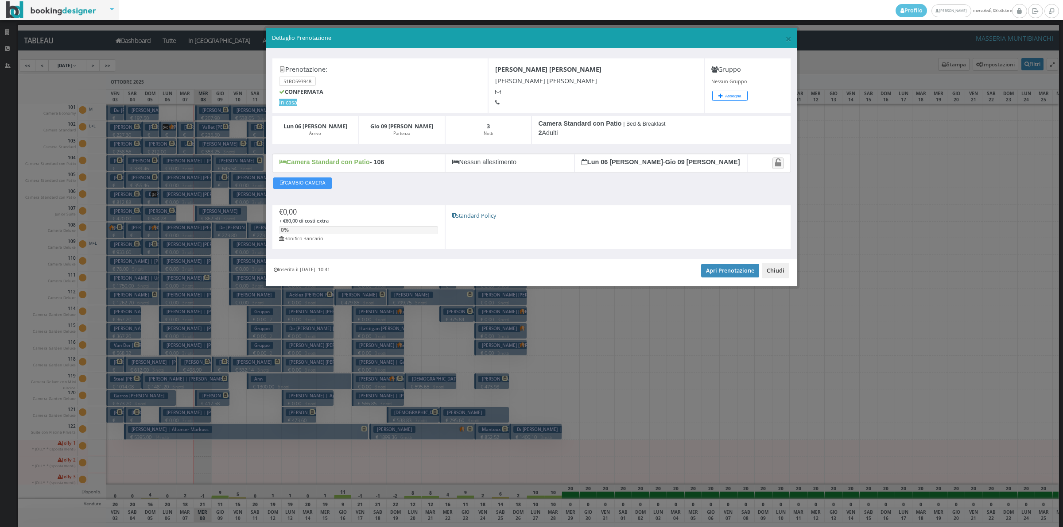
click at [775, 274] on button "Chiudi" at bounding box center [775, 270] width 27 height 15
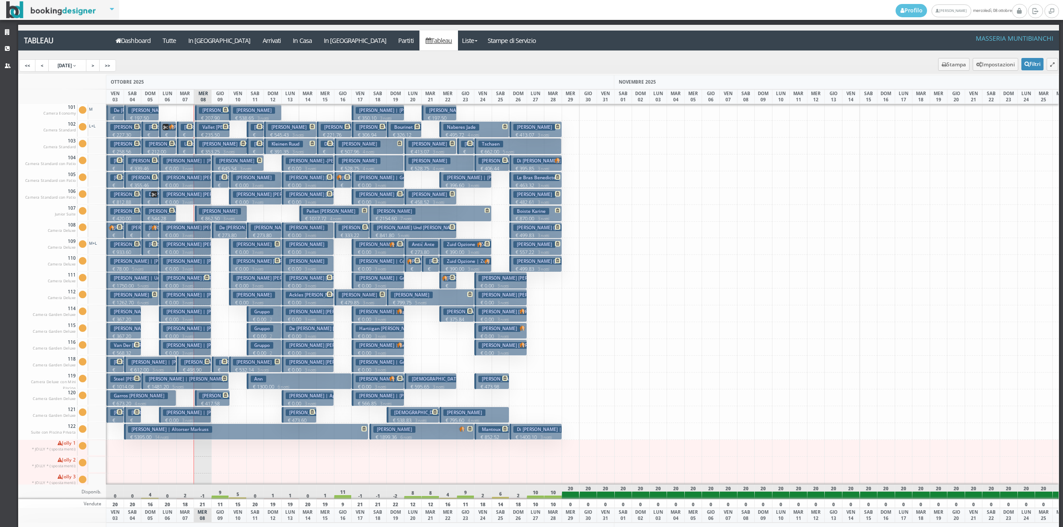
click at [195, 232] on p "€ 0.00 3 notti" at bounding box center [186, 235] width 46 height 7
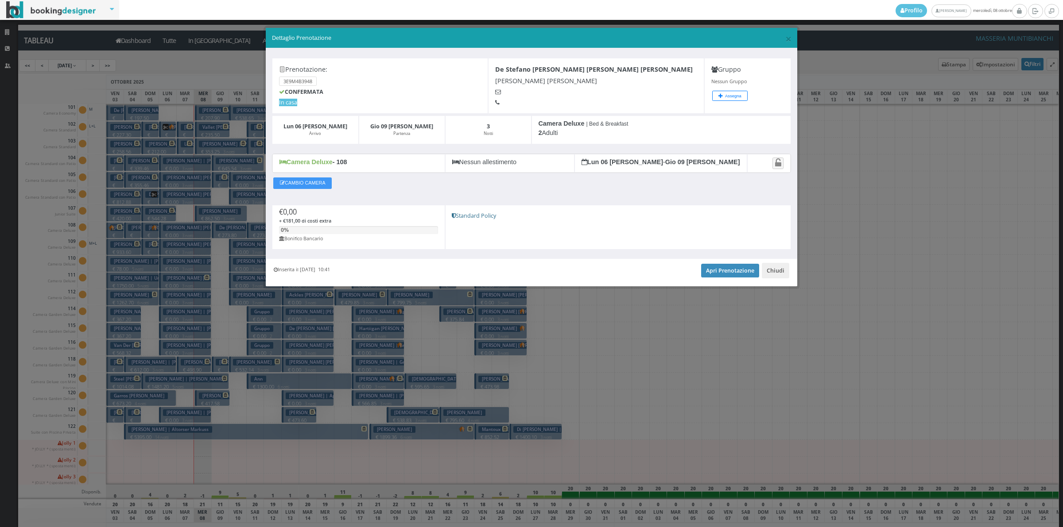
click at [778, 280] on div "Inserita il 24 Feb 2025 10:41 Apri Prenotazione Chiudi" at bounding box center [531, 272] width 531 height 27
click at [778, 278] on button "Chiudi" at bounding box center [775, 270] width 27 height 15
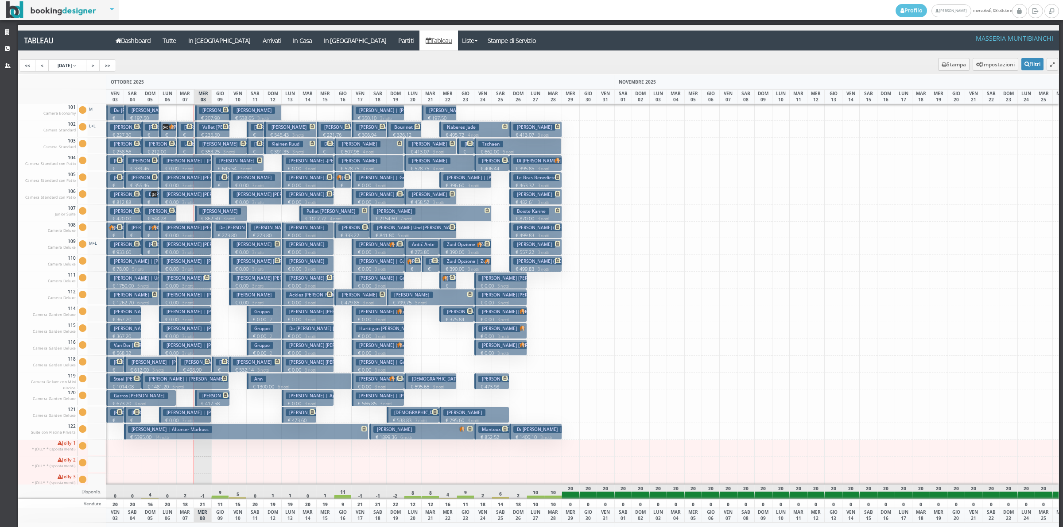
click at [179, 246] on h3 "[PERSON_NAME] | [PERSON_NAME] [PERSON_NAME]" at bounding box center [240, 244] width 155 height 7
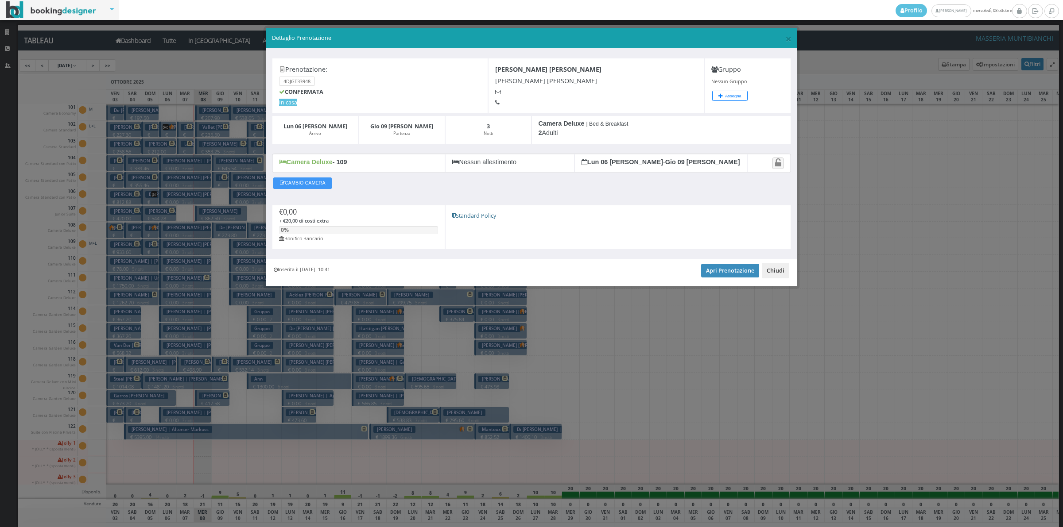
click at [780, 269] on button "Chiudi" at bounding box center [775, 270] width 27 height 15
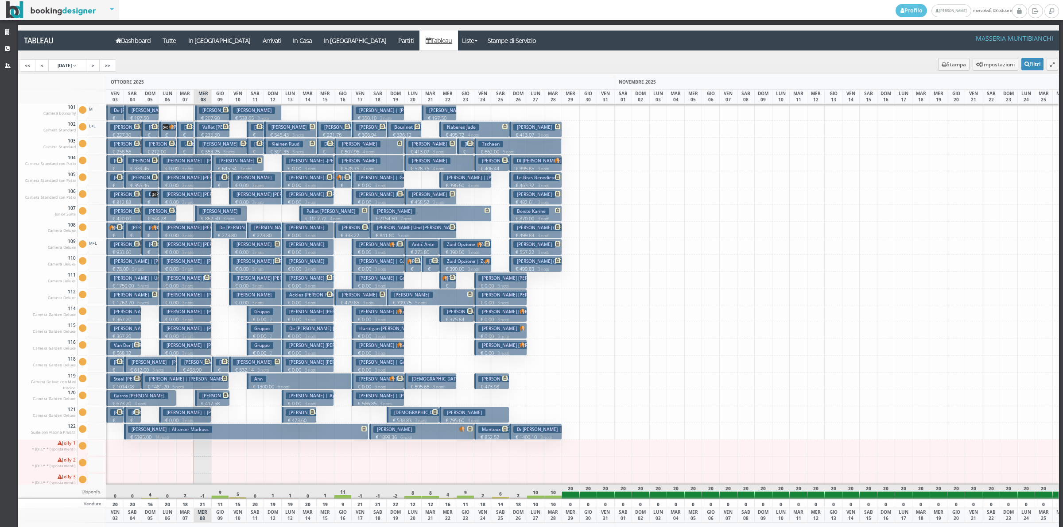
click at [178, 263] on h3 "[PERSON_NAME] | [PERSON_NAME] [PERSON_NAME]" at bounding box center [222, 261] width 119 height 7
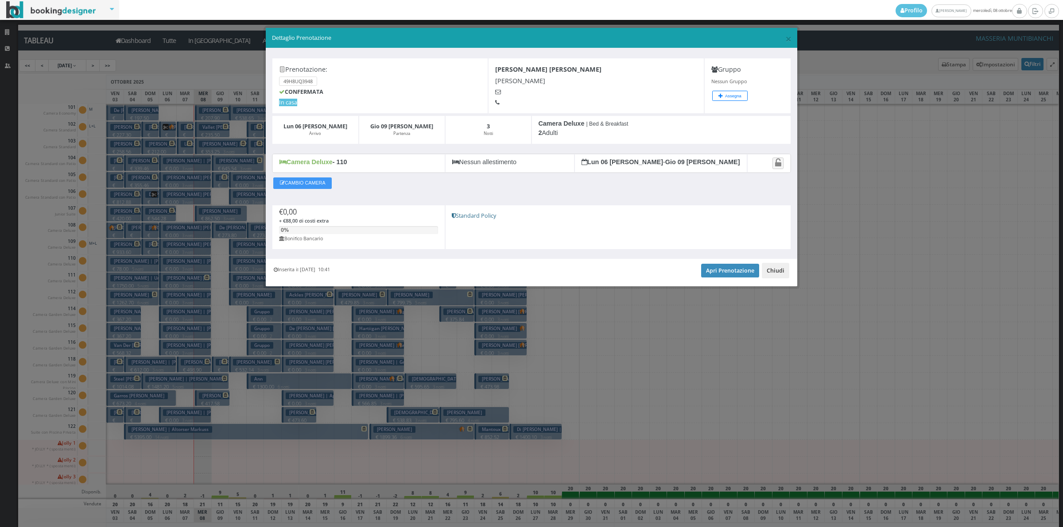
click at [771, 273] on button "Chiudi" at bounding box center [775, 270] width 27 height 15
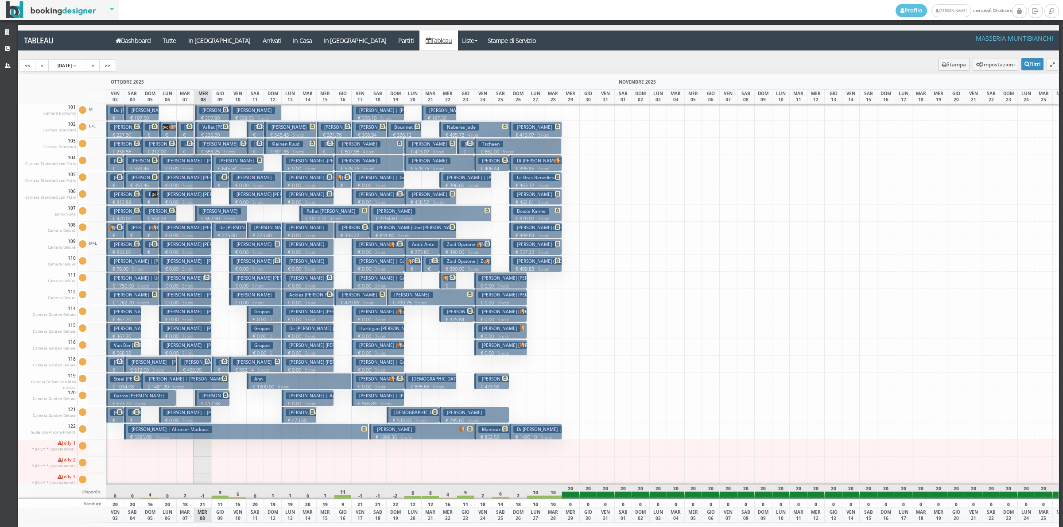
click at [182, 281] on h3 "[PERSON_NAME] | [PERSON_NAME] [PERSON_NAME]" at bounding box center [258, 278] width 191 height 7
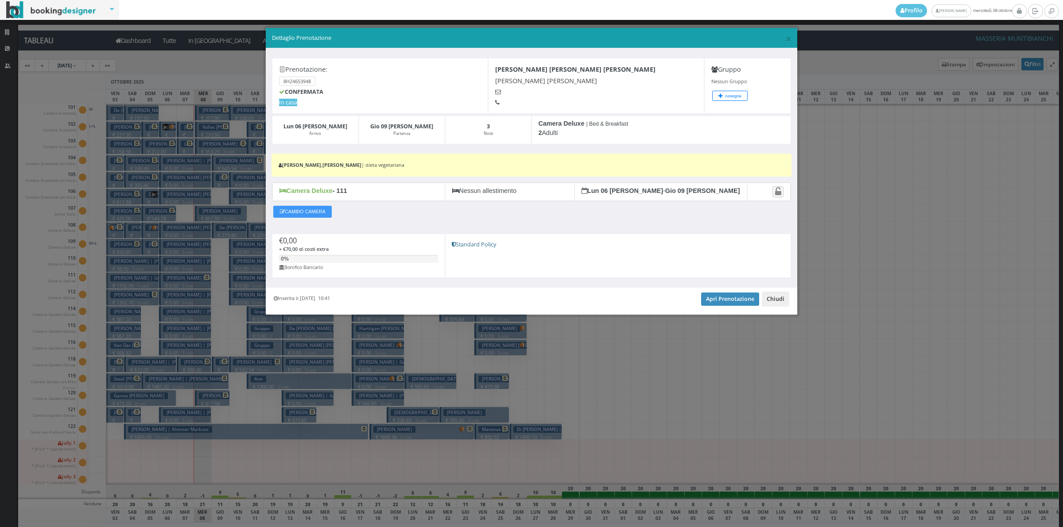
click at [780, 298] on button "Chiudi" at bounding box center [775, 299] width 27 height 15
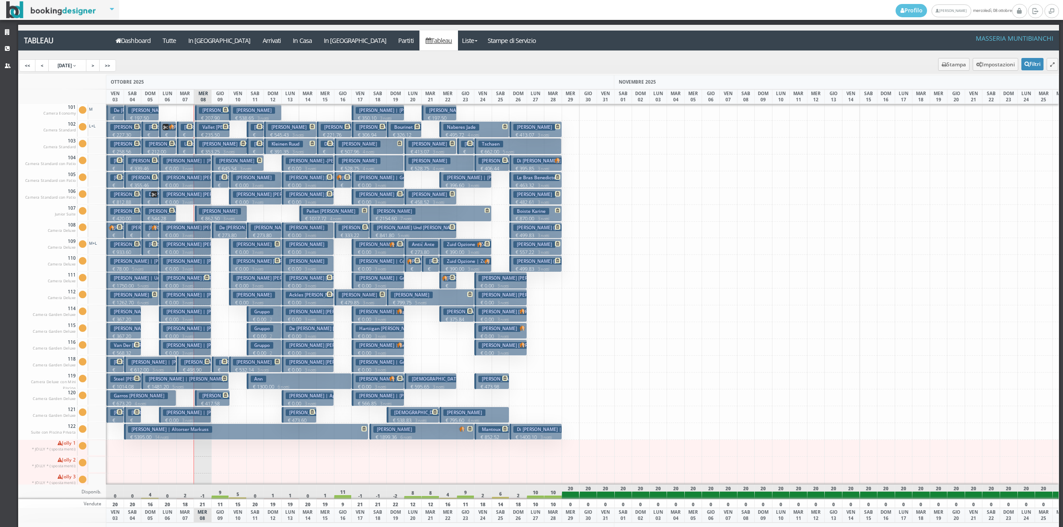
click at [184, 298] on h3 "[PERSON_NAME] | [PERSON_NAME] [PERSON_NAME]" at bounding box center [222, 295] width 119 height 7
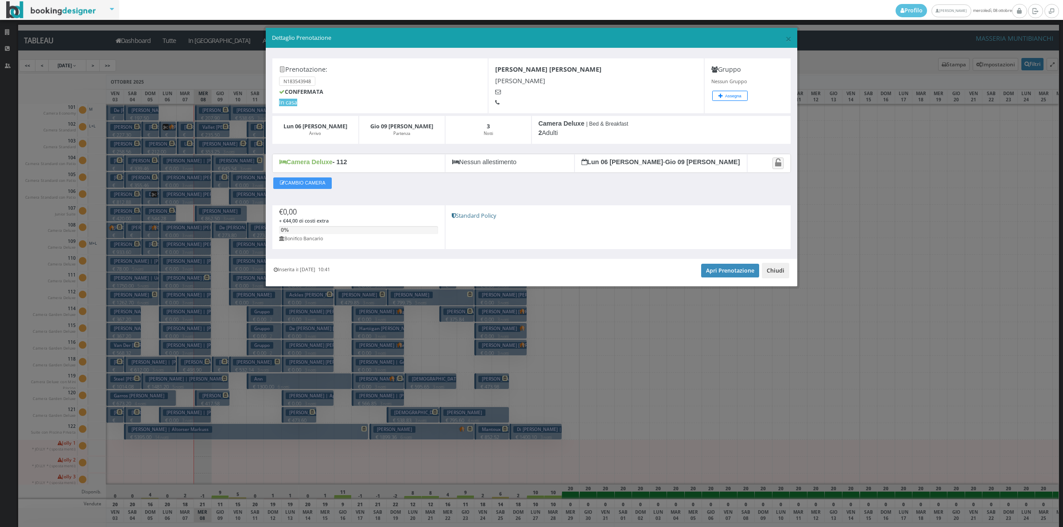
click at [770, 275] on button "Chiudi" at bounding box center [775, 270] width 27 height 15
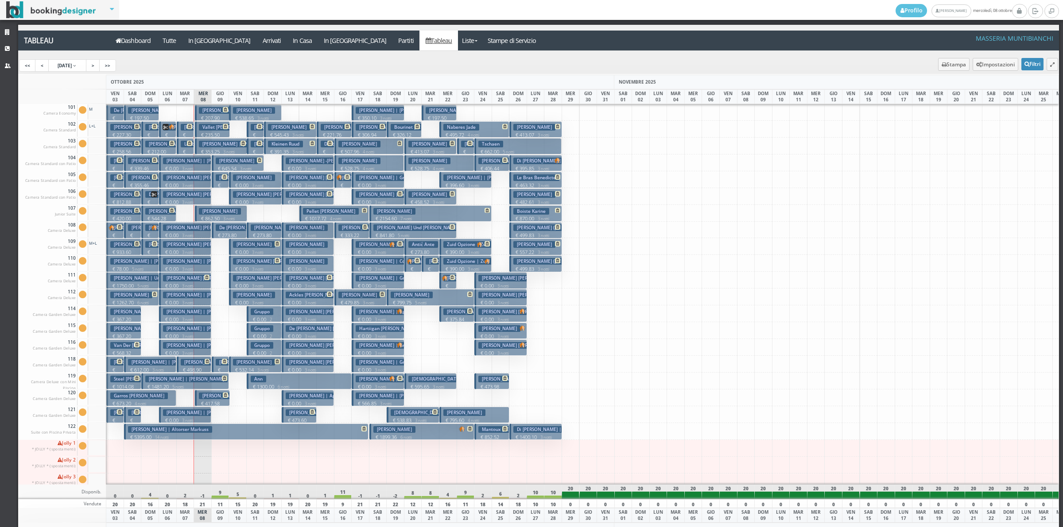
click at [176, 317] on p "€ 0.00 3 notti" at bounding box center [186, 319] width 46 height 7
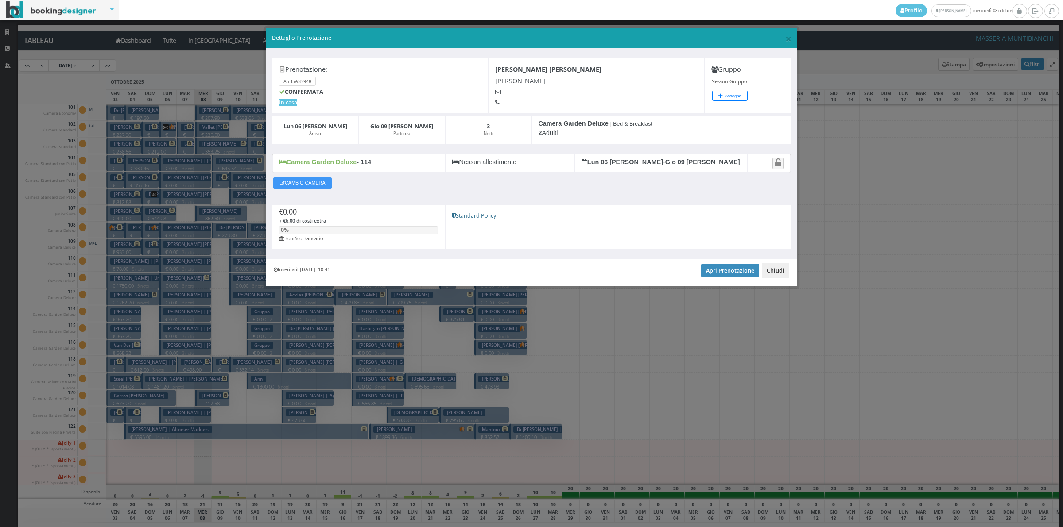
click at [772, 276] on button "Chiudi" at bounding box center [775, 270] width 27 height 15
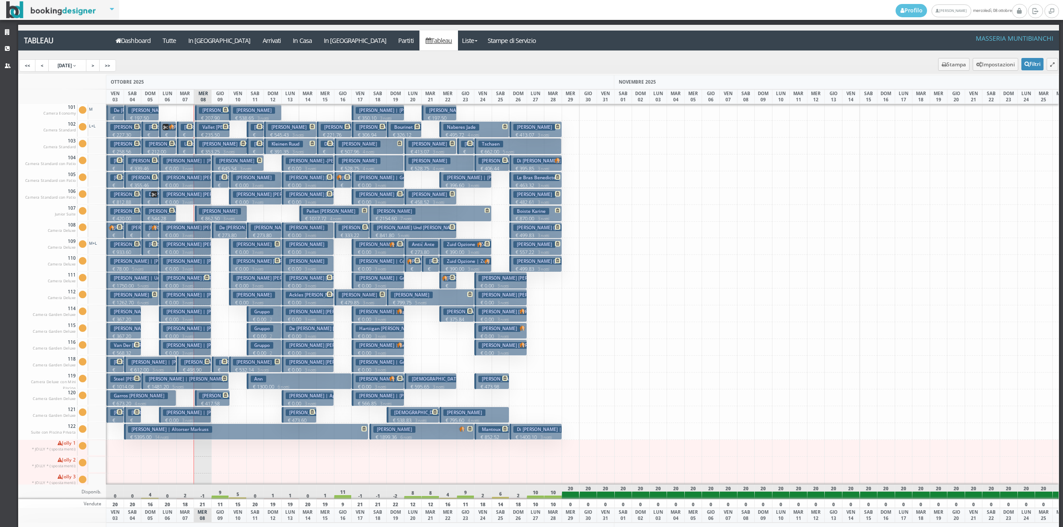
click at [180, 329] on h3 "[PERSON_NAME] | [PERSON_NAME] [PERSON_NAME]" at bounding box center [222, 328] width 119 height 7
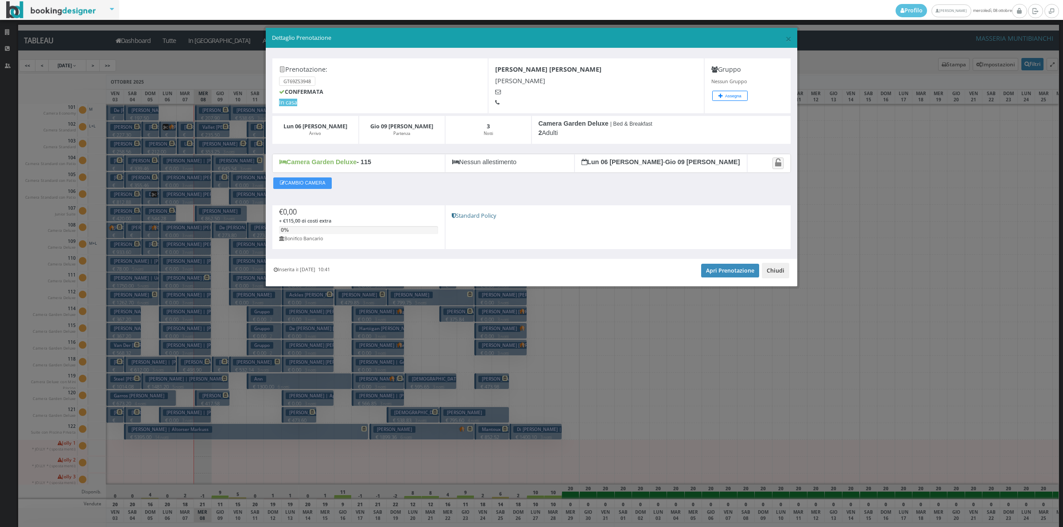
click at [784, 271] on button "Chiudi" at bounding box center [775, 270] width 27 height 15
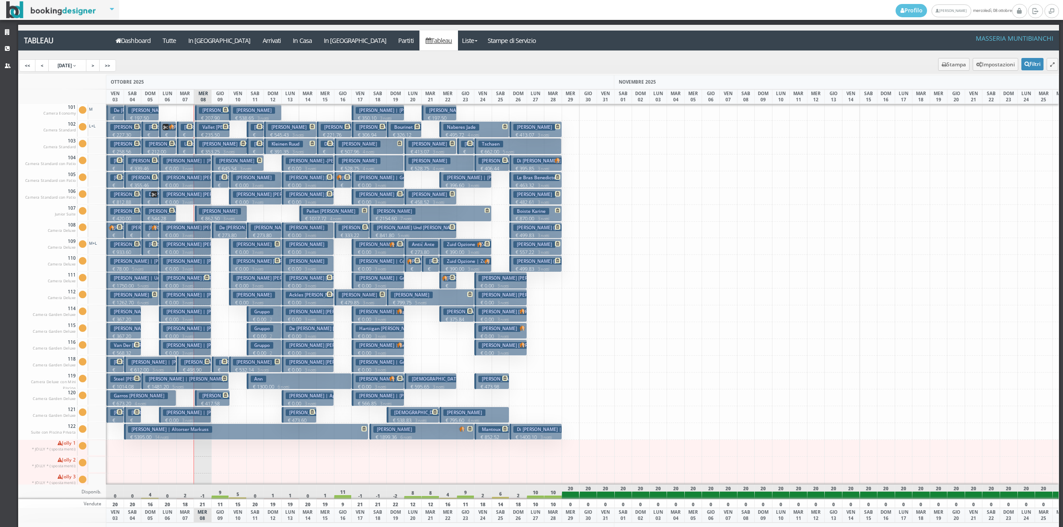
click at [196, 348] on h3 "[PERSON_NAME] | [PERSON_NAME] [PERSON_NAME]" at bounding box center [222, 345] width 119 height 7
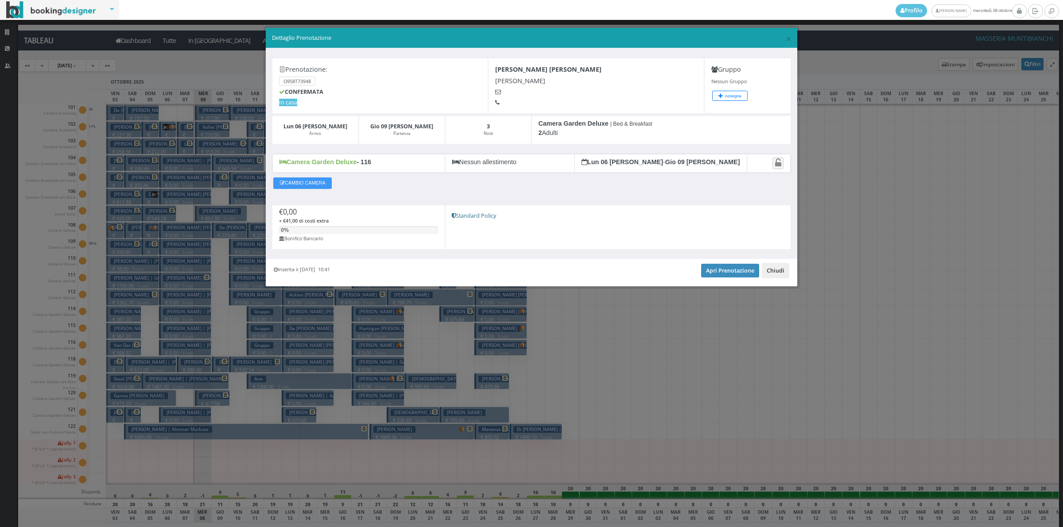
click at [778, 273] on button "Chiudi" at bounding box center [775, 270] width 27 height 15
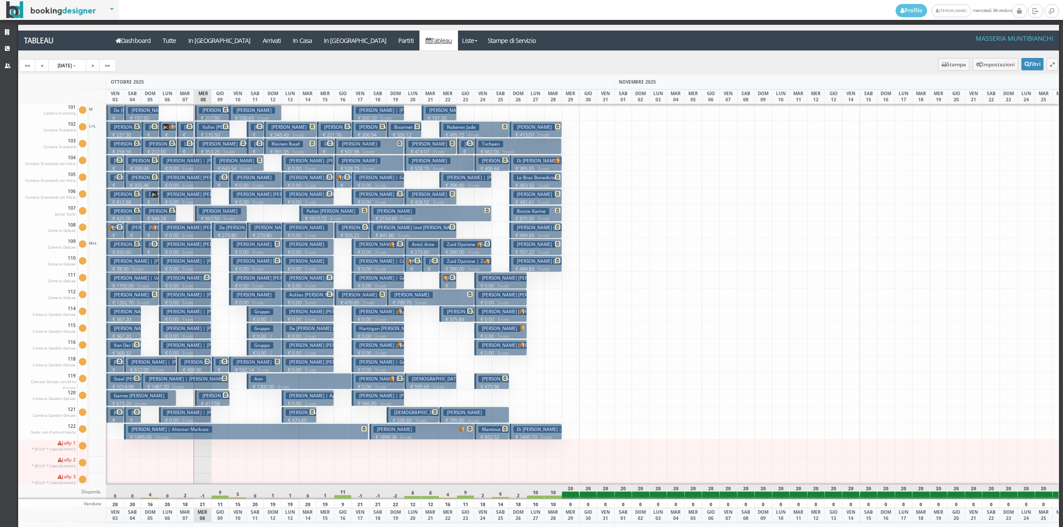
click at [200, 415] on h3 "Stanski Joseph | Stanski Lisa Stanski Joseph" at bounding box center [222, 413] width 119 height 7
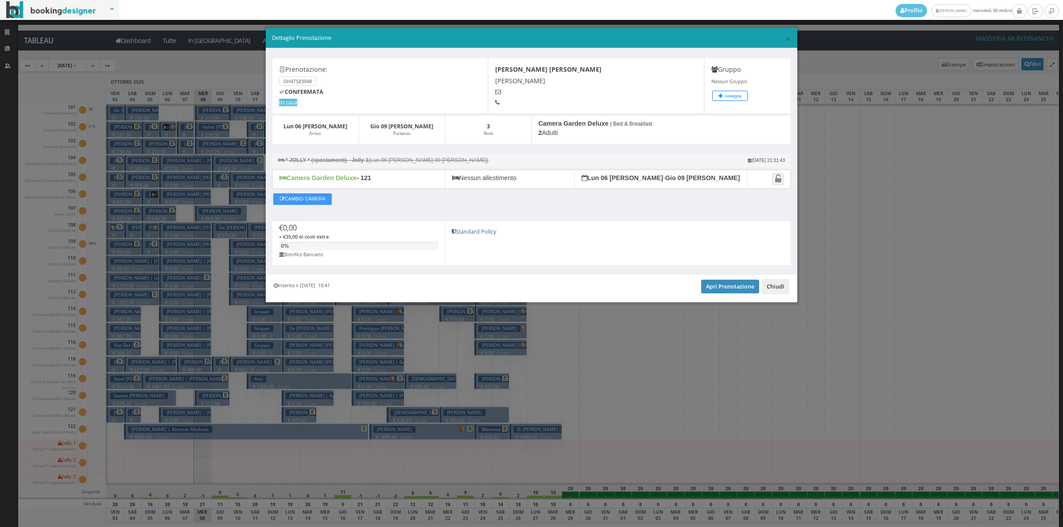
click at [775, 286] on button "Chiudi" at bounding box center [775, 286] width 27 height 15
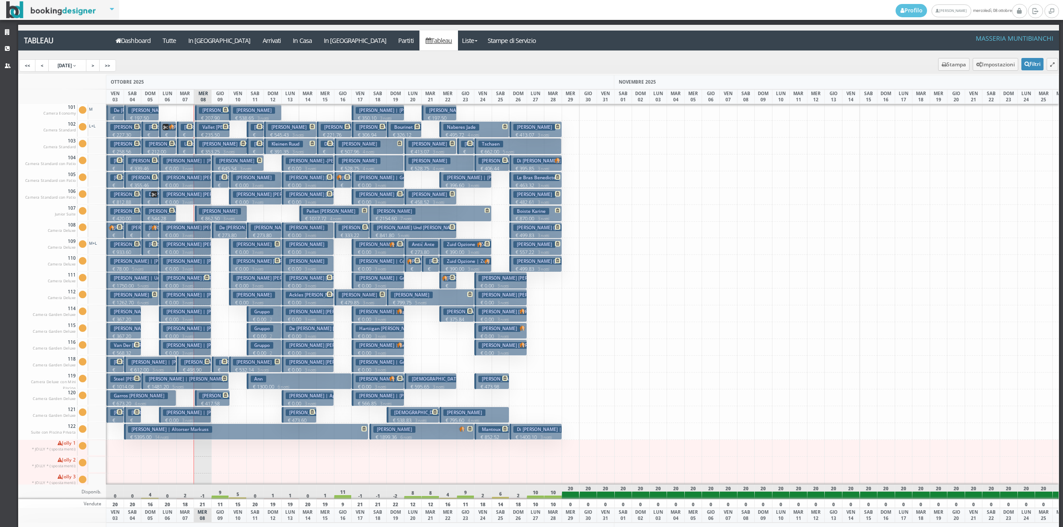
click at [177, 160] on h3 "Tedesco Greta | Greta Tedesco" at bounding box center [204, 161] width 82 height 7
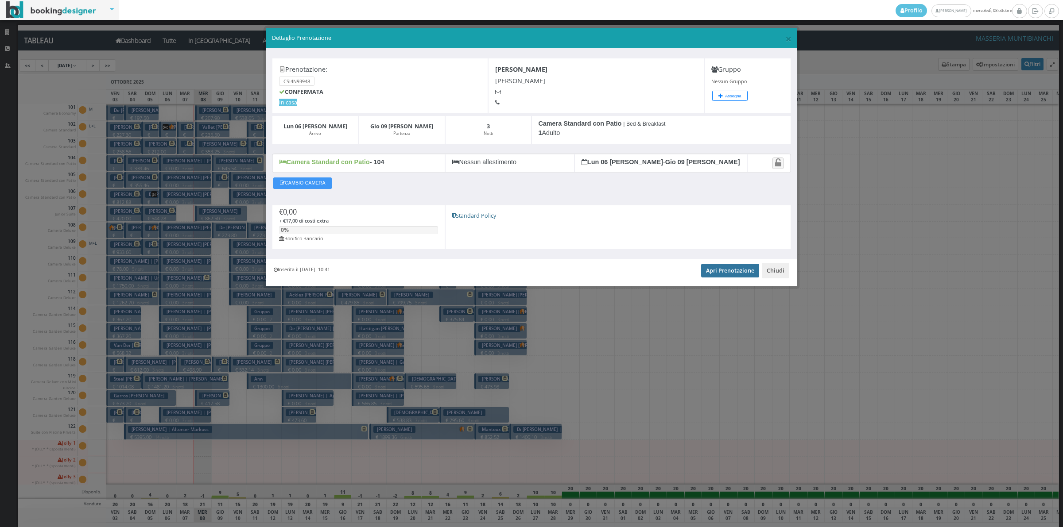
click at [715, 270] on link "Apri Prenotazione" at bounding box center [730, 270] width 58 height 13
click at [770, 275] on button "Chiudi" at bounding box center [775, 270] width 27 height 15
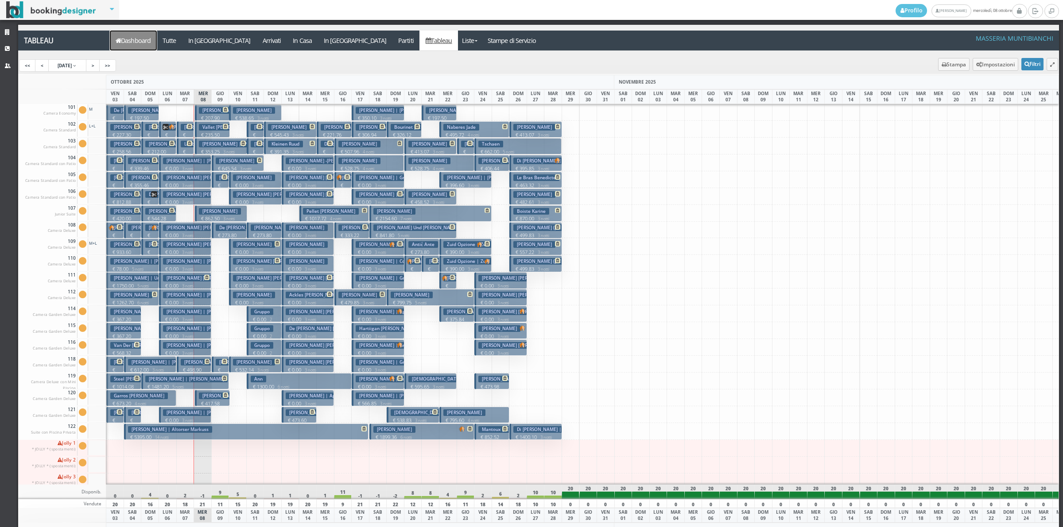
click at [142, 31] on link "Dashboard" at bounding box center [133, 41] width 47 height 20
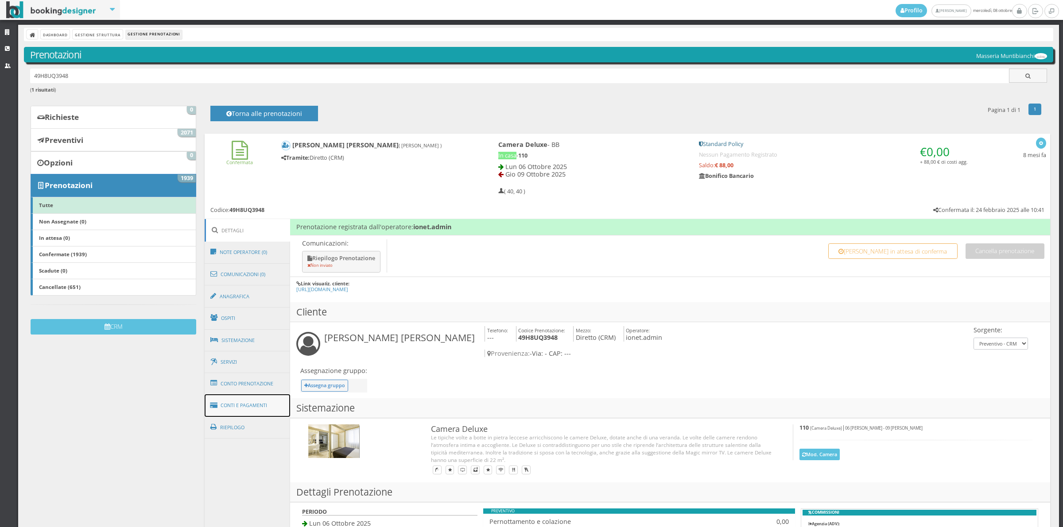
click at [257, 411] on link "Conti e Pagamenti" at bounding box center [248, 406] width 86 height 23
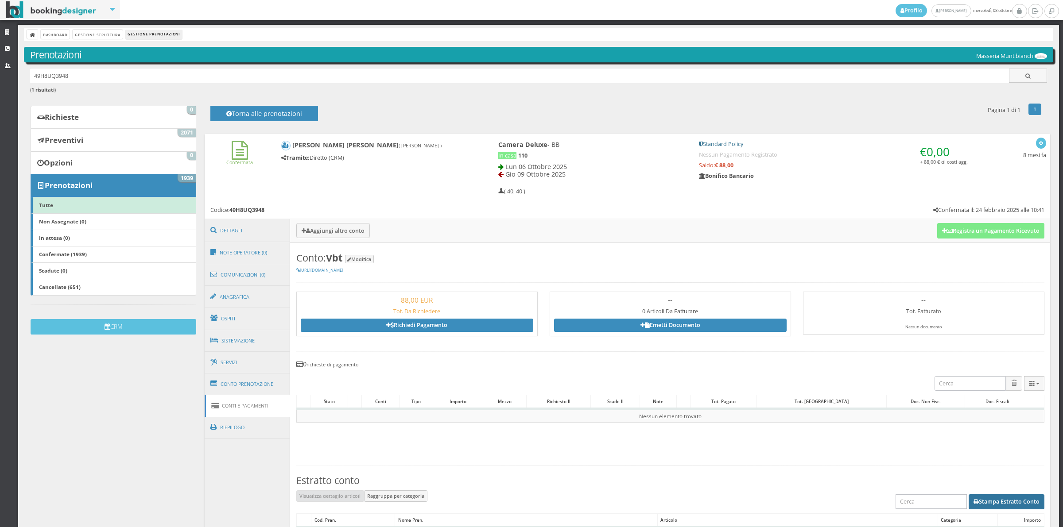
click at [999, 499] on button "Stampa Estratto Conto" at bounding box center [1006, 502] width 76 height 15
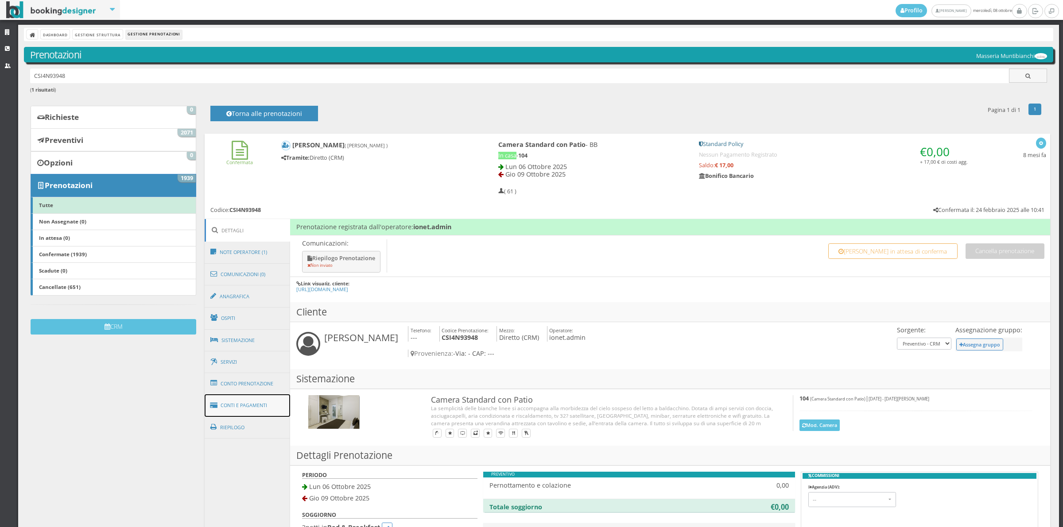
click at [264, 410] on link "Conti e Pagamenti" at bounding box center [248, 406] width 86 height 23
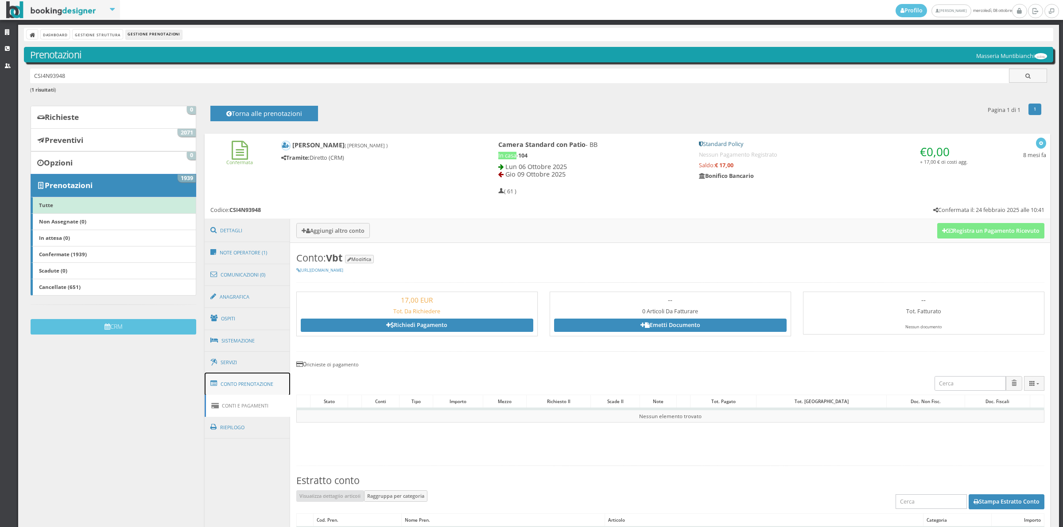
click at [258, 387] on link "Conto Prenotazione" at bounding box center [248, 384] width 86 height 23
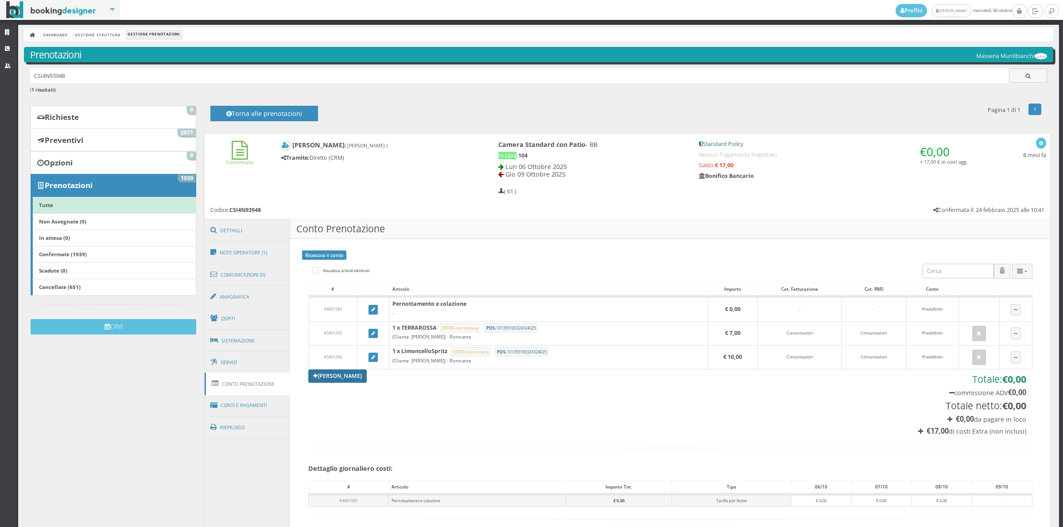
click at [333, 376] on link "[PERSON_NAME]" at bounding box center [337, 376] width 58 height 13
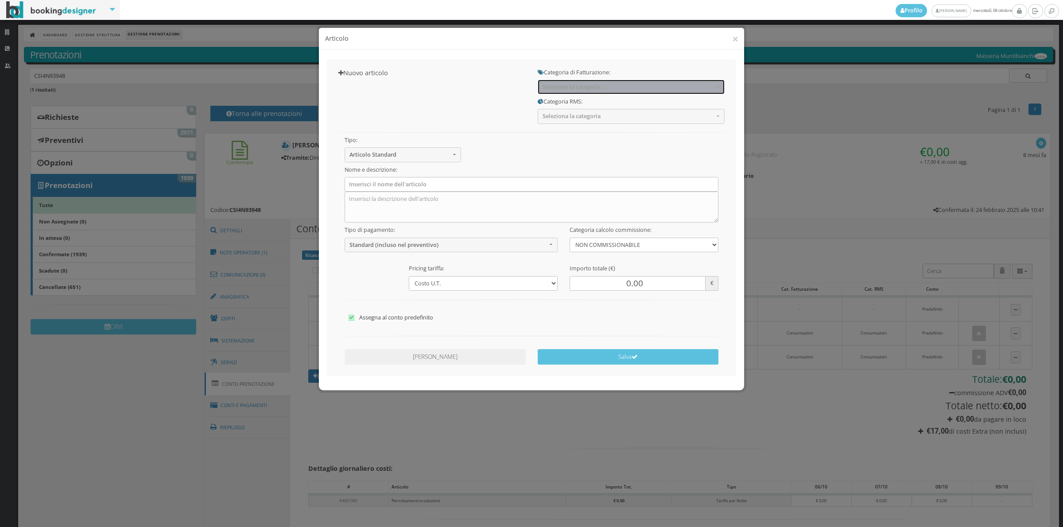
click at [561, 92] on button "Seleziona la categoria" at bounding box center [631, 87] width 187 height 15
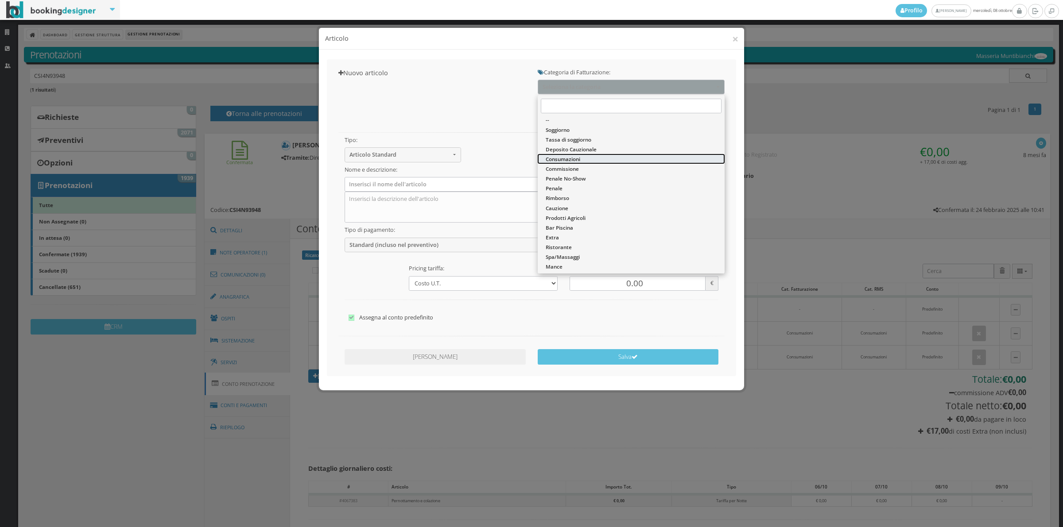
click at [558, 159] on span "Consumazioni" at bounding box center [563, 159] width 35 height 8
select select "26"
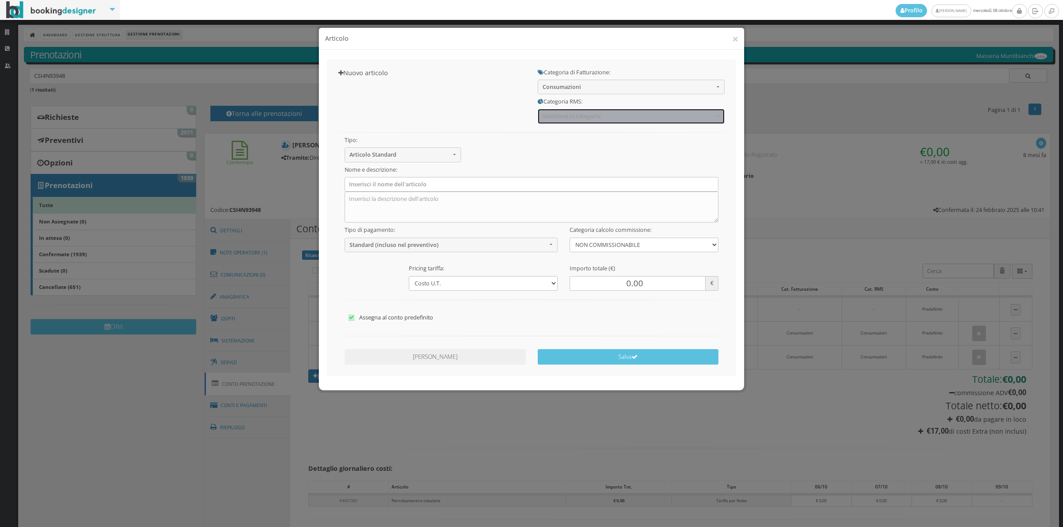
click at [558, 120] on button "Seleziona la categoria" at bounding box center [631, 116] width 187 height 15
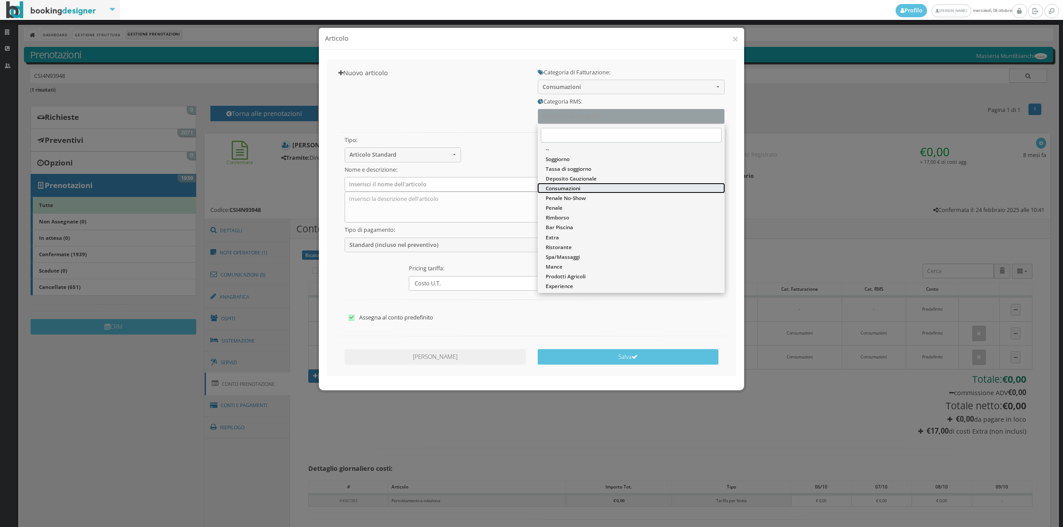
click at [558, 187] on span "Consumazioni" at bounding box center [563, 189] width 35 height 8
select select "36"
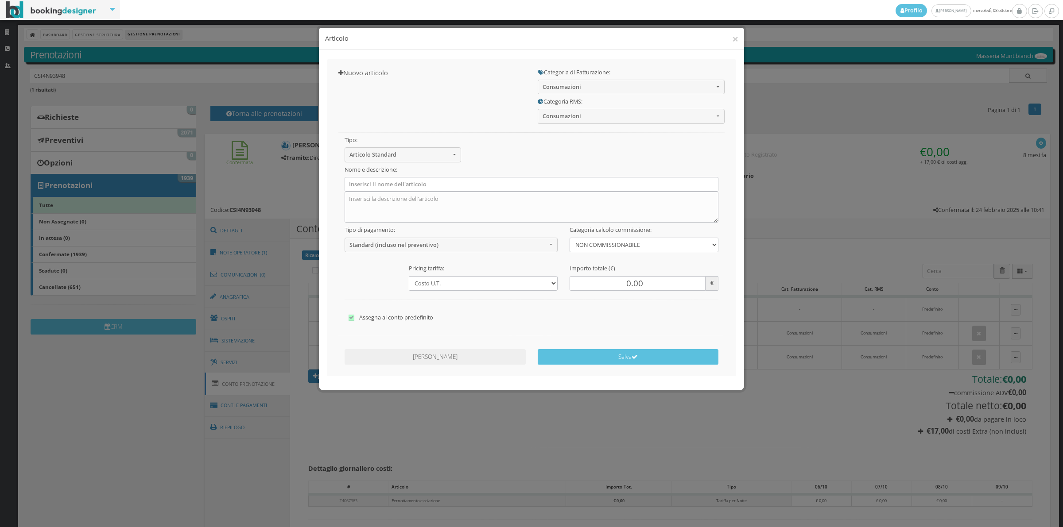
click at [334, 185] on div "Tipo: Articolo Standard Articolo Standard Sconto Tassa Seleziona il tipo di art…" at bounding box center [532, 226] width 398 height 204
click at [364, 181] on input "text" at bounding box center [532, 184] width 374 height 15
type input "1 x Acqua Naturale"
click at [386, 241] on button "Standard (incluso nel preventivo)" at bounding box center [451, 245] width 213 height 15
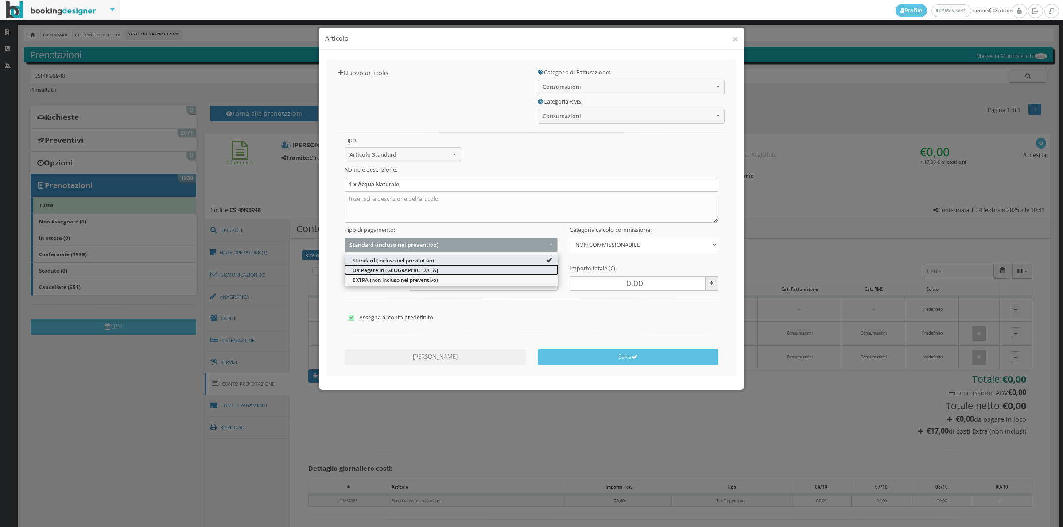
click at [379, 269] on span "Da Pagare in Loco" at bounding box center [394, 270] width 85 height 8
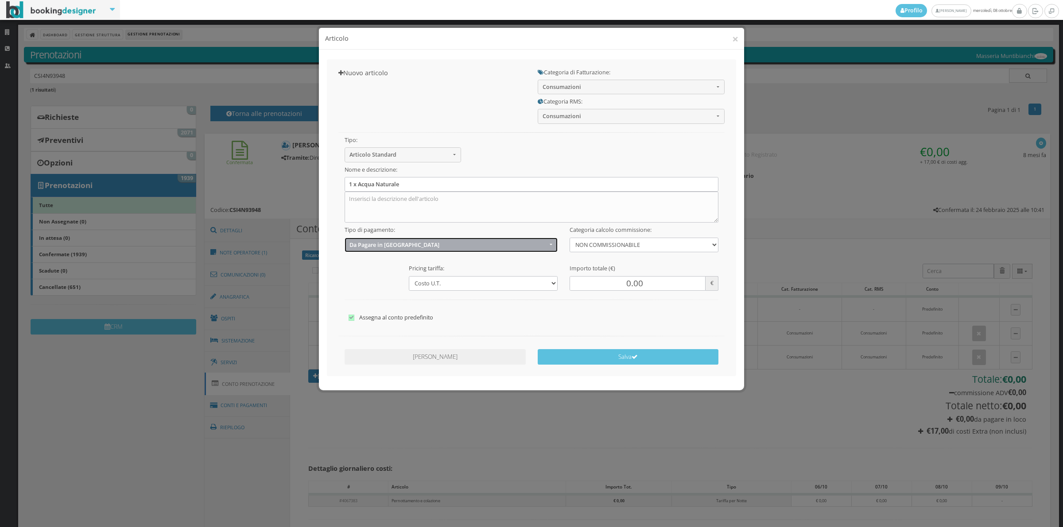
click at [377, 238] on button "Da Pagare in Loco" at bounding box center [451, 245] width 213 height 15
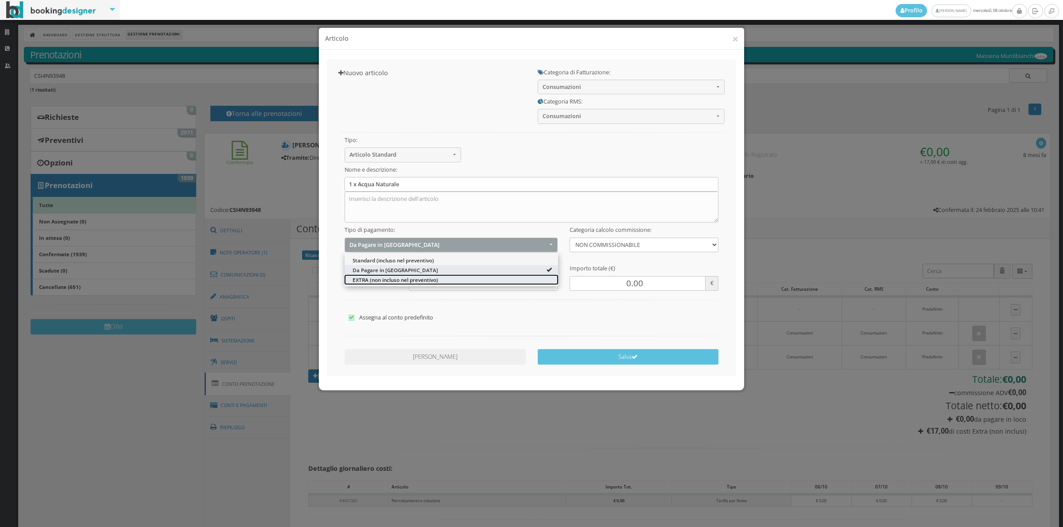
click at [377, 277] on span "EXTRA (non incluso nel preventivo)" at bounding box center [394, 280] width 85 height 8
select select "2"
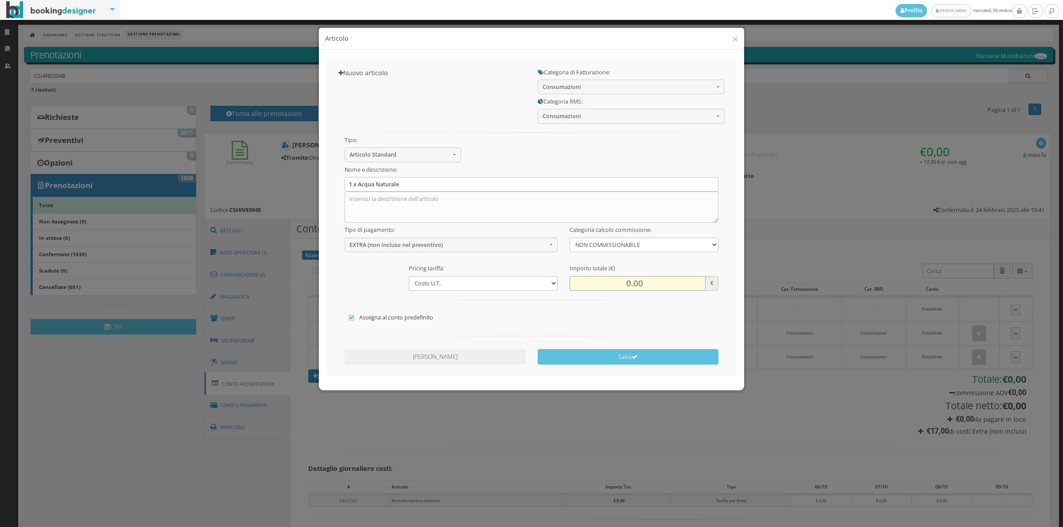
click at [639, 287] on input "0.00" at bounding box center [637, 283] width 136 height 15
type input "3.00"
click at [469, 205] on textarea at bounding box center [532, 207] width 374 height 31
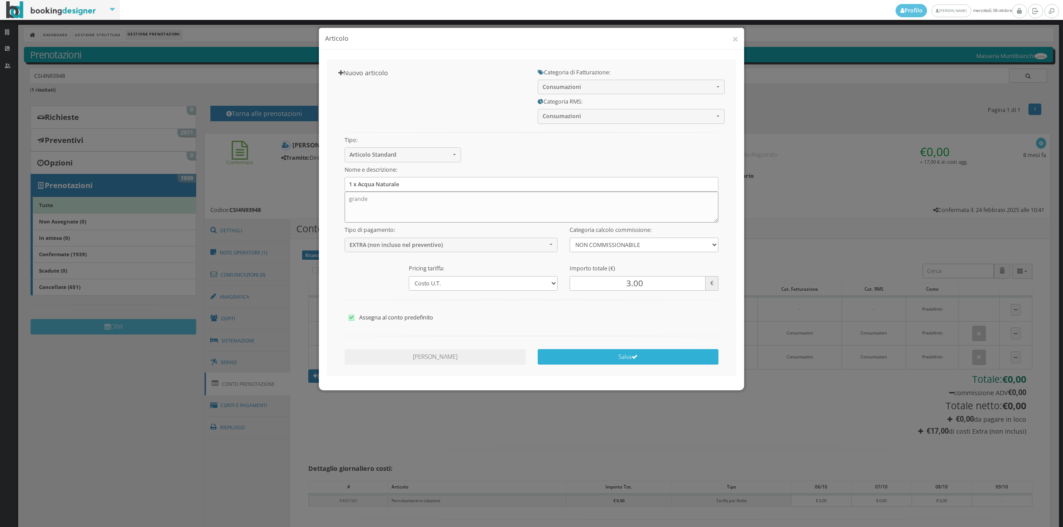
type textarea "grande"
click at [601, 362] on button "Salva" at bounding box center [628, 356] width 181 height 15
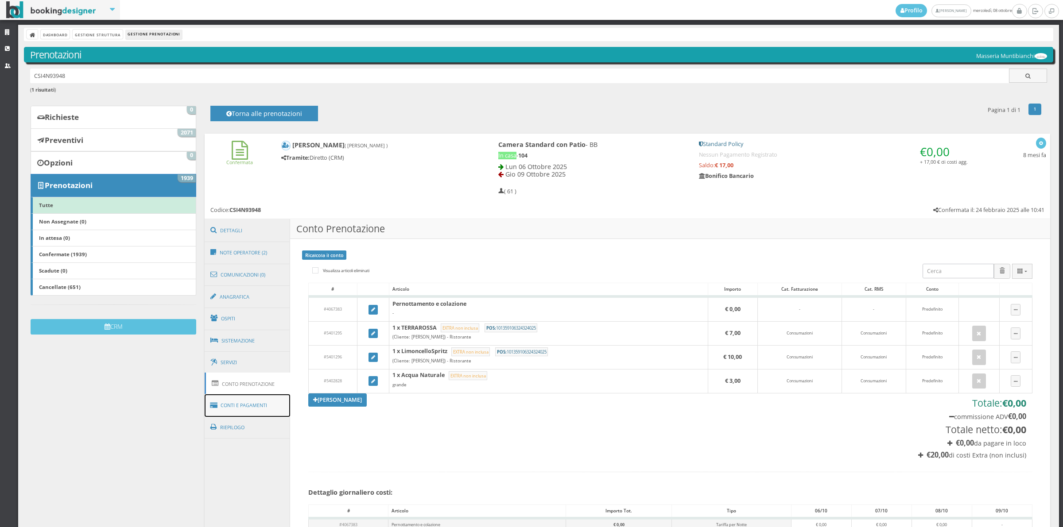
click at [253, 410] on link "Conti e Pagamenti" at bounding box center [248, 406] width 86 height 23
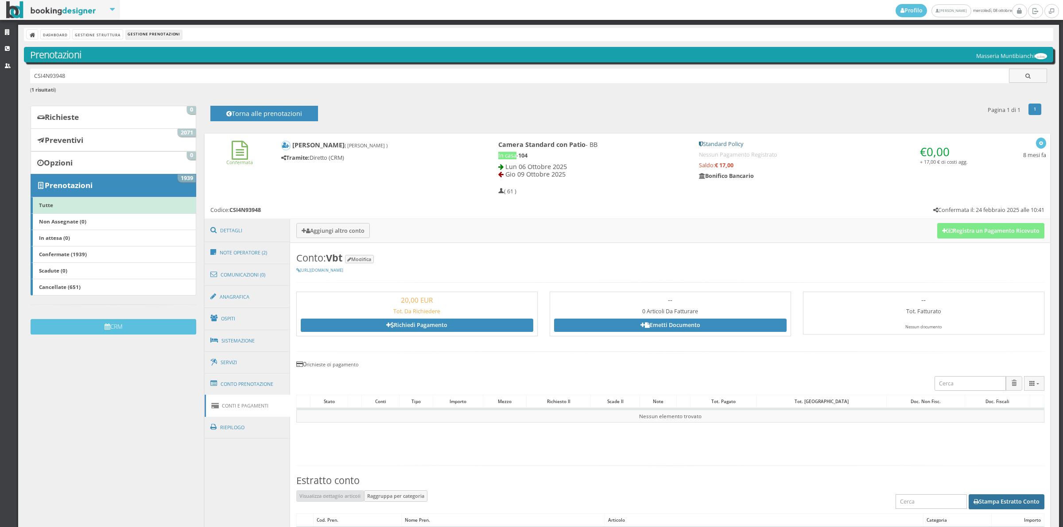
click at [1009, 501] on button "Stampa Estratto Conto" at bounding box center [1006, 502] width 76 height 15
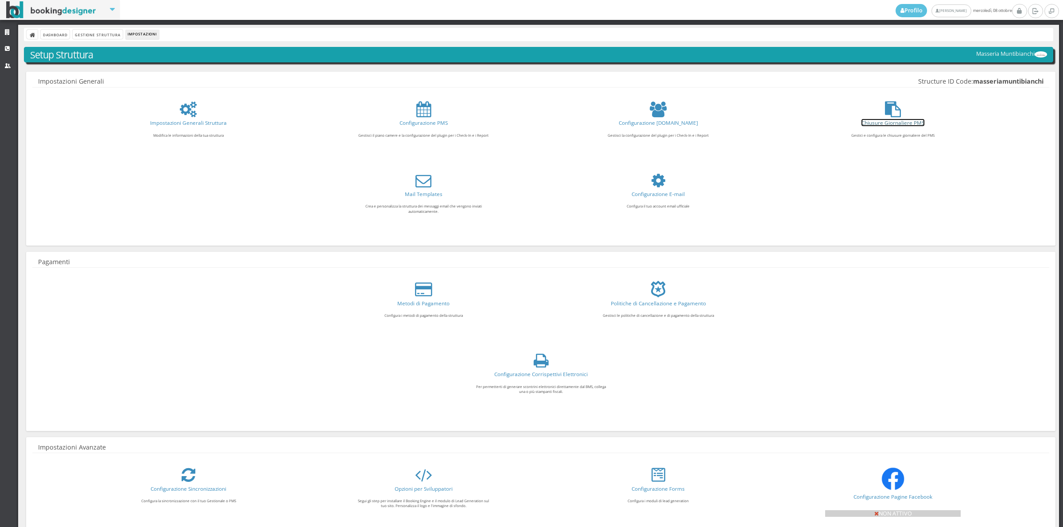
click at [891, 125] on link "Chiusure Giornaliere PMS" at bounding box center [892, 122] width 63 height 7
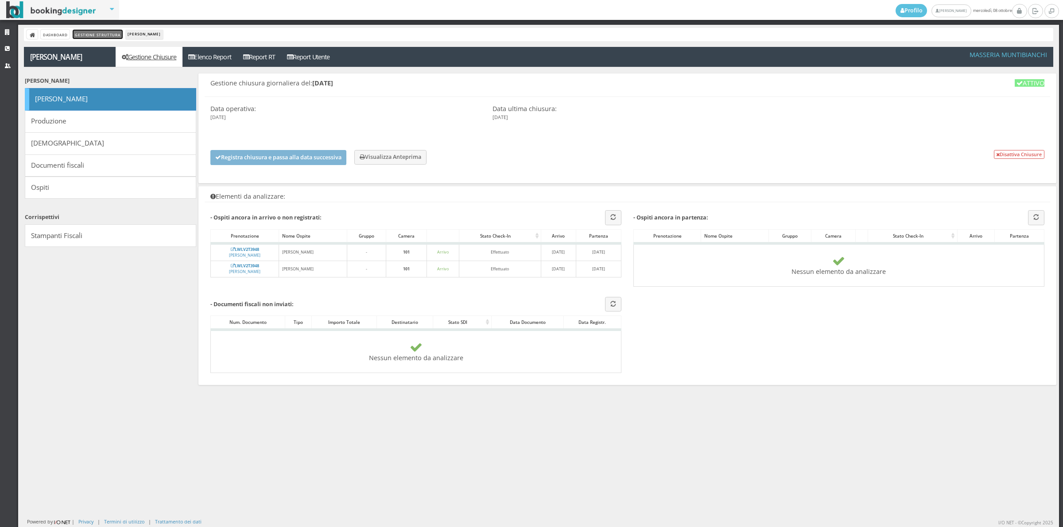
click at [85, 31] on link "Gestione Struttura" at bounding box center [98, 34] width 50 height 9
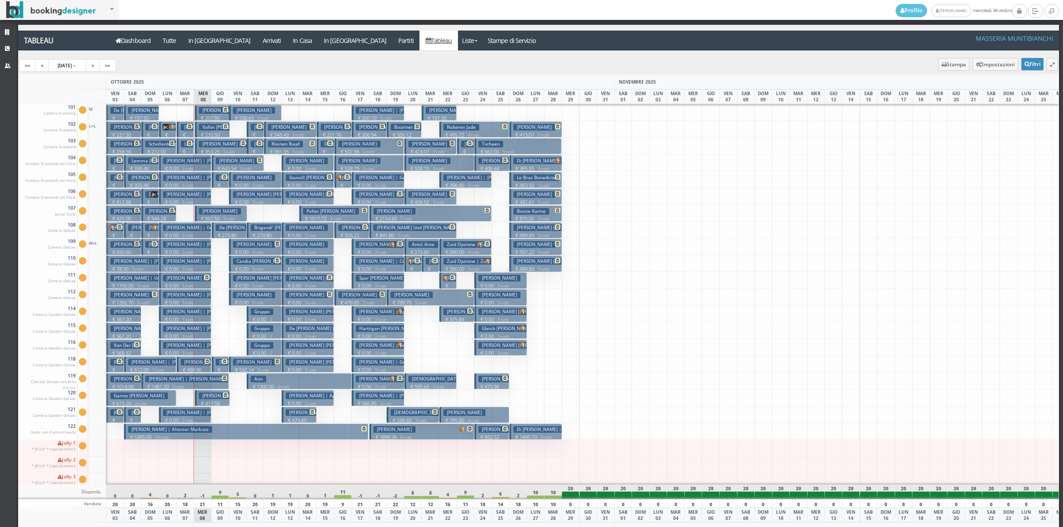
click at [253, 298] on h3 "[PERSON_NAME]" at bounding box center [254, 295] width 42 height 7
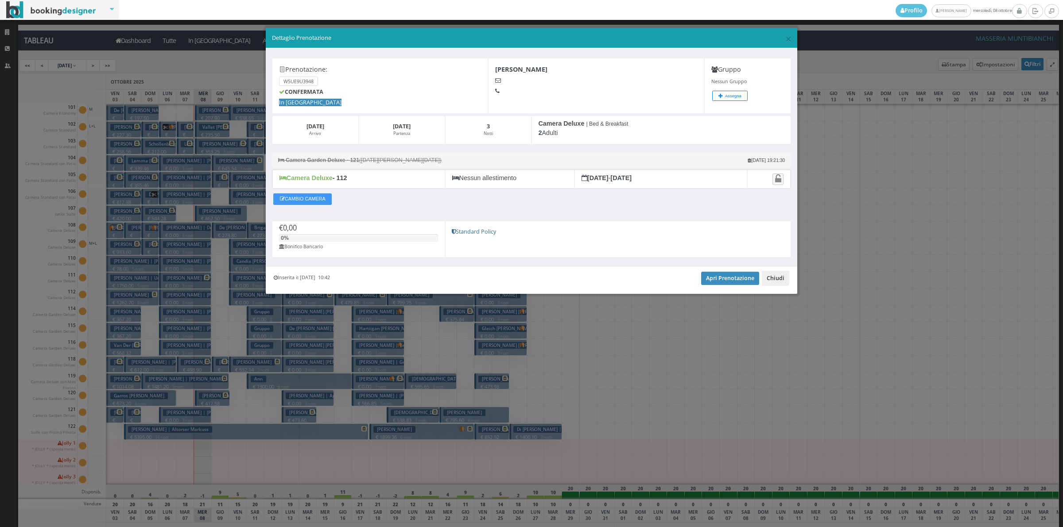
click at [782, 281] on button "Chiudi" at bounding box center [775, 278] width 27 height 15
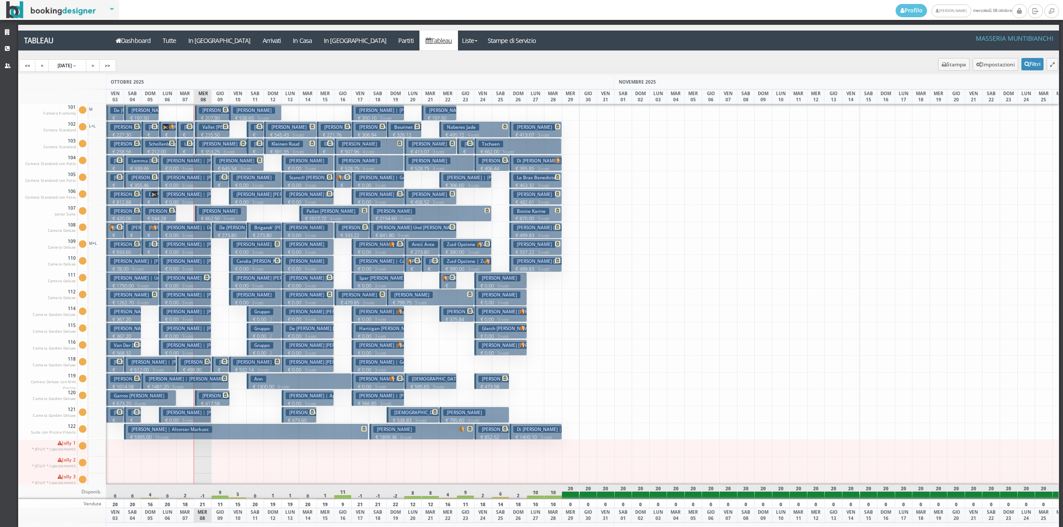
click at [255, 250] on small "3 notti" at bounding box center [255, 253] width 15 height 6
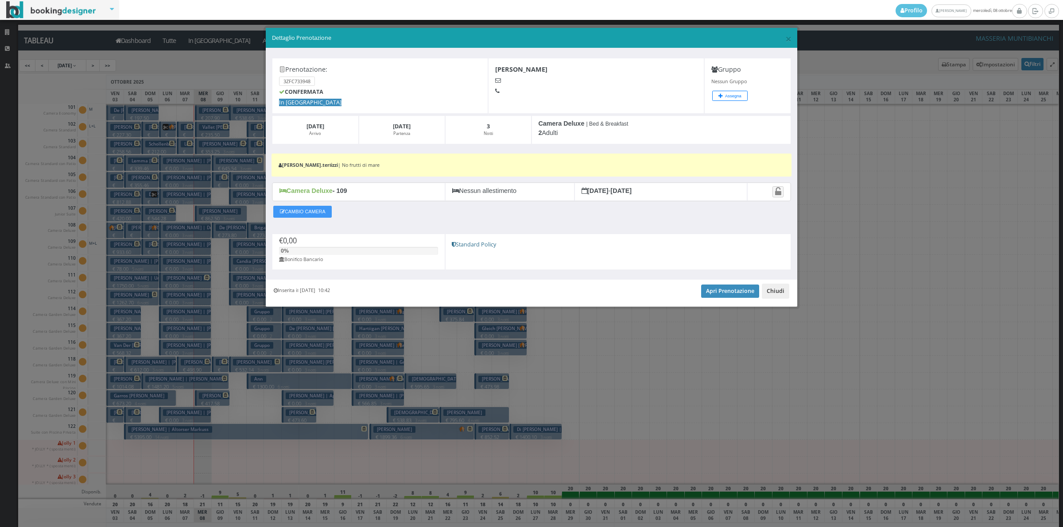
click at [769, 296] on button "Chiudi" at bounding box center [775, 291] width 27 height 15
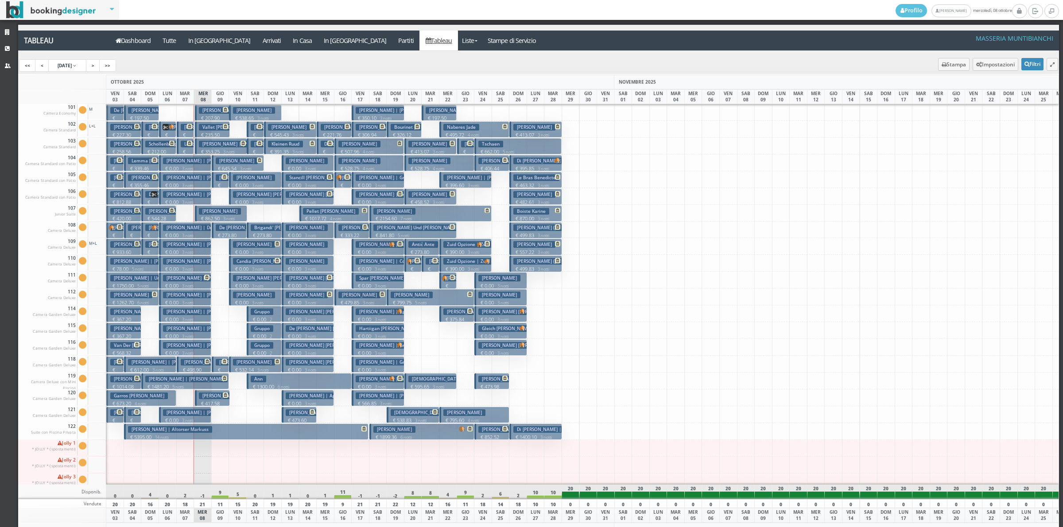
click at [275, 266] on button "Candia Gray Candia Andrea € 0.00 3 notti 2 Adulti" at bounding box center [255, 264] width 52 height 16
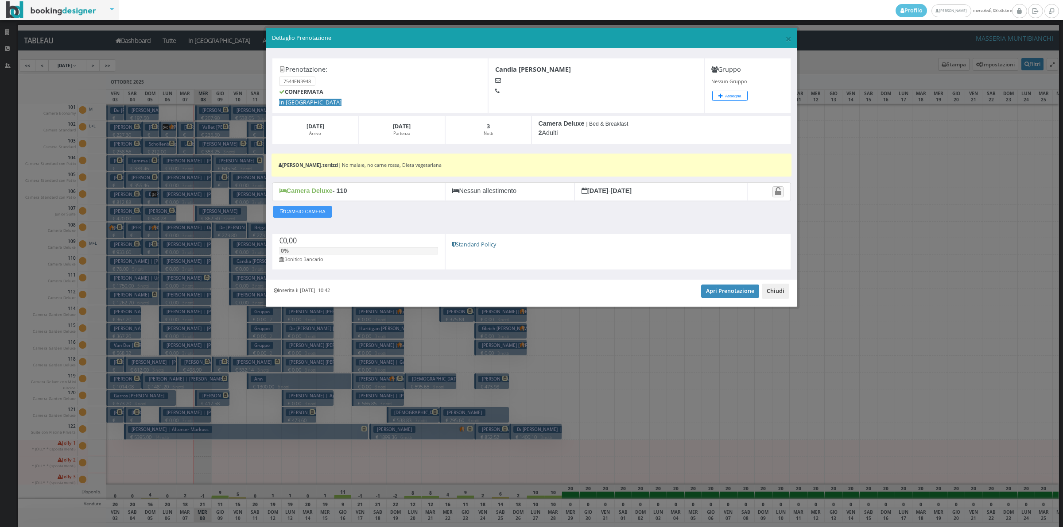
click at [781, 289] on button "Chiudi" at bounding box center [775, 291] width 27 height 15
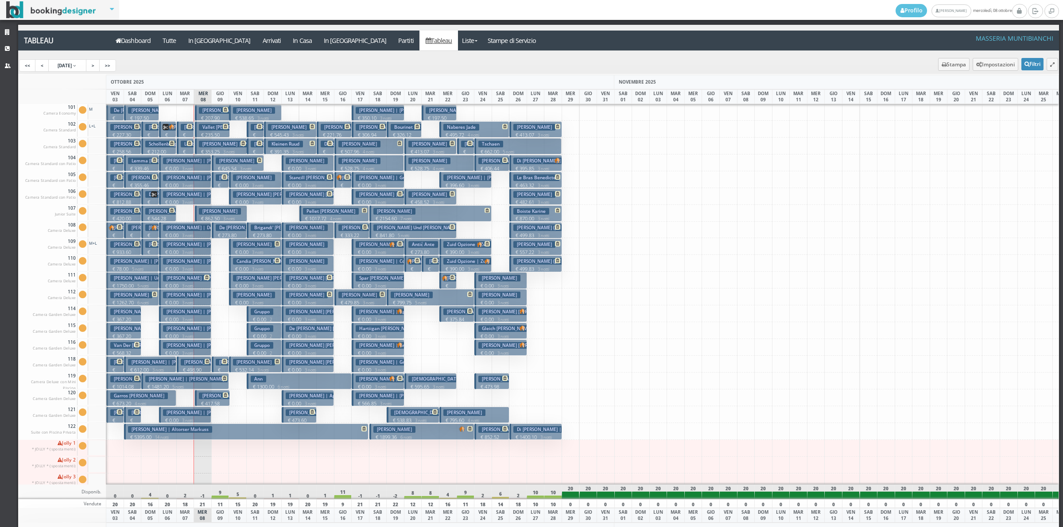
click at [244, 250] on p "€ 0.00 3 notti" at bounding box center [256, 252] width 46 height 7
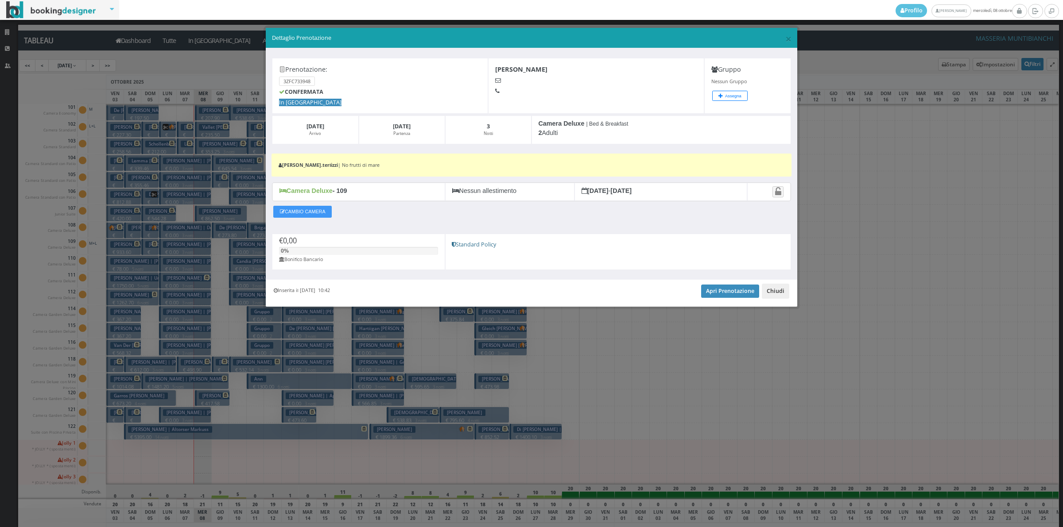
click at [770, 292] on button "Chiudi" at bounding box center [775, 291] width 27 height 15
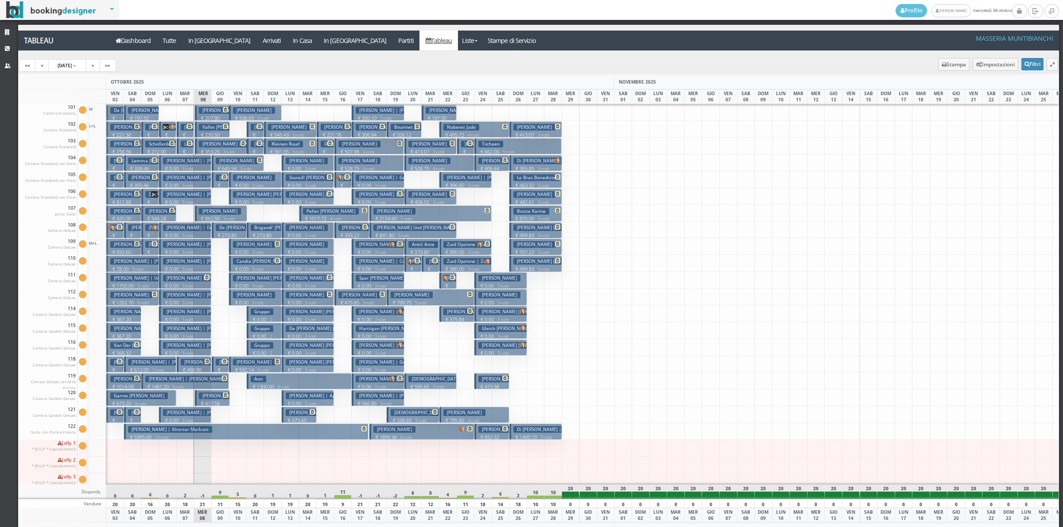
click at [259, 284] on small "3 notti" at bounding box center [255, 286] width 15 height 6
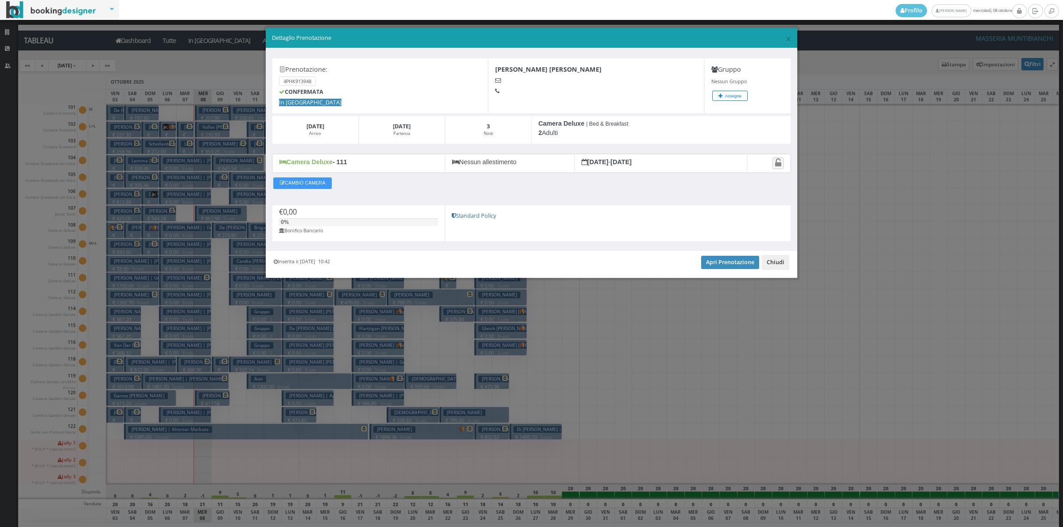
click at [775, 267] on button "Chiudi" at bounding box center [775, 262] width 27 height 15
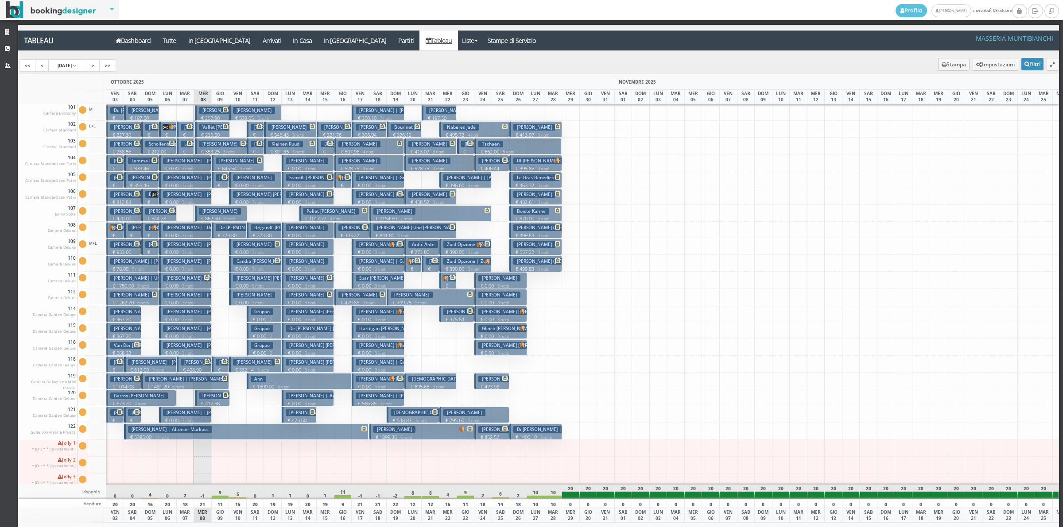
click at [256, 268] on small "3 notti" at bounding box center [255, 270] width 15 height 6
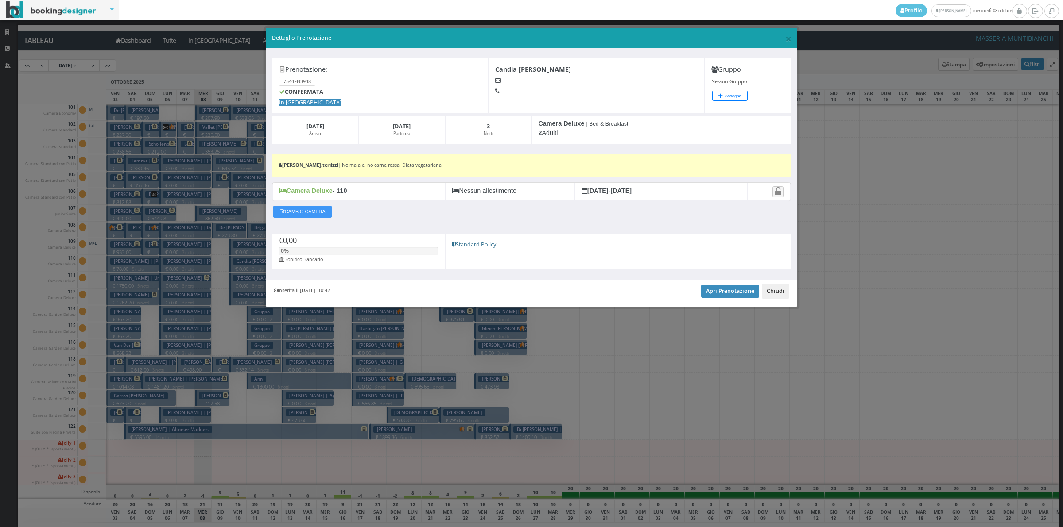
click at [787, 290] on button "Chiudi" at bounding box center [775, 291] width 27 height 15
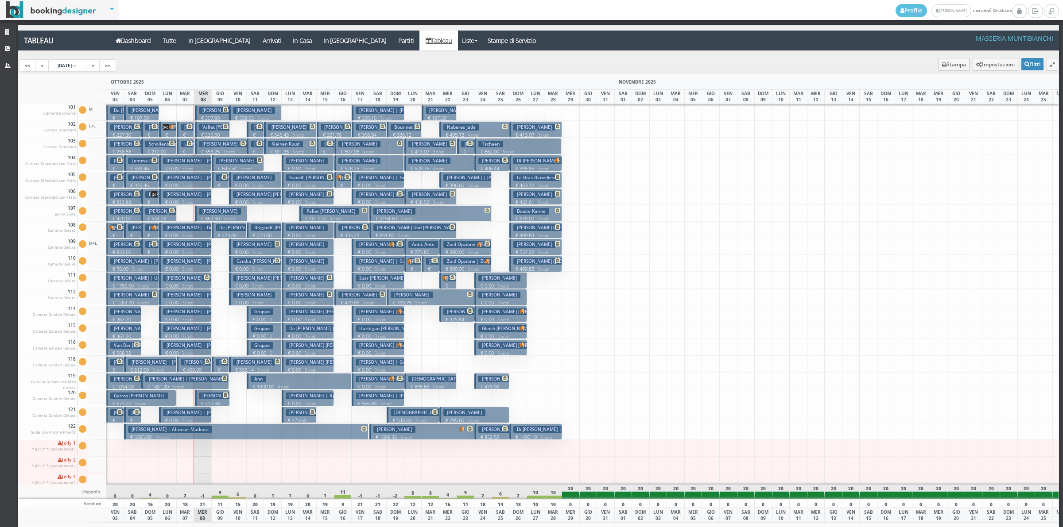
click at [245, 205] on p "€ 0.00 3 notti" at bounding box center [256, 202] width 46 height 7
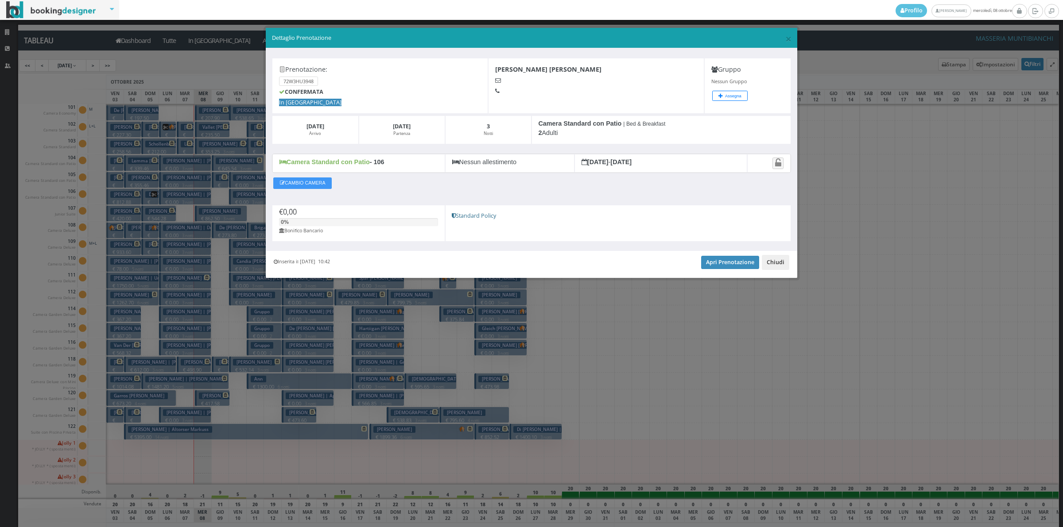
click at [769, 263] on button "Chiudi" at bounding box center [775, 262] width 27 height 15
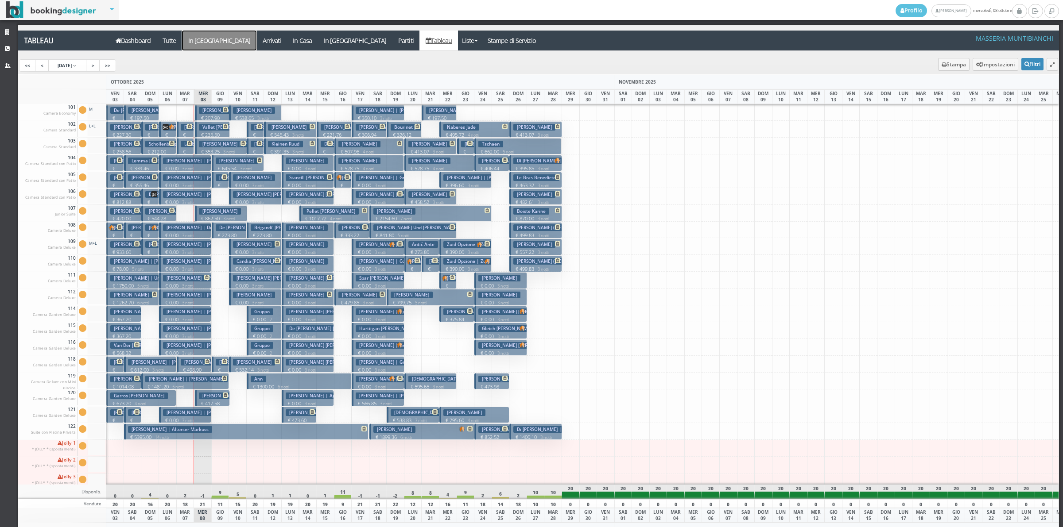
click at [196, 45] on a=pms-arrival-reservations"] "In [GEOGRAPHIC_DATA]" at bounding box center [219, 41] width 74 height 20
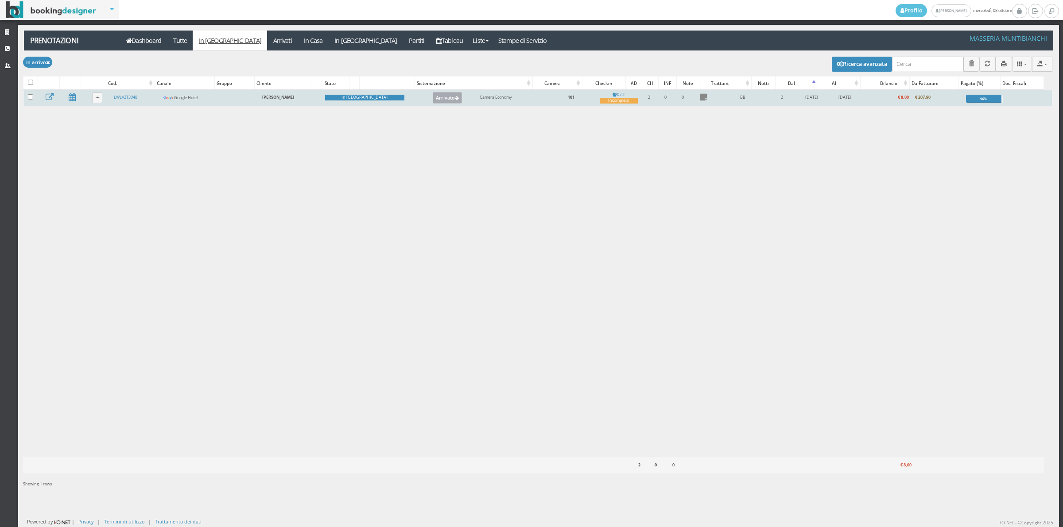
click at [433, 98] on button "Arrivato" at bounding box center [448, 98] width 30 height 12
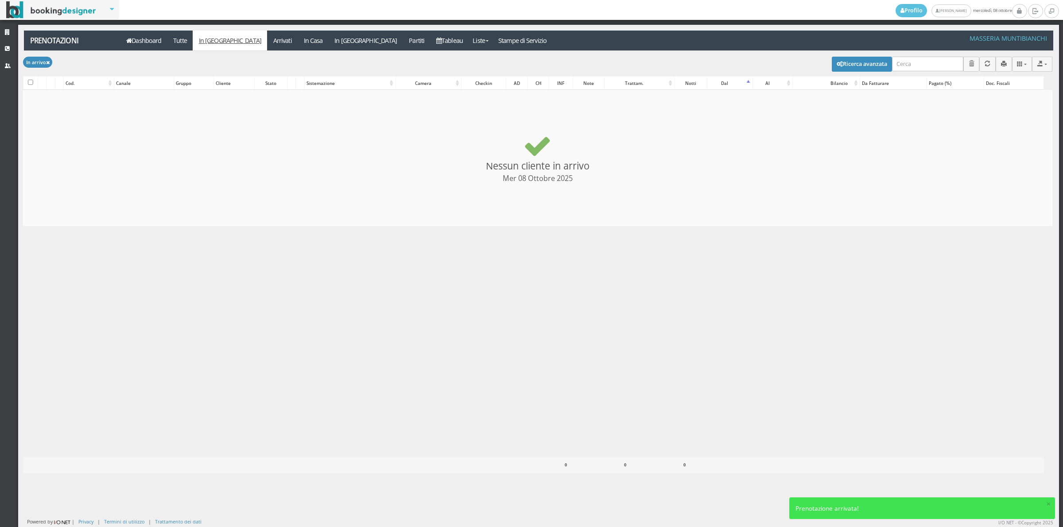
checkbox input "false"
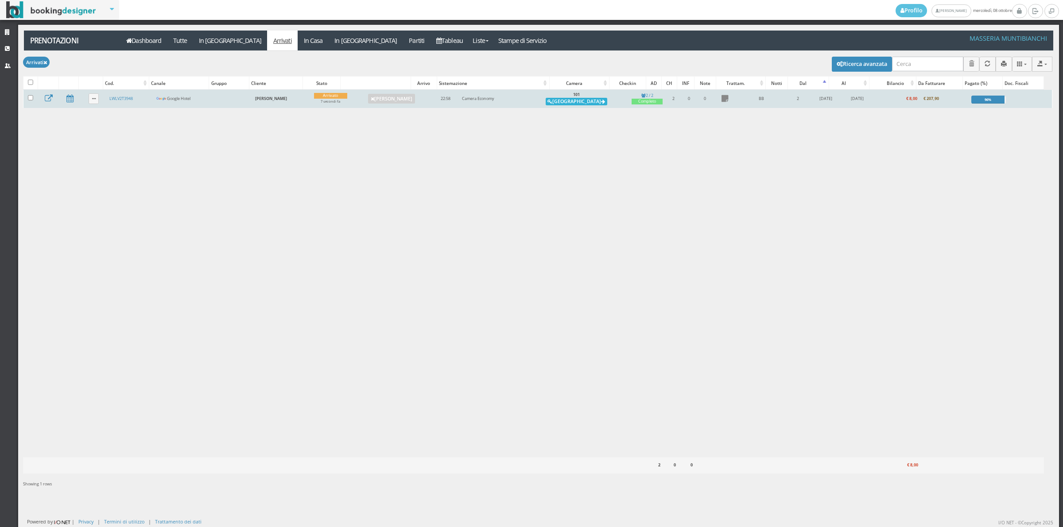
click at [576, 102] on button "[GEOGRAPHIC_DATA]" at bounding box center [577, 102] width 62 height 8
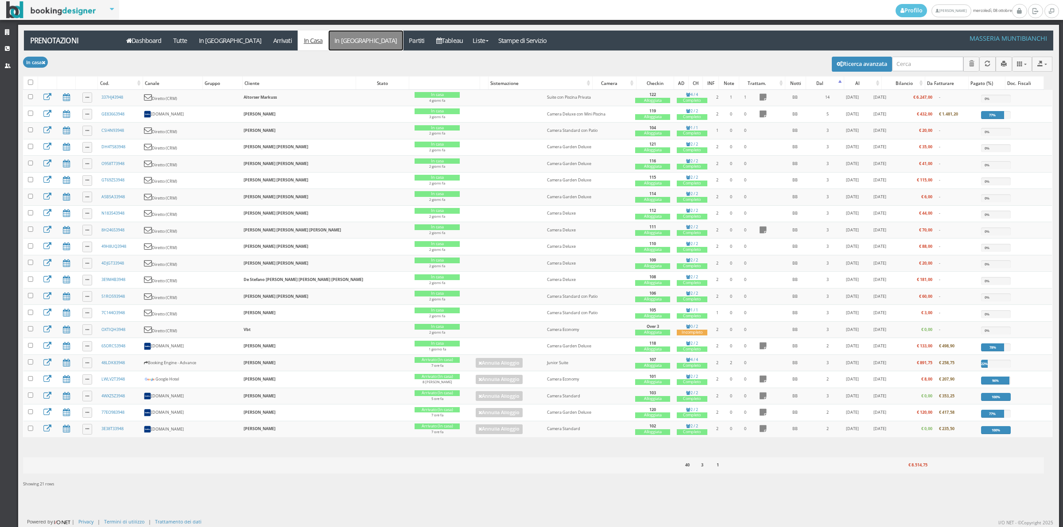
click at [329, 34] on link "In [GEOGRAPHIC_DATA]" at bounding box center [366, 41] width 74 height 20
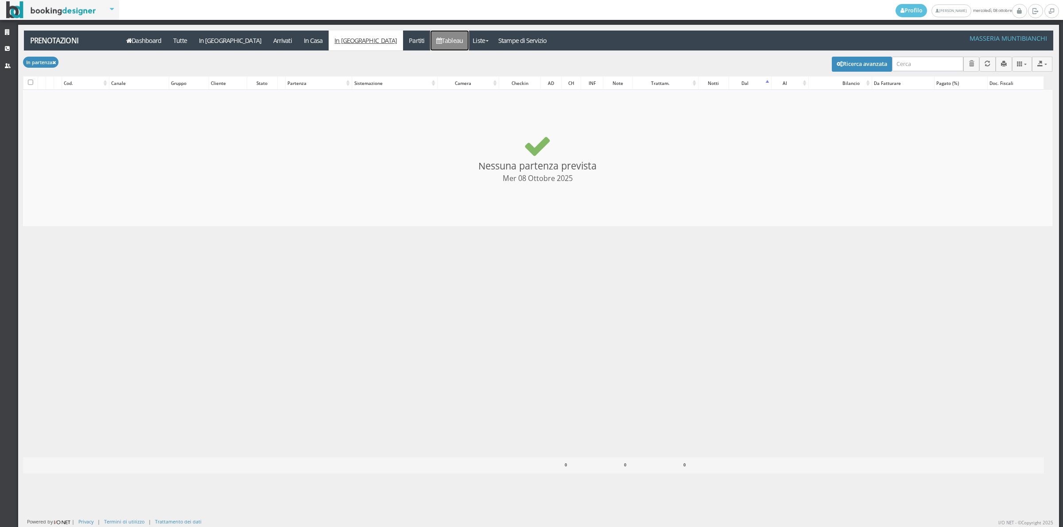
click at [430, 39] on link "Tableau" at bounding box center [449, 41] width 39 height 20
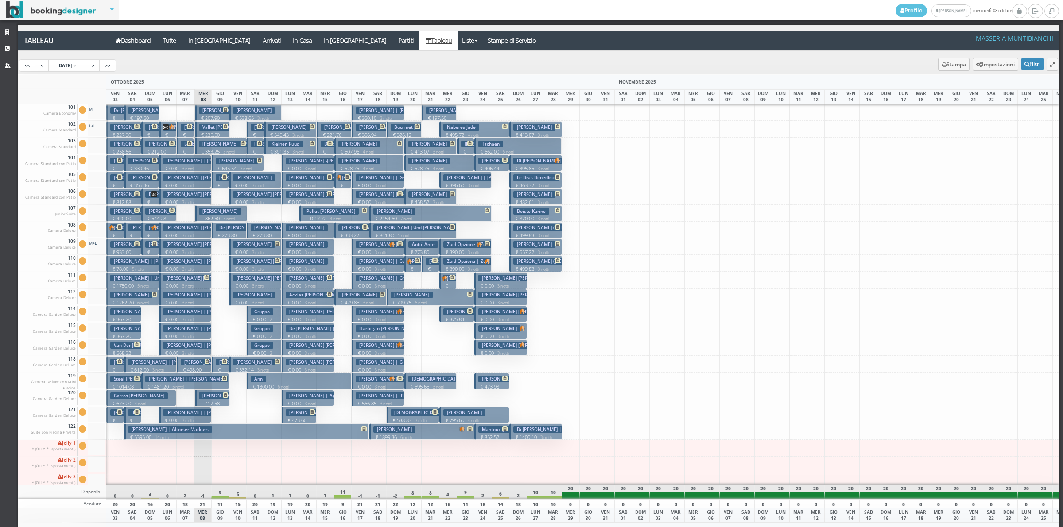
click at [390, 382] on h3 "Lyster Ryan | Gruppo" at bounding box center [387, 379] width 63 height 7
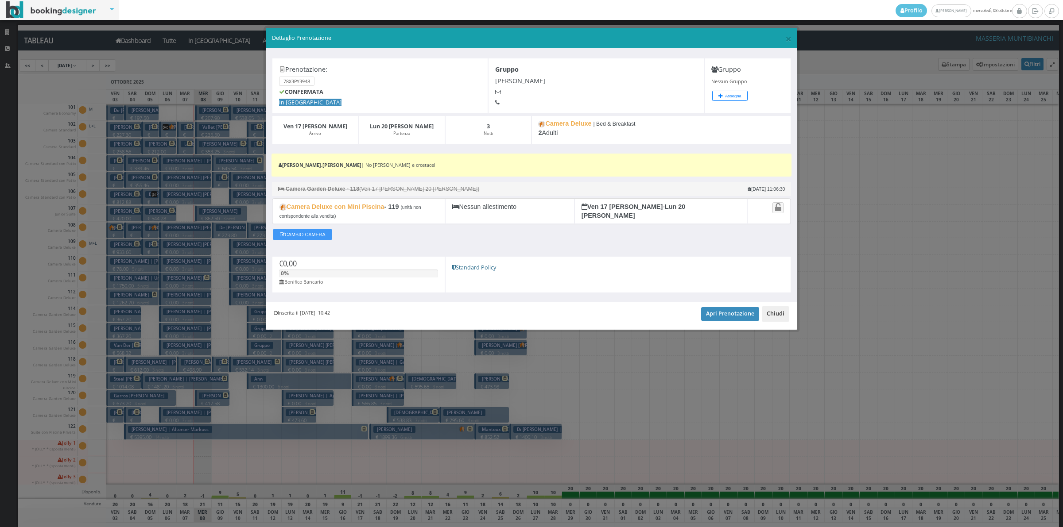
click at [765, 315] on button "Chiudi" at bounding box center [775, 313] width 27 height 15
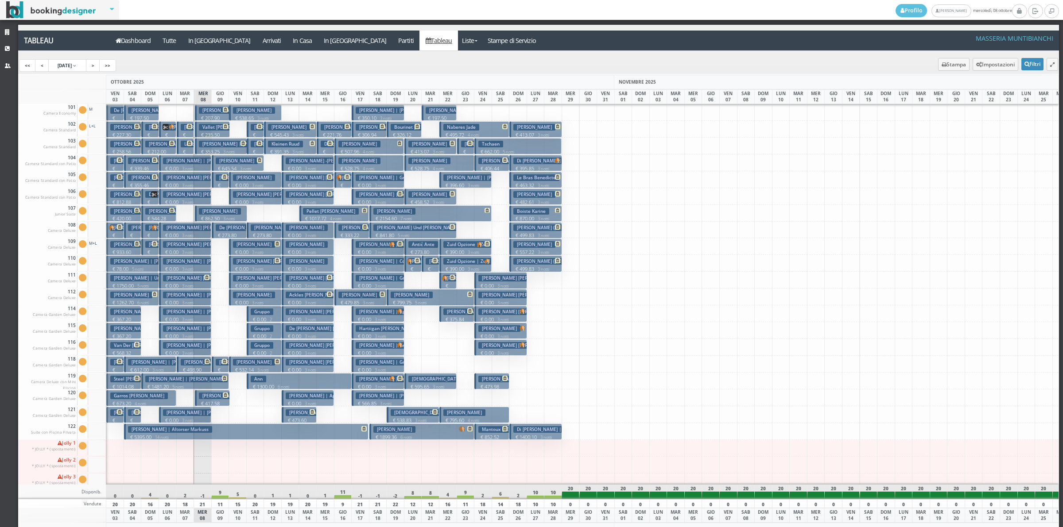
click at [432, 380] on h3 "Christian Badertscher | Badertscher Christian" at bounding box center [498, 379] width 180 height 7
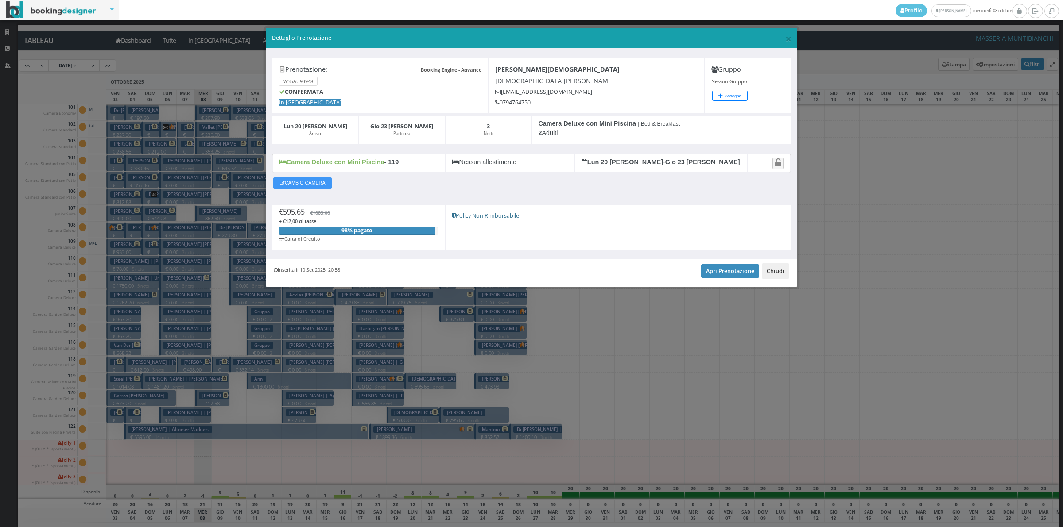
click at [773, 276] on button "Chiudi" at bounding box center [775, 270] width 27 height 15
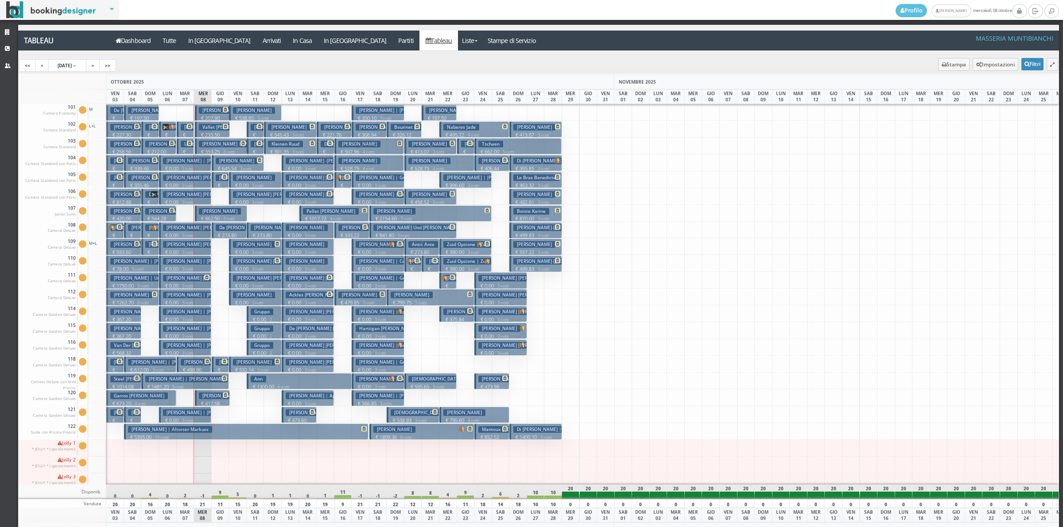
click at [217, 111] on h3 "Diego Veronica" at bounding box center [220, 110] width 42 height 7
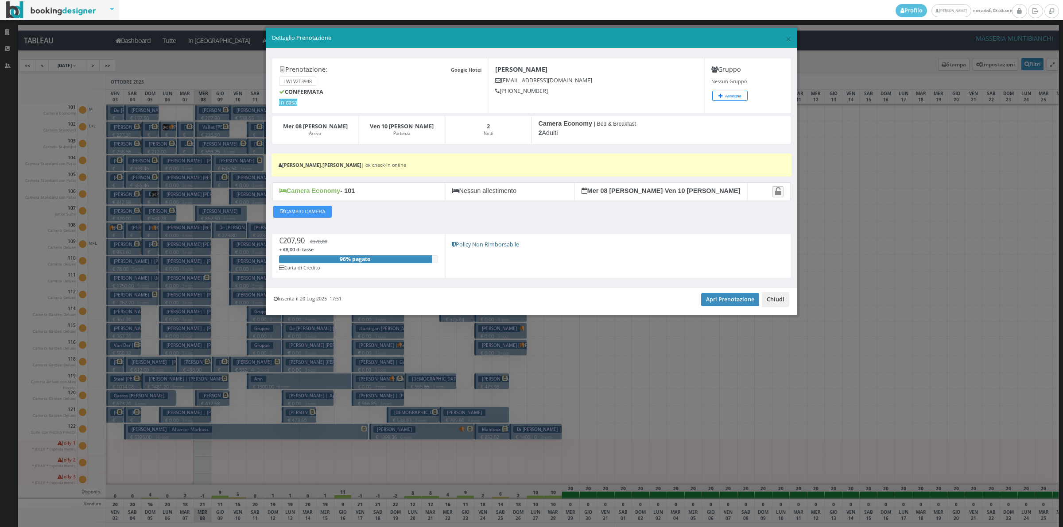
click at [784, 302] on button "Chiudi" at bounding box center [775, 299] width 27 height 15
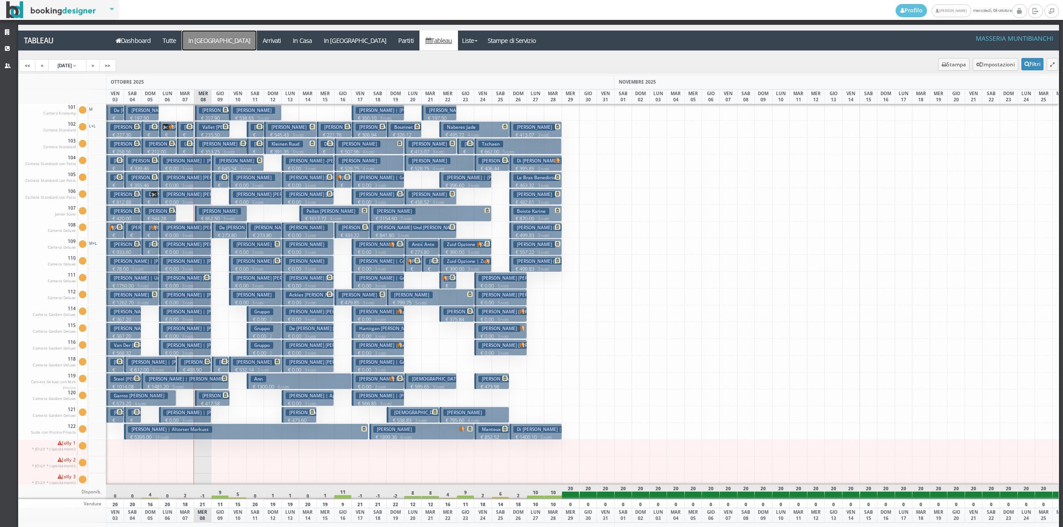
click at [204, 38] on a=pms-arrival-reservations"] "In [GEOGRAPHIC_DATA]" at bounding box center [219, 41] width 74 height 20
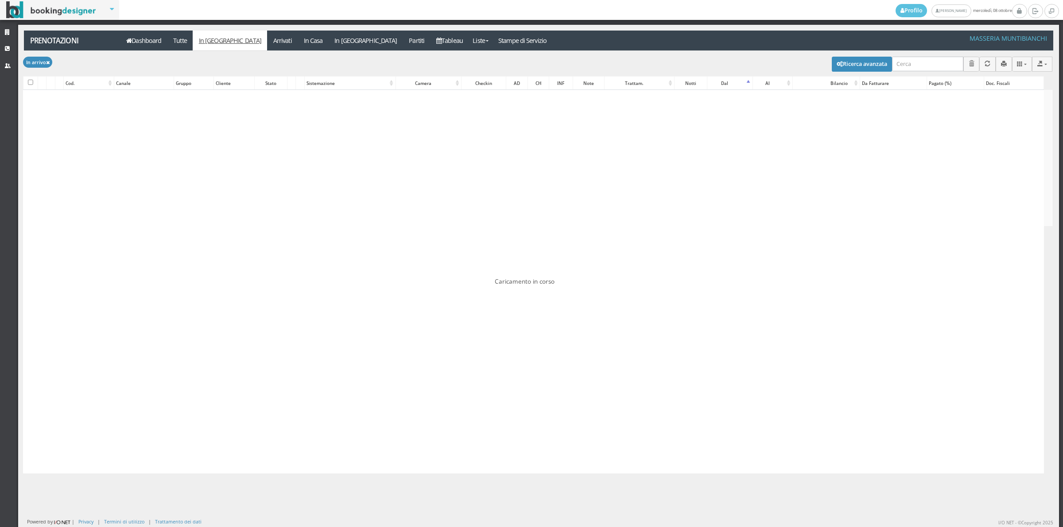
checkbox input "false"
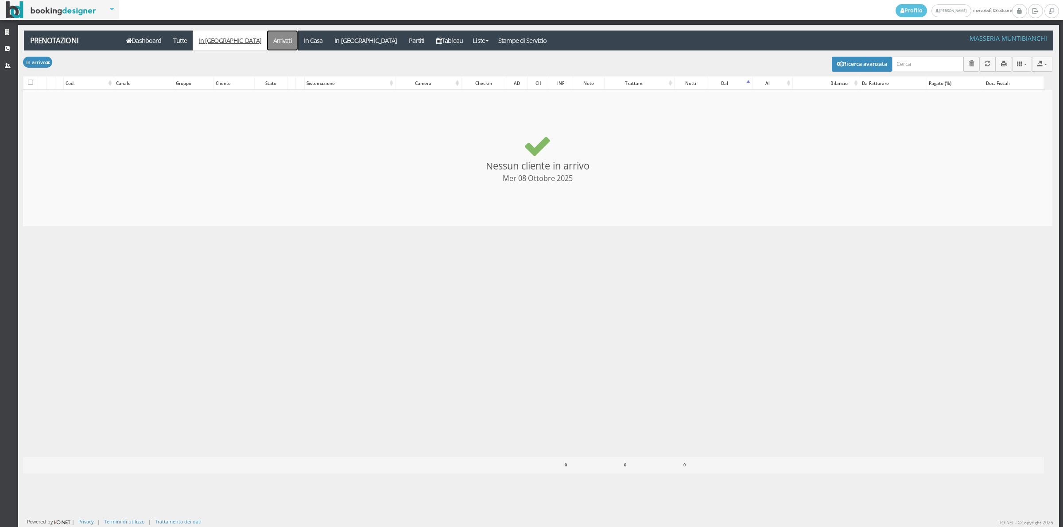
click at [267, 45] on link "Arrivati" at bounding box center [282, 41] width 31 height 20
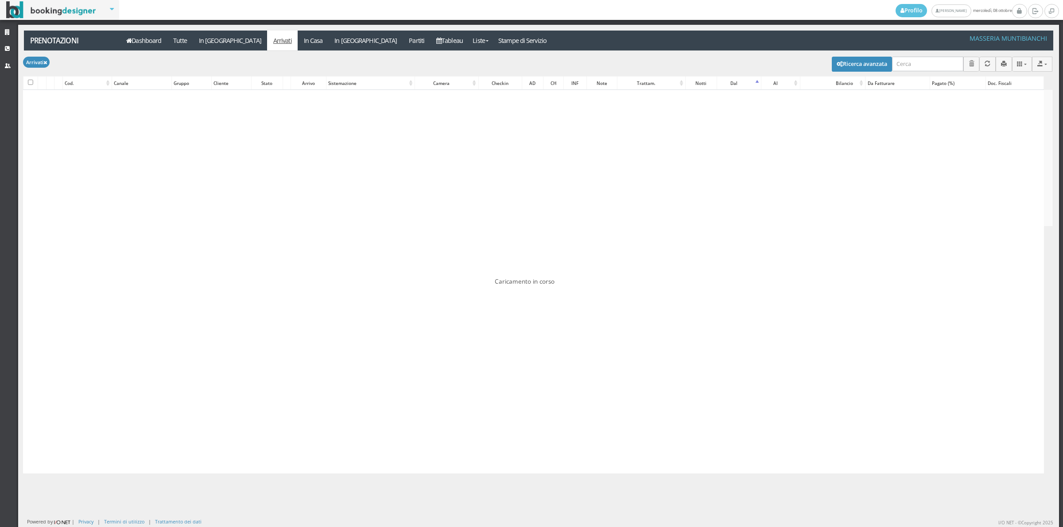
checkbox input "false"
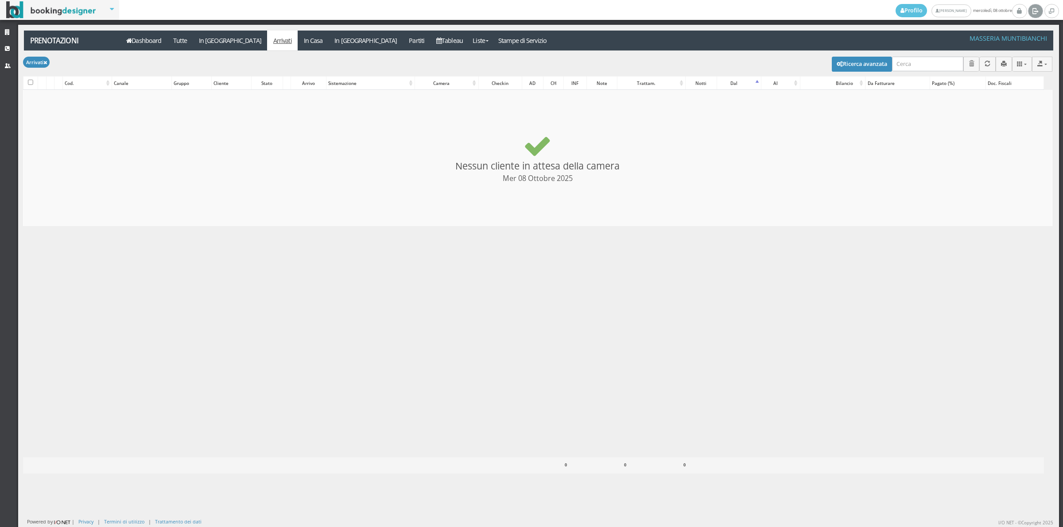
click at [1032, 10] on icon at bounding box center [1035, 10] width 7 height 9
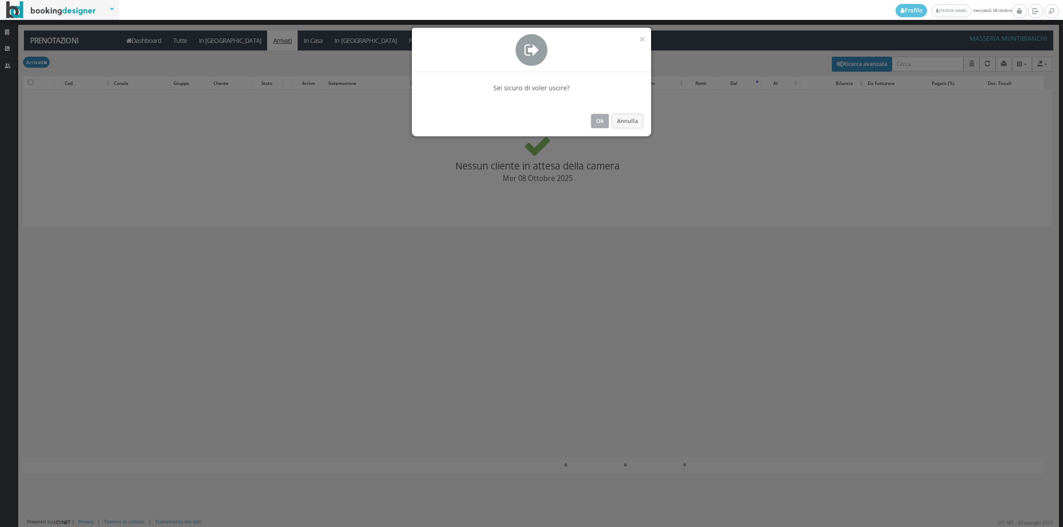
click at [603, 120] on button "Ok" at bounding box center [600, 121] width 18 height 15
